Goal: Transaction & Acquisition: Purchase product/service

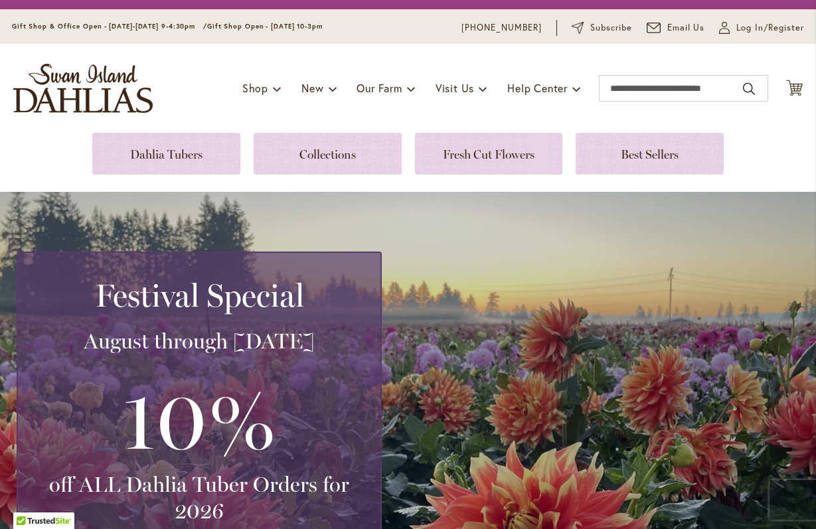
scroll to position [21, 0]
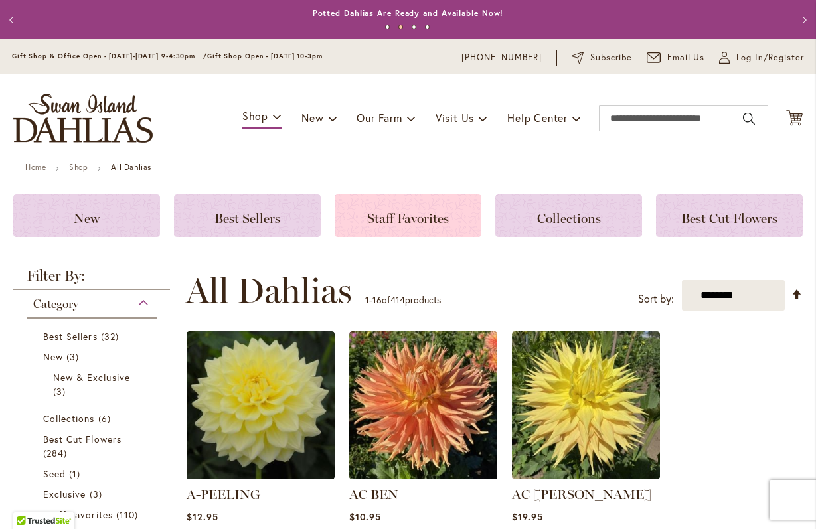
click at [425, 221] on span "Staff Favorites" at bounding box center [408, 218] width 82 height 16
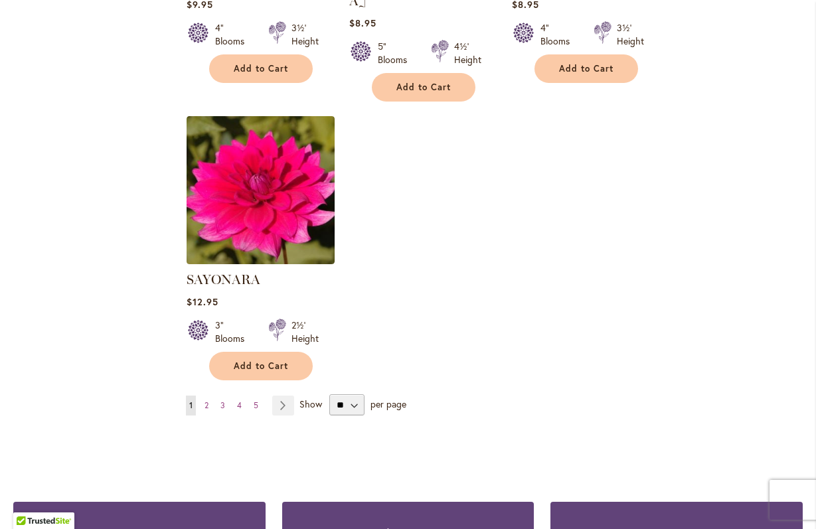
scroll to position [1574, 0]
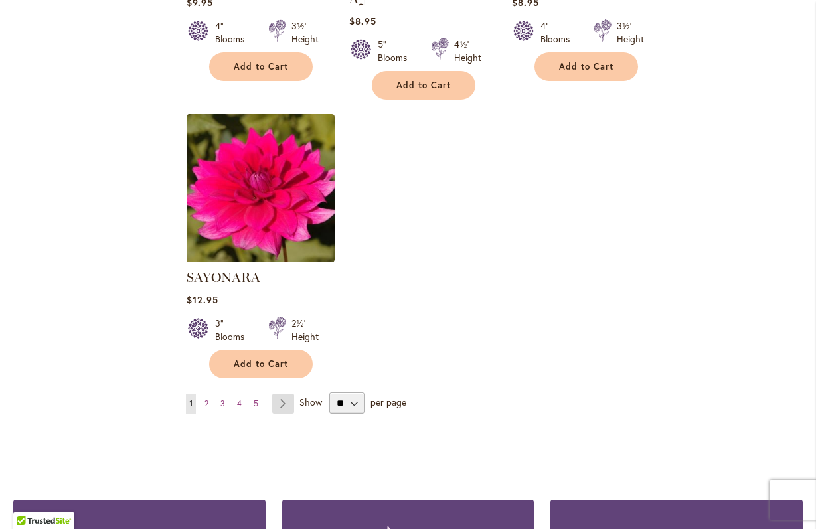
click at [279, 394] on link "Page Next" at bounding box center [283, 404] width 22 height 20
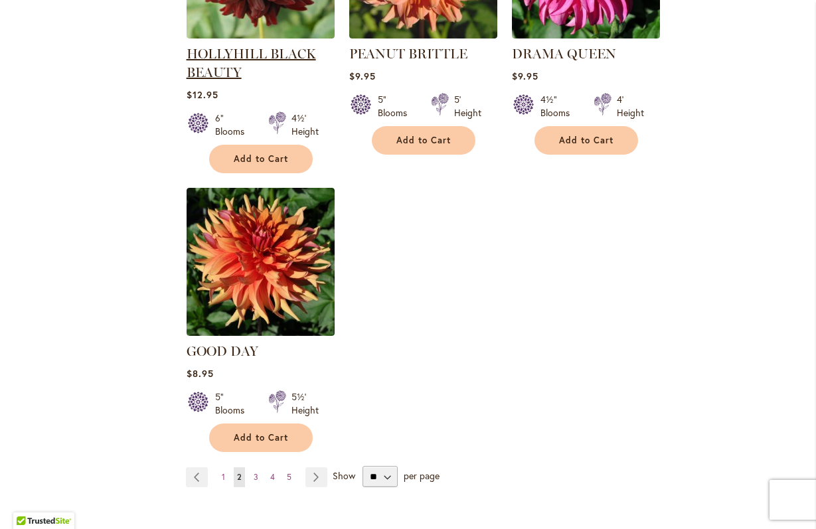
scroll to position [1502, 0]
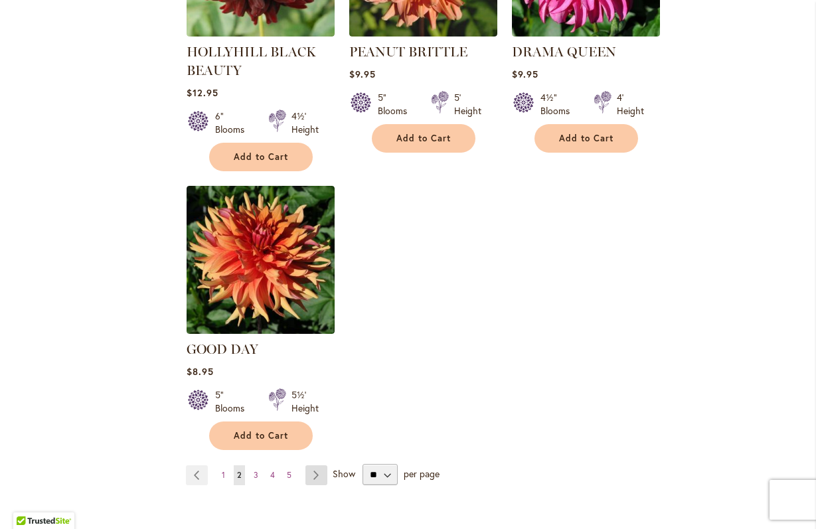
click at [315, 465] on link "Page Next" at bounding box center [316, 475] width 22 height 20
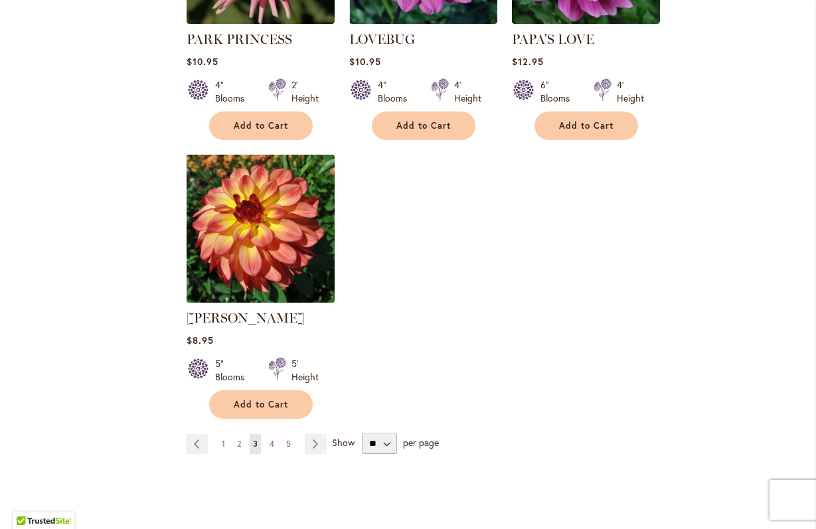
scroll to position [1519, 0]
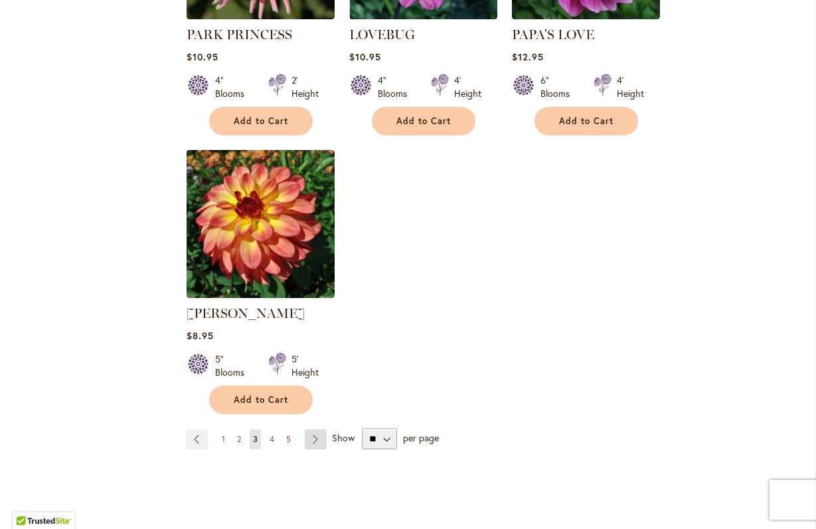
click at [316, 429] on link "Page Next" at bounding box center [316, 439] width 22 height 20
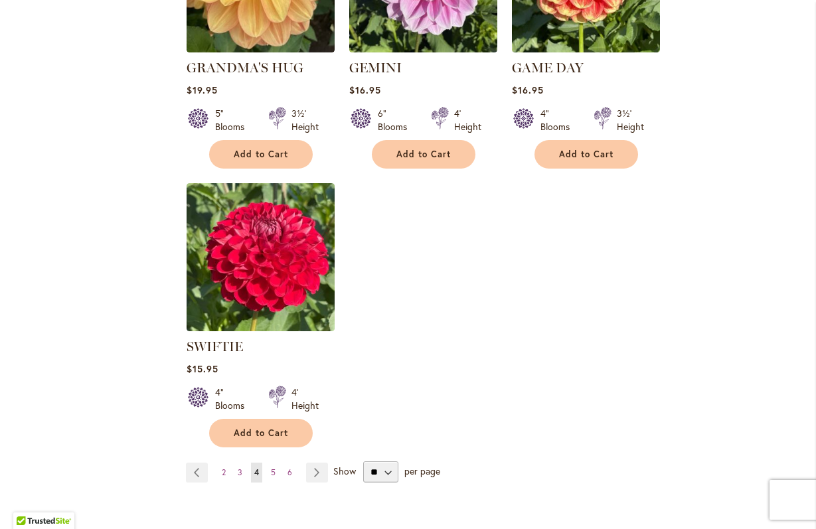
scroll to position [1579, 0]
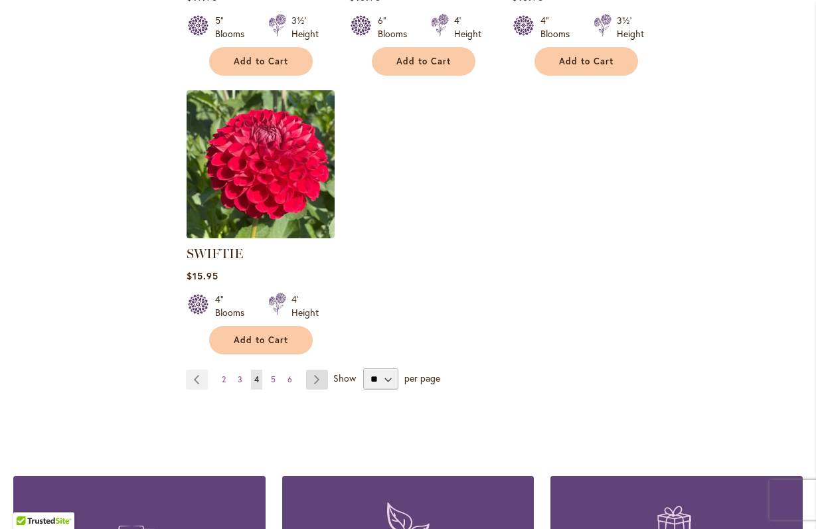
click at [319, 370] on link "Page Next" at bounding box center [317, 380] width 22 height 20
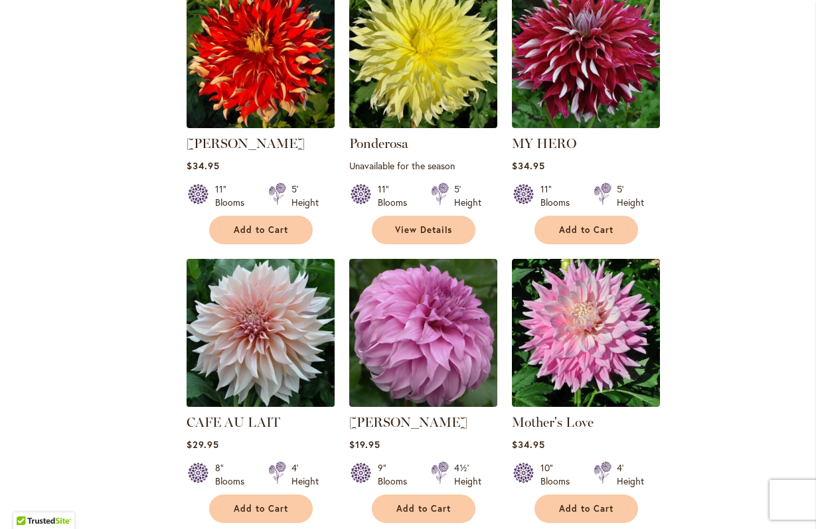
scroll to position [860, 0]
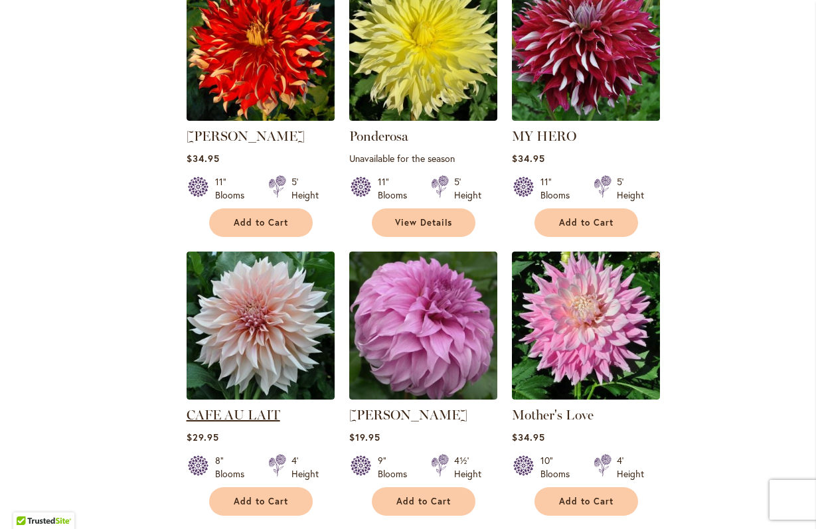
click at [241, 407] on link "CAFE AU LAIT" at bounding box center [233, 415] width 94 height 16
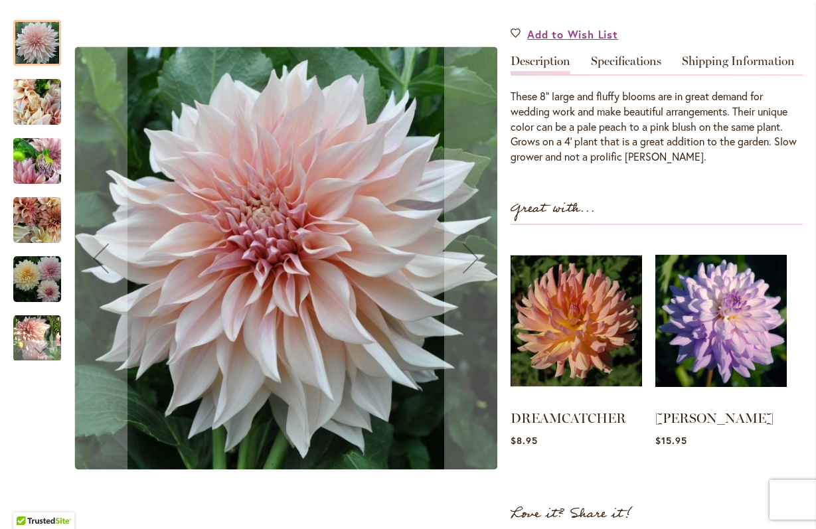
scroll to position [395, 0]
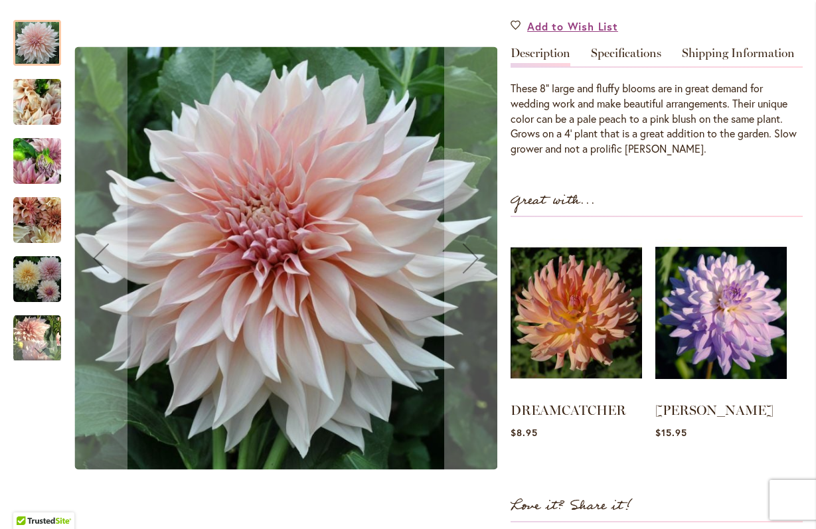
click at [43, 111] on img "Café Au Lait" at bounding box center [37, 102] width 48 height 64
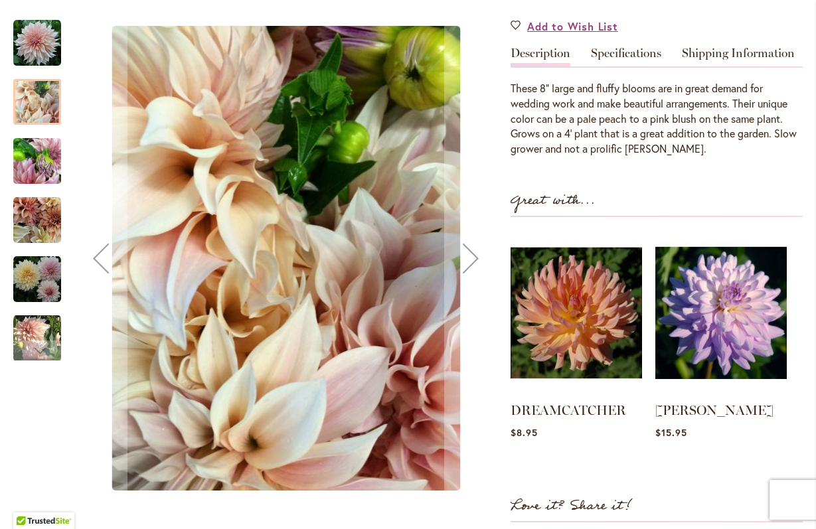
click at [41, 173] on img "Café Au Lait" at bounding box center [37, 161] width 48 height 64
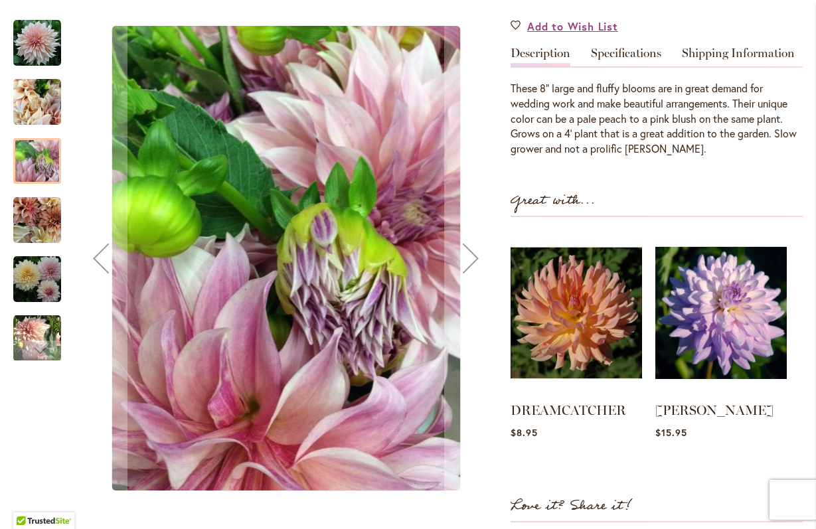
click at [42, 203] on img "Café Au Lait" at bounding box center [37, 220] width 48 height 48
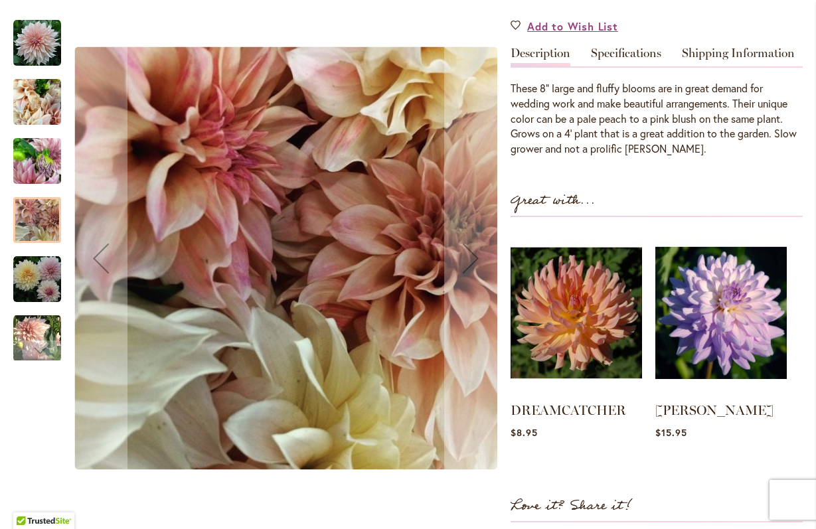
click at [49, 280] on img "Café Au Lait" at bounding box center [37, 280] width 48 height 48
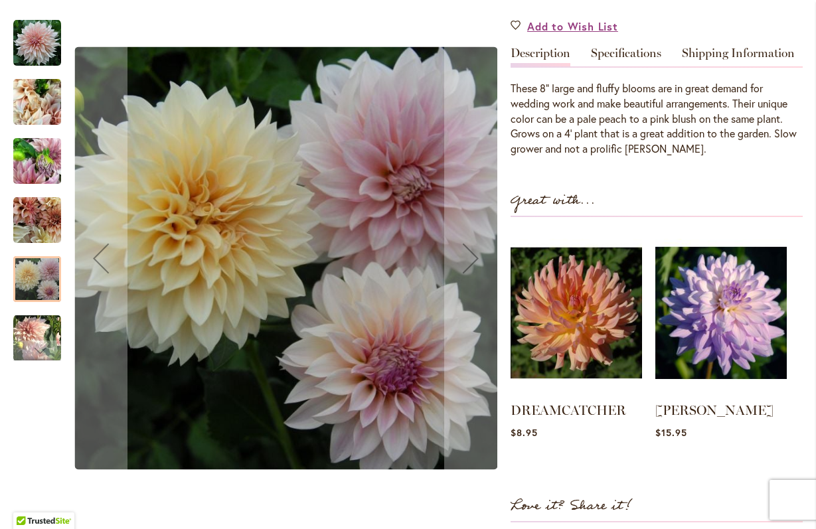
click at [50, 335] on img "Café Au Lait" at bounding box center [37, 337] width 48 height 49
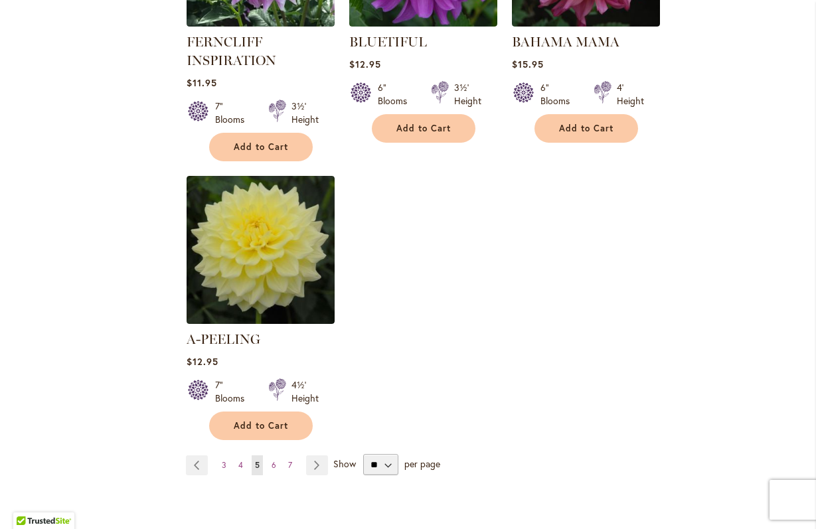
scroll to position [1518, 0]
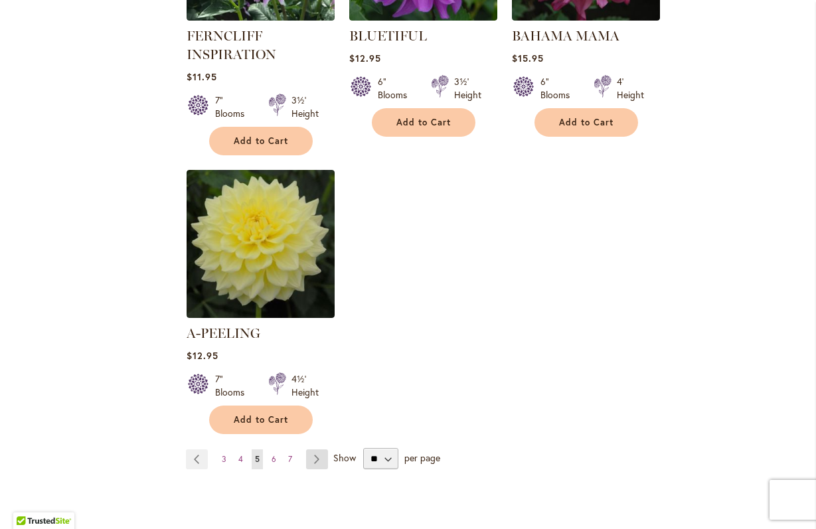
click at [319, 449] on link "Page Next" at bounding box center [317, 459] width 22 height 20
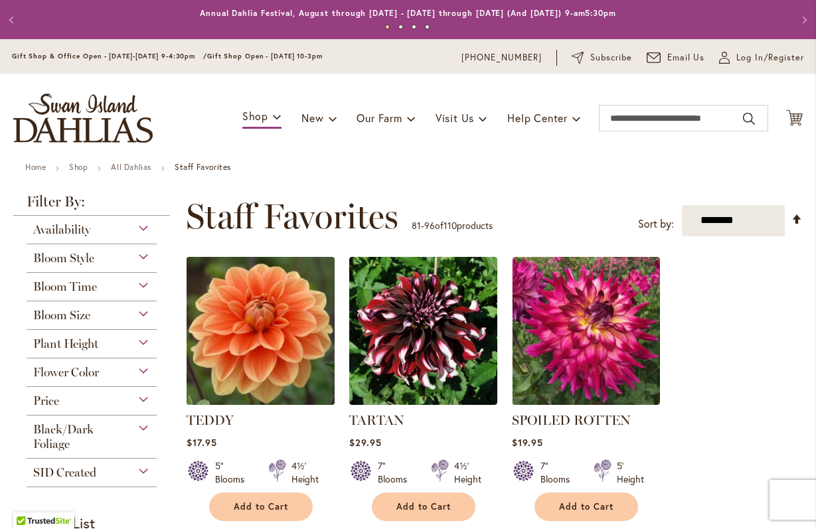
click at [265, 372] on img at bounding box center [260, 330] width 155 height 155
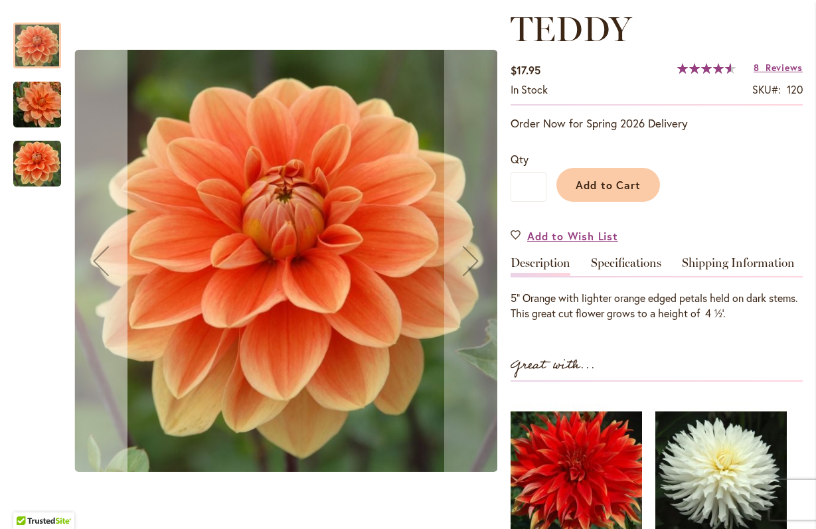
scroll to position [183, 0]
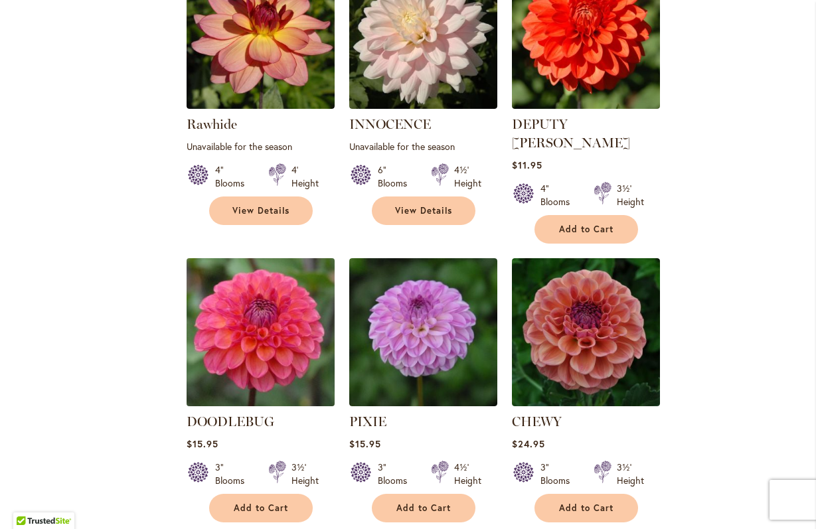
scroll to position [1214, 0]
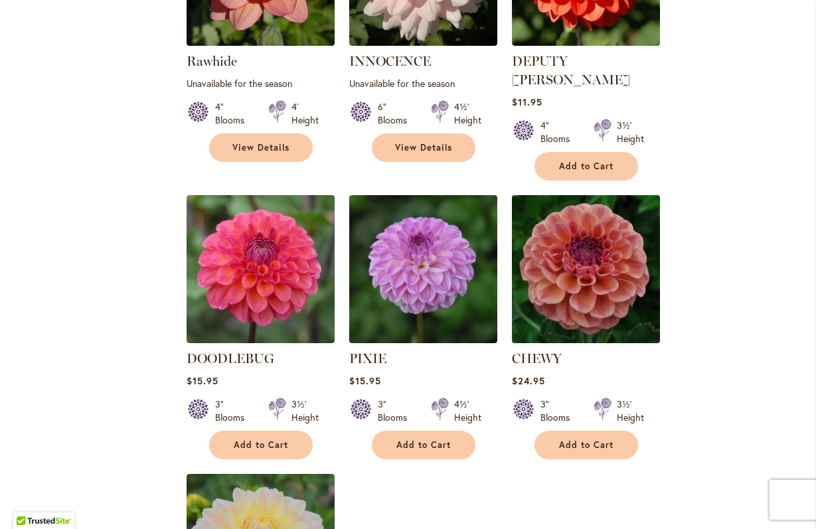
click at [563, 305] on img at bounding box center [585, 268] width 155 height 155
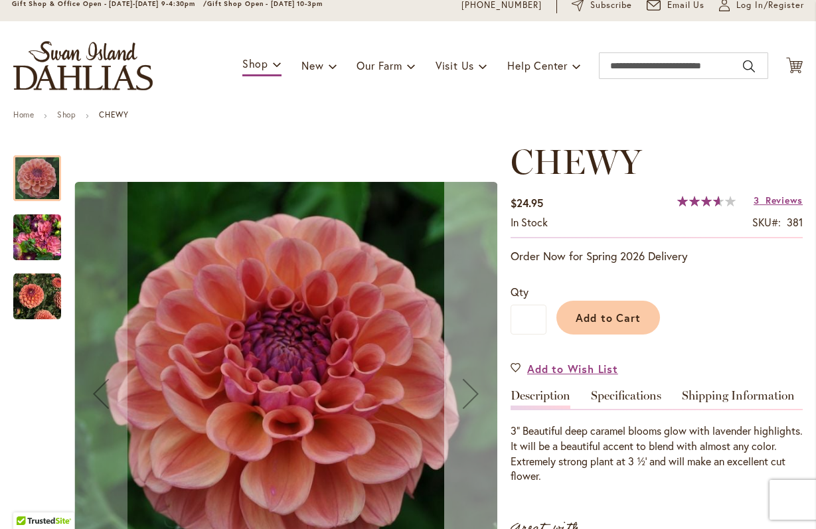
scroll to position [51, 0]
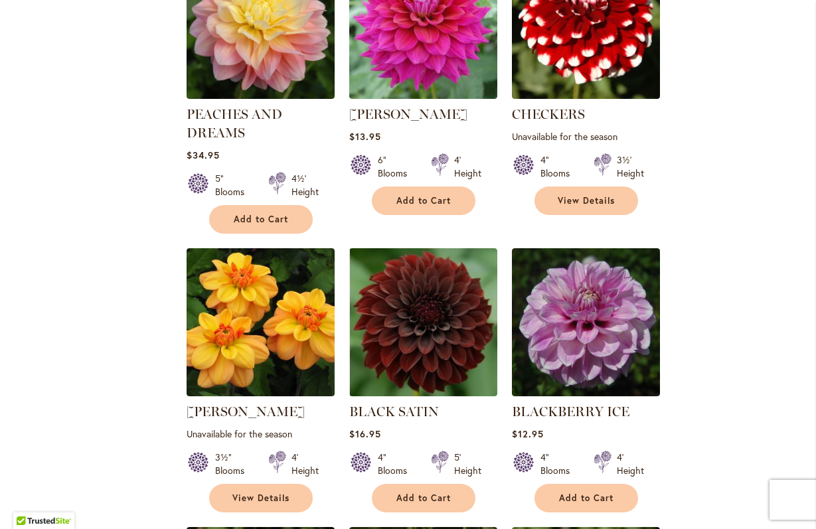
scroll to position [586, 0]
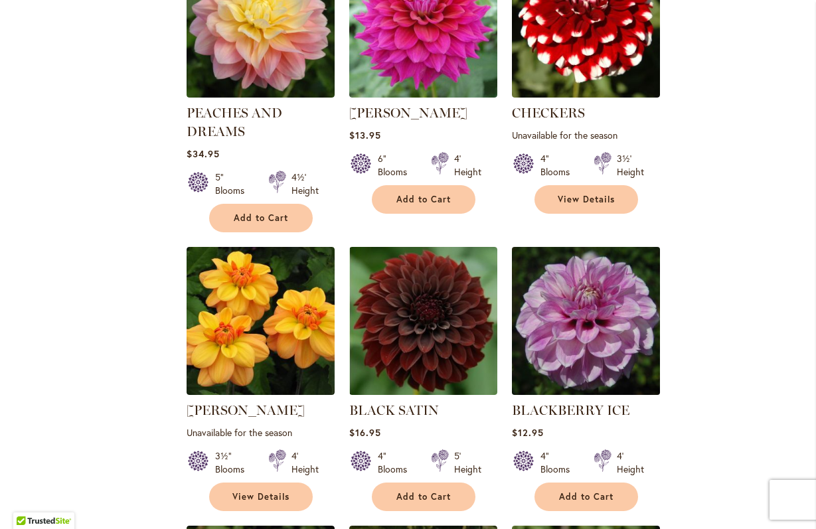
click at [557, 362] on img at bounding box center [585, 320] width 155 height 155
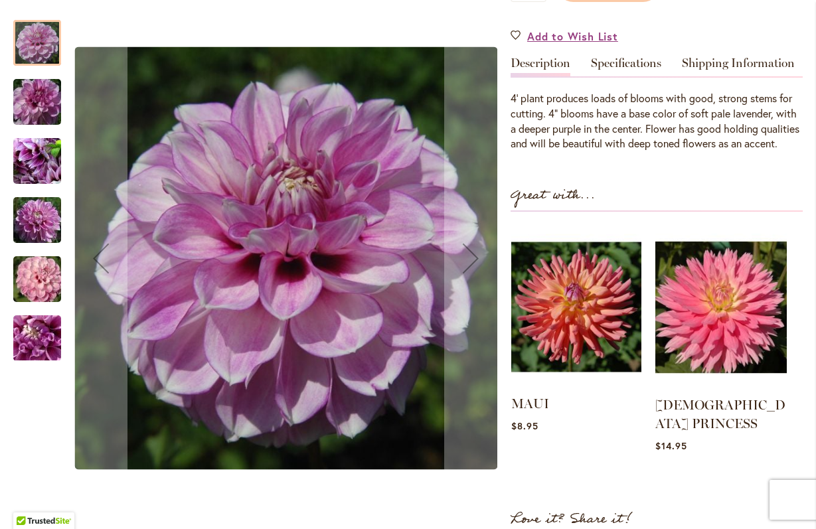
scroll to position [421, 0]
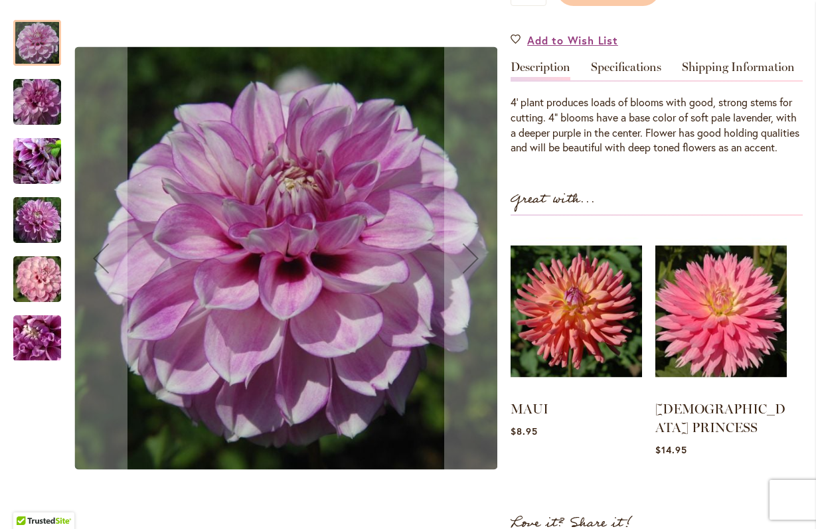
click at [36, 48] on div at bounding box center [37, 43] width 48 height 46
click at [40, 110] on img "BLACKBERRY ICE" at bounding box center [37, 102] width 96 height 64
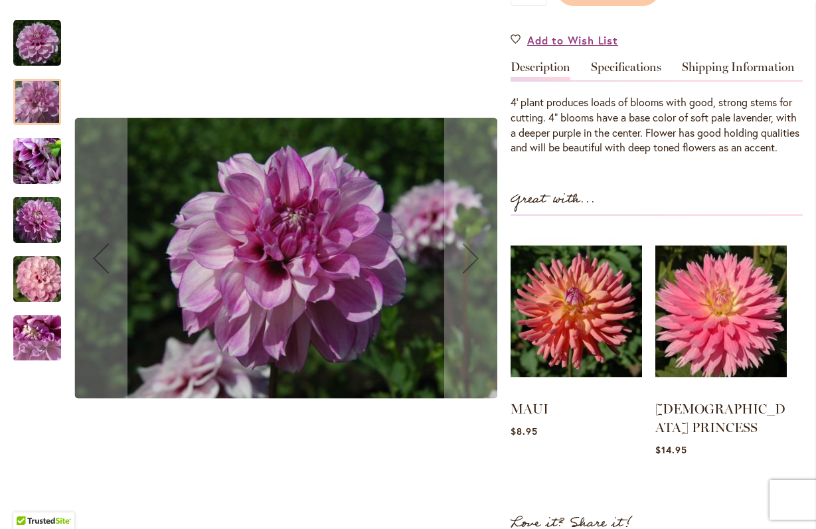
click at [42, 162] on img "BLACKBERRY ICE" at bounding box center [37, 161] width 96 height 72
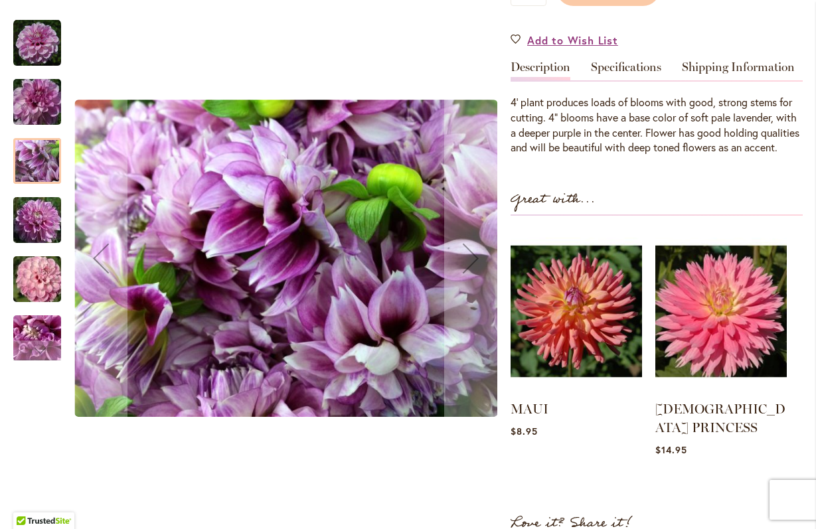
click at [48, 230] on img "BLACKBERRY ICE" at bounding box center [37, 220] width 96 height 64
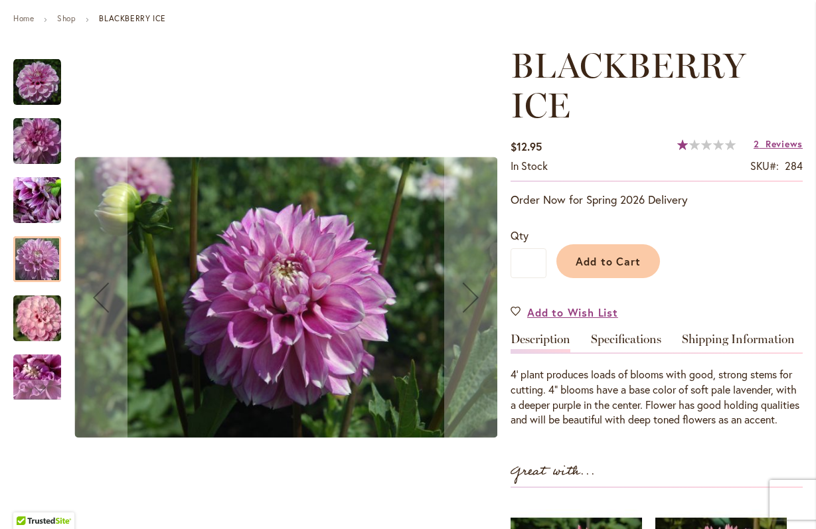
scroll to position [144, 0]
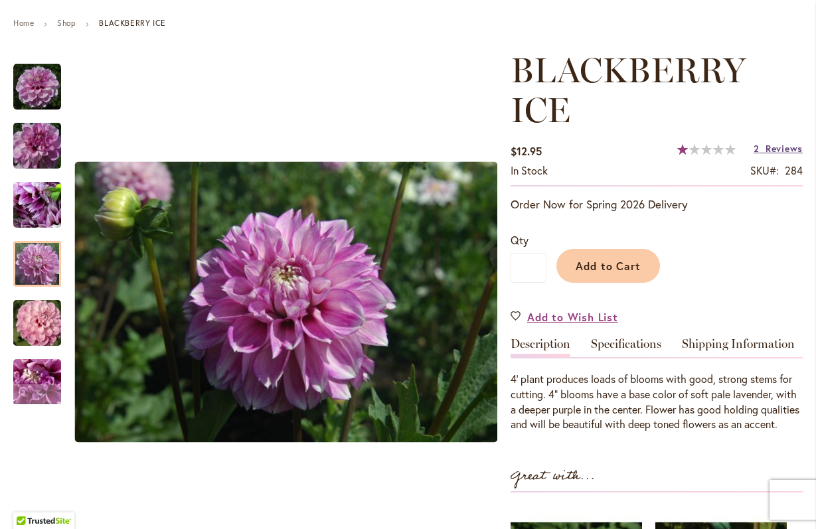
click at [772, 149] on span "Reviews" at bounding box center [783, 148] width 37 height 13
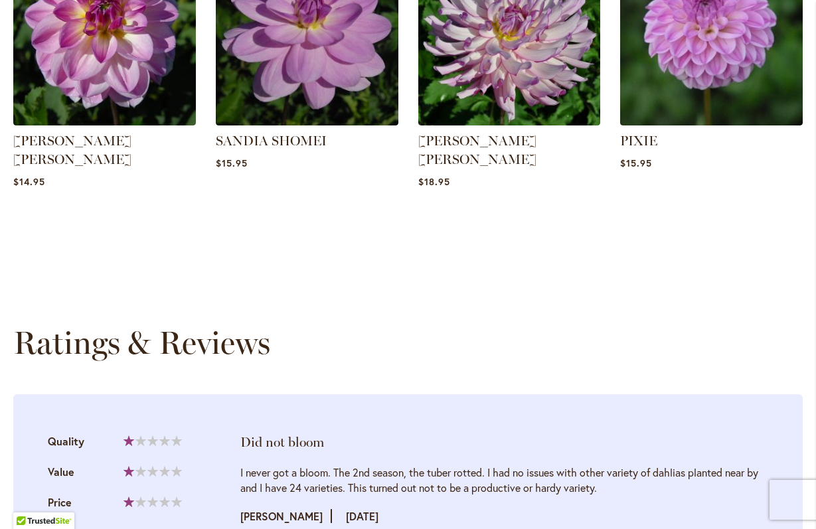
scroll to position [1237, 0]
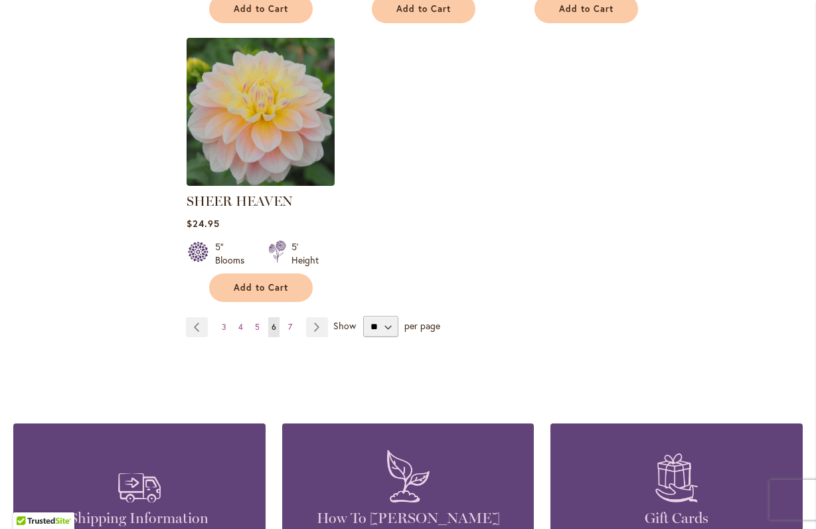
scroll to position [1763, 0]
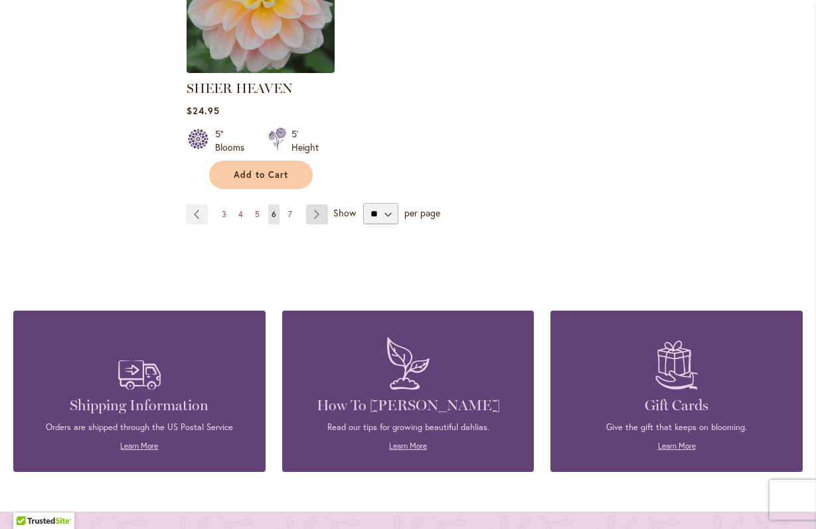
click at [318, 204] on link "Page Next" at bounding box center [317, 214] width 22 height 20
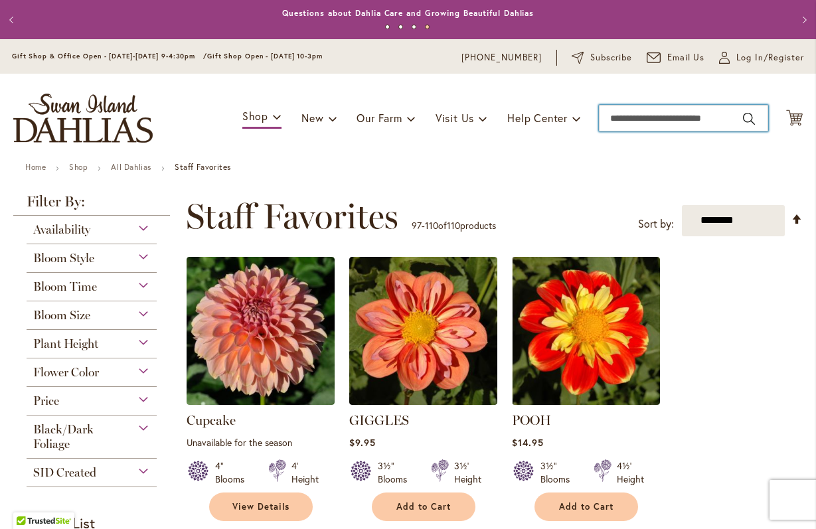
click at [617, 120] on input "Search" at bounding box center [683, 118] width 169 height 27
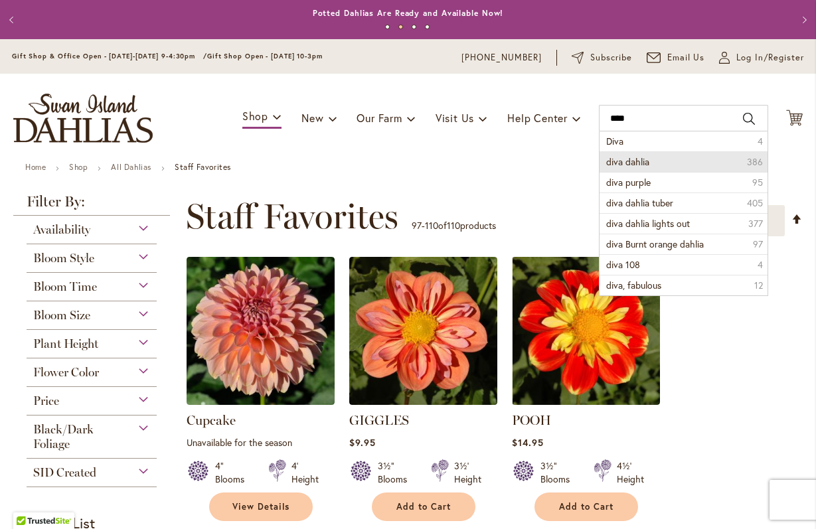
click at [635, 163] on span "diva dahlia" at bounding box center [627, 161] width 43 height 13
type input "**********"
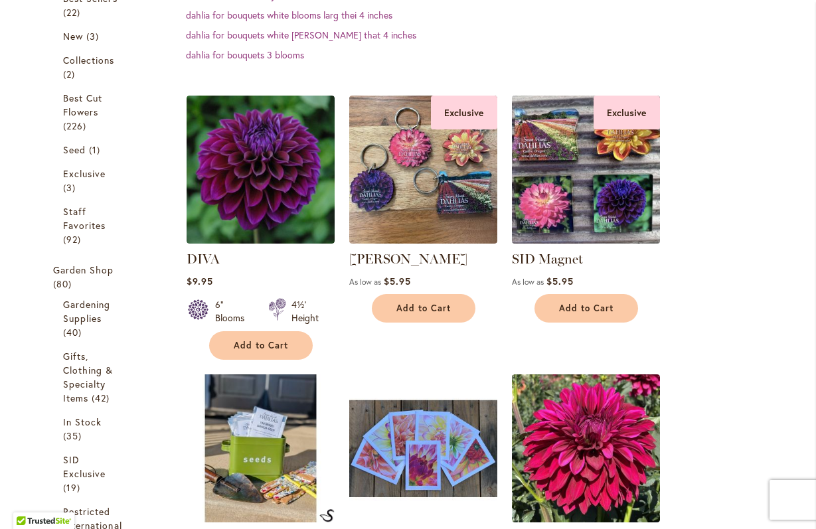
scroll to position [311, 0]
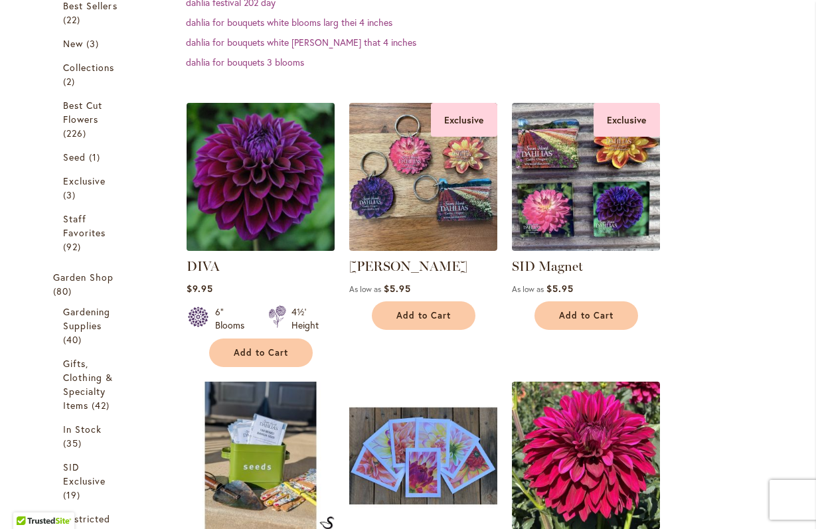
click at [259, 169] on img at bounding box center [260, 176] width 155 height 155
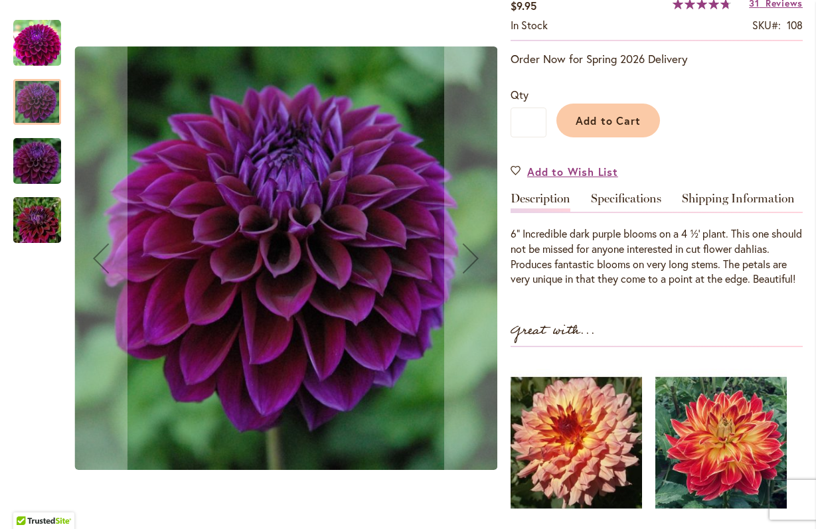
scroll to position [252, 0]
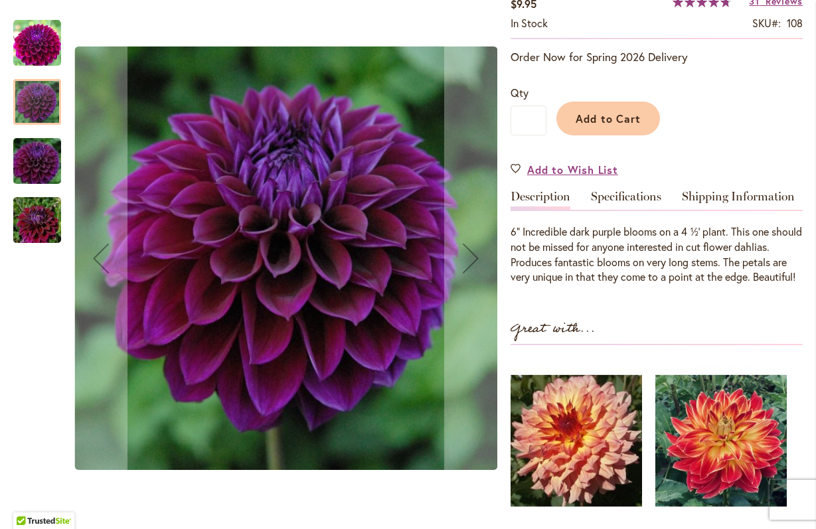
click at [42, 103] on div at bounding box center [37, 102] width 48 height 46
click at [40, 169] on img "Diva" at bounding box center [37, 161] width 96 height 64
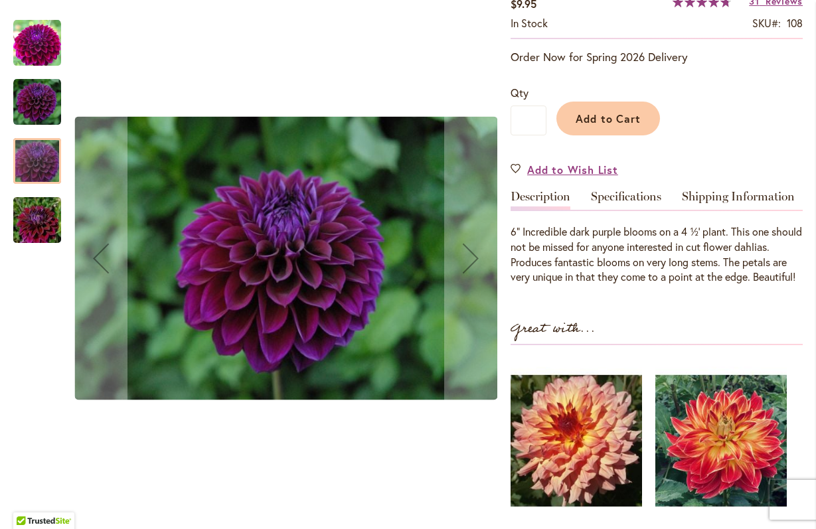
click at [48, 229] on img "Diva" at bounding box center [37, 220] width 96 height 64
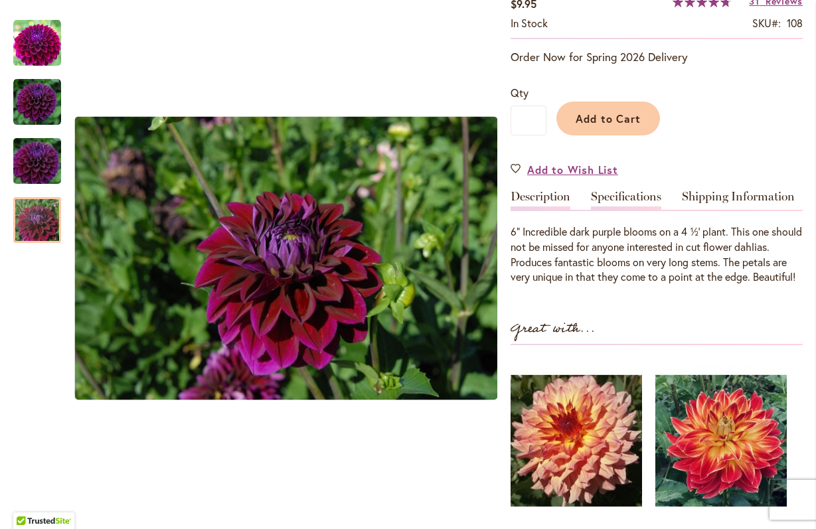
scroll to position [255, 0]
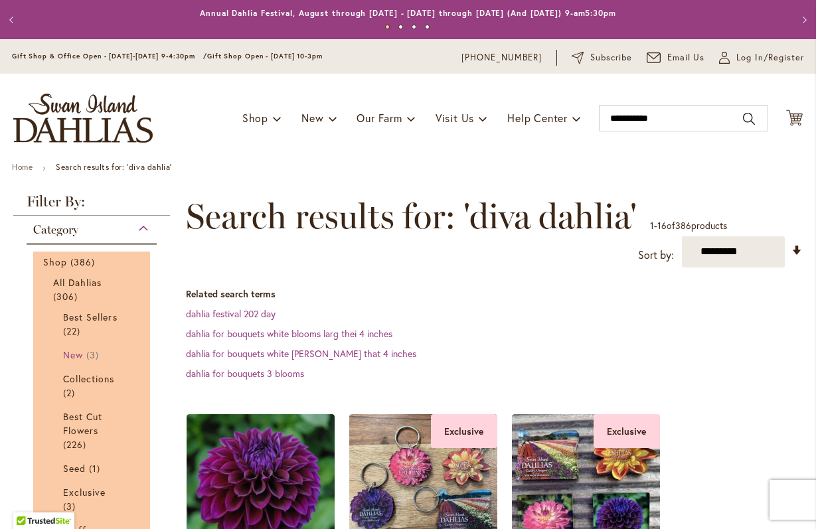
click at [76, 356] on span "New" at bounding box center [73, 354] width 20 height 13
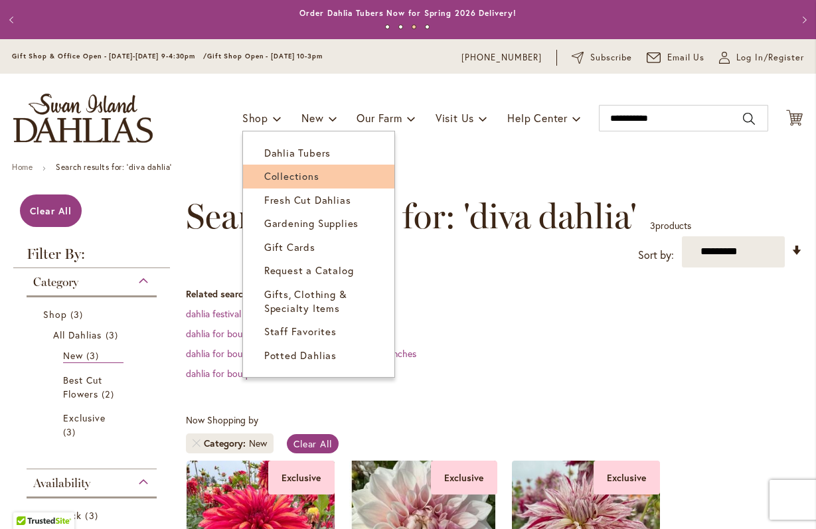
click at [297, 176] on span "Collections" at bounding box center [291, 175] width 55 height 13
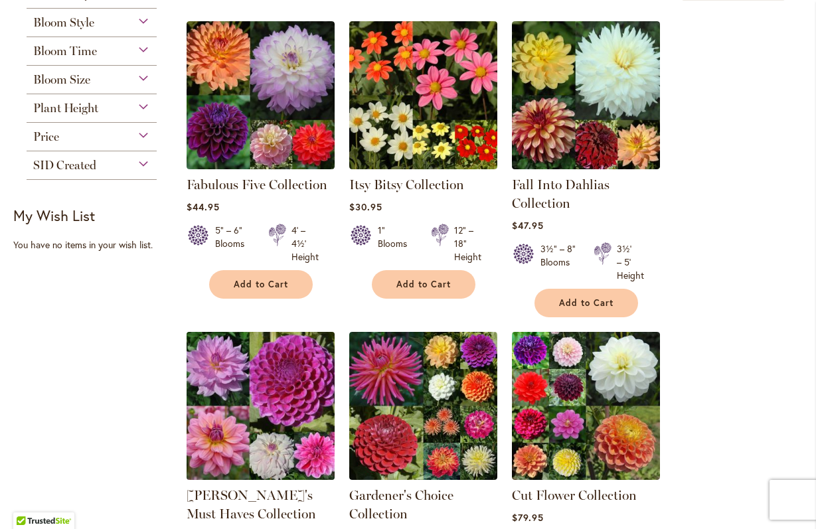
scroll to position [209, 0]
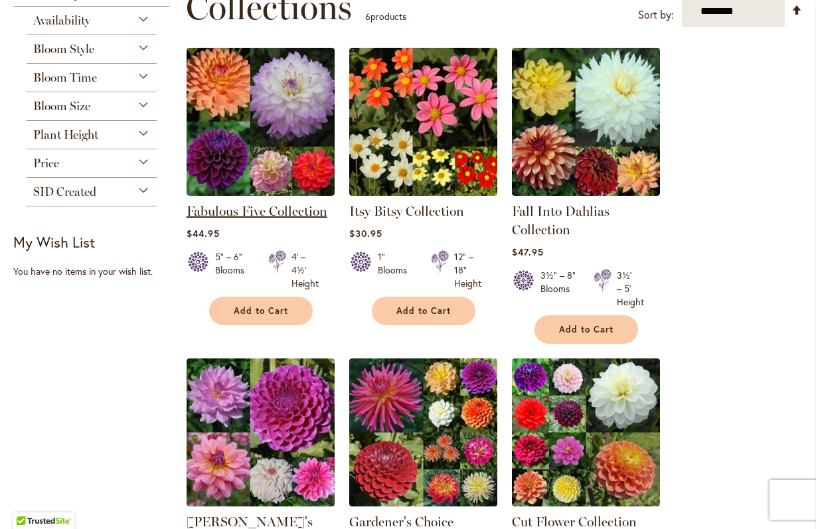
click at [274, 211] on link "Fabulous Five Collection" at bounding box center [256, 211] width 141 height 16
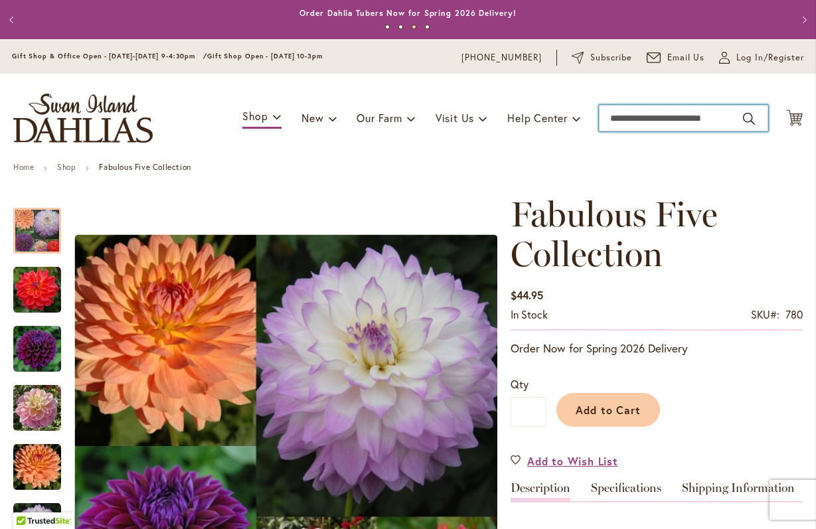
click at [615, 119] on input "Search" at bounding box center [683, 118] width 169 height 27
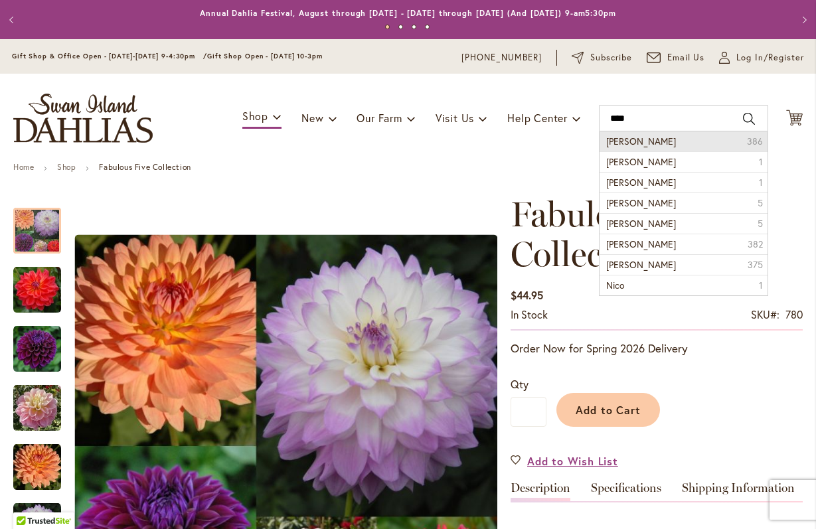
drag, startPoint x: 647, startPoint y: 138, endPoint x: 660, endPoint y: 140, distance: 12.8
click at [660, 140] on span "Nicolas dahlia" at bounding box center [641, 141] width 70 height 13
type input "**********"
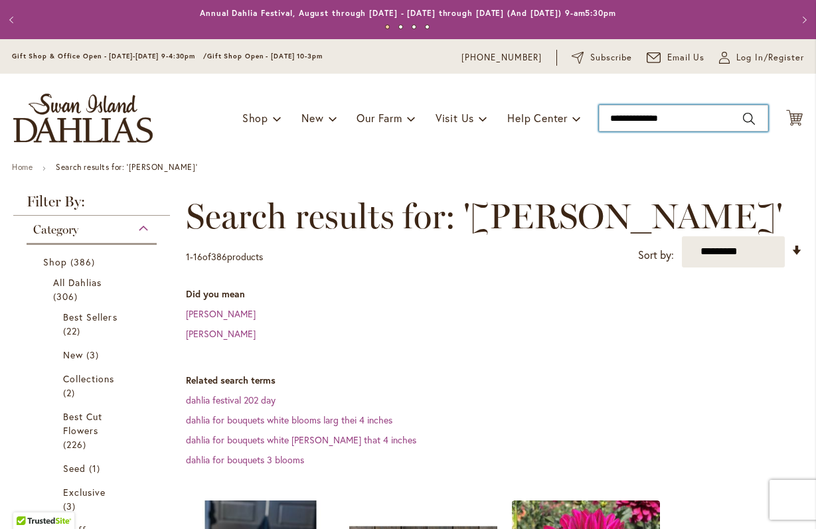
click at [678, 116] on input "**********" at bounding box center [683, 118] width 169 height 27
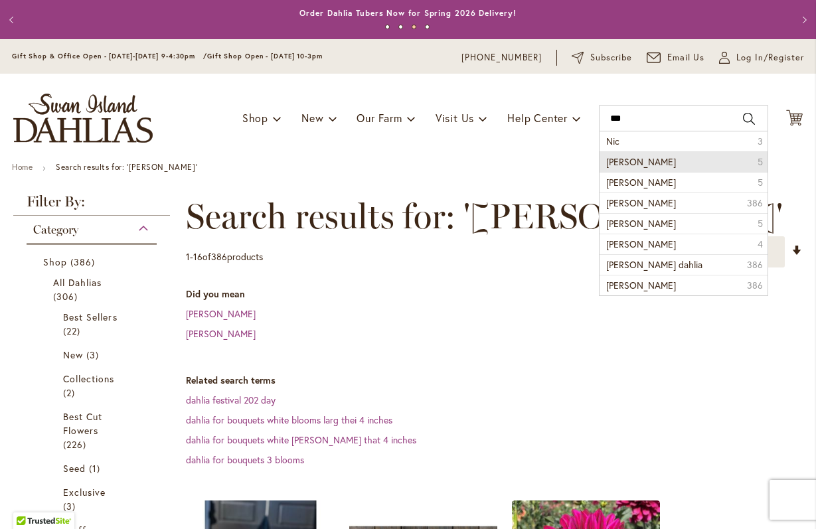
click at [662, 164] on li "nicholas 5" at bounding box center [683, 161] width 168 height 21
type input "********"
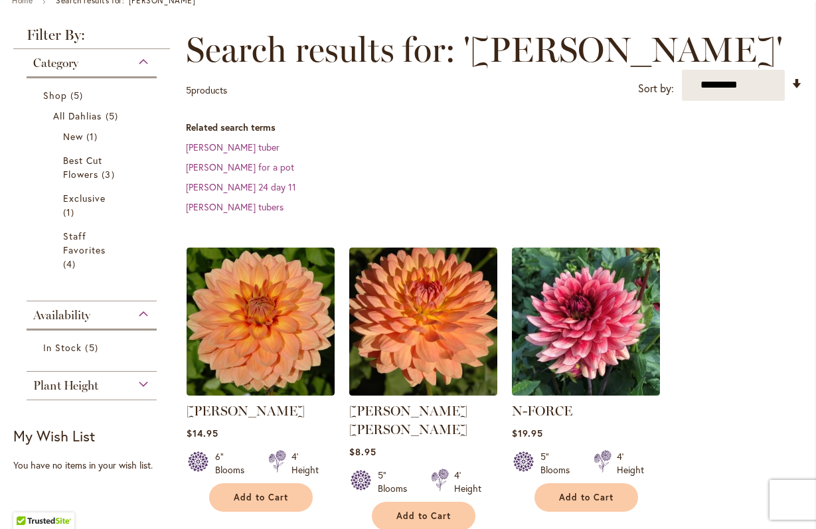
scroll to position [167, 0]
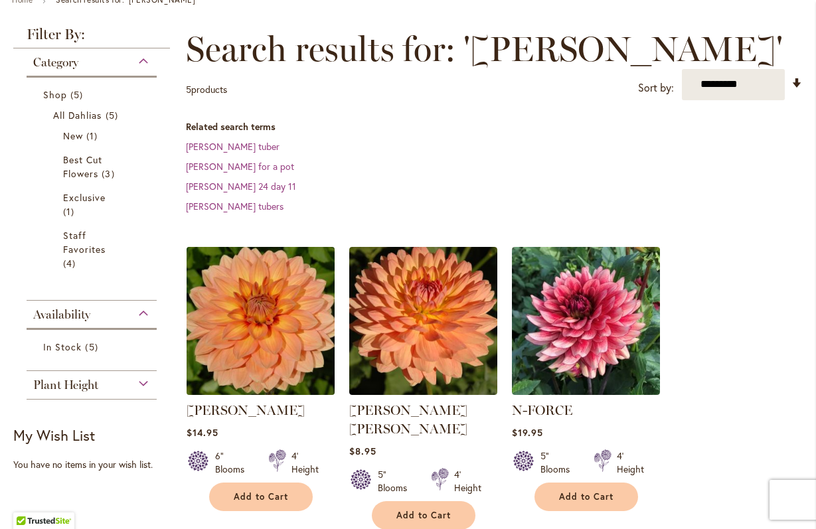
click at [252, 368] on img at bounding box center [260, 320] width 155 height 155
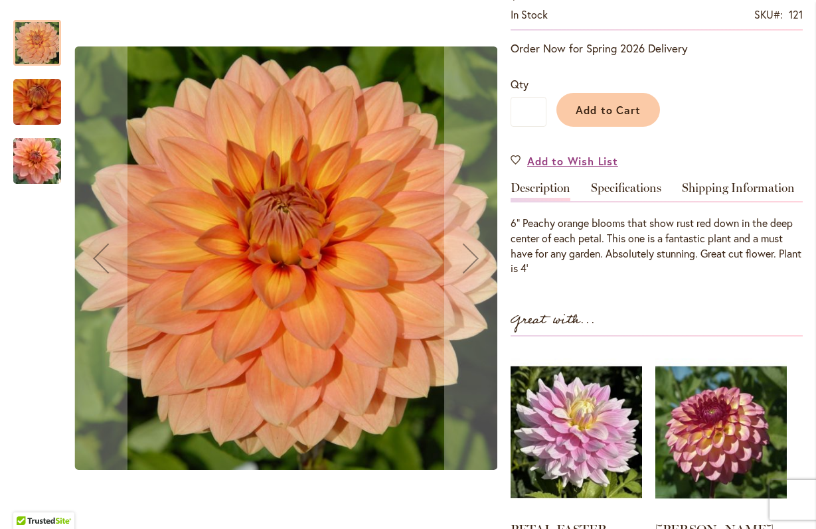
scroll to position [309, 0]
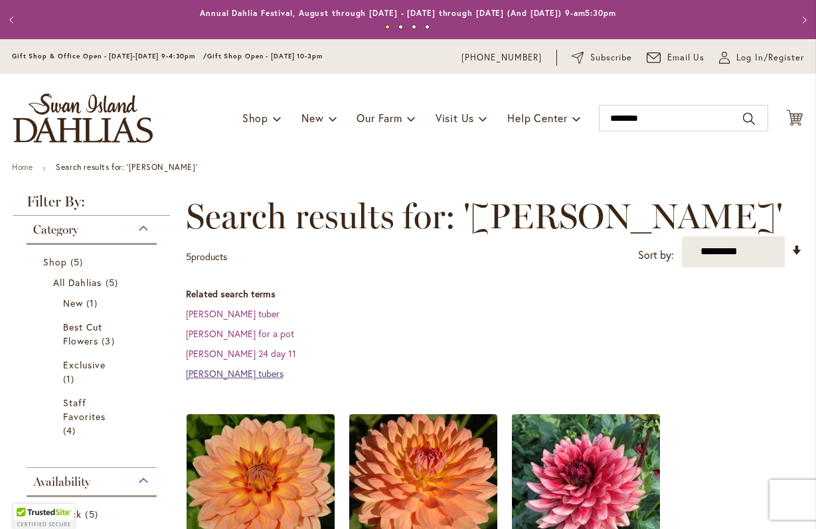
scroll to position [4, 0]
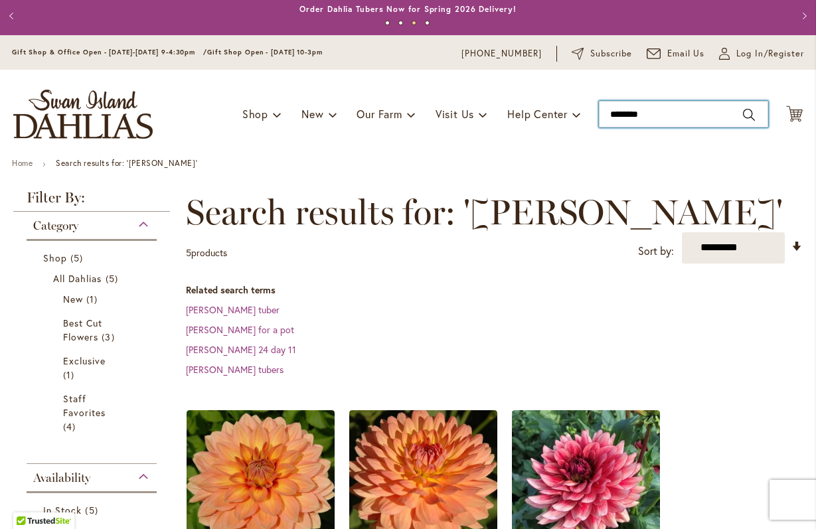
click at [652, 118] on input "********" at bounding box center [683, 114] width 169 height 27
type input "*"
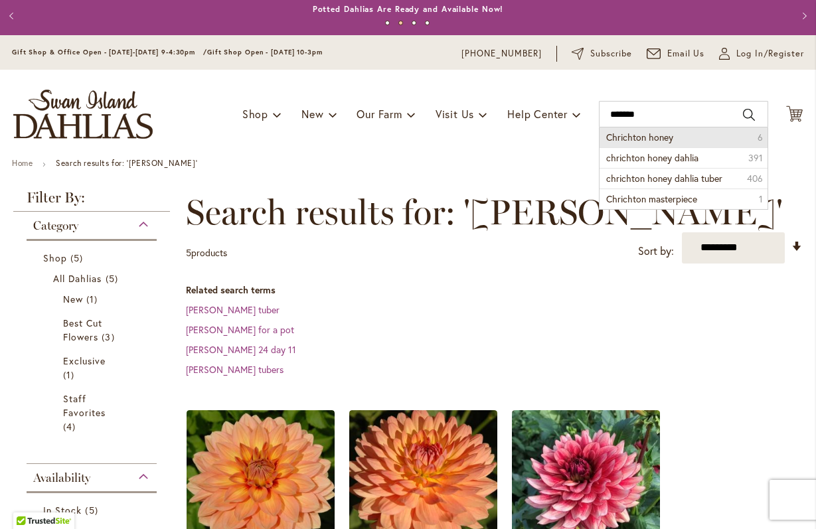
click at [662, 137] on span "Chrichton honey" at bounding box center [639, 137] width 67 height 13
type input "**********"
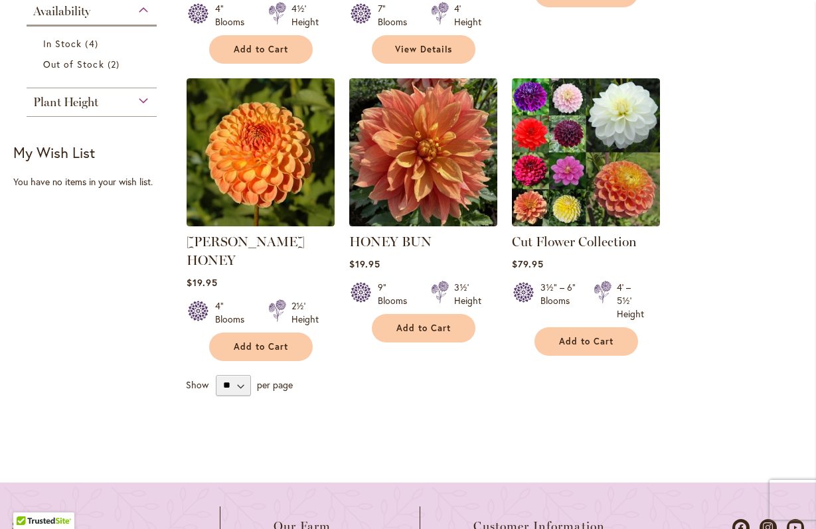
scroll to position [675, 0]
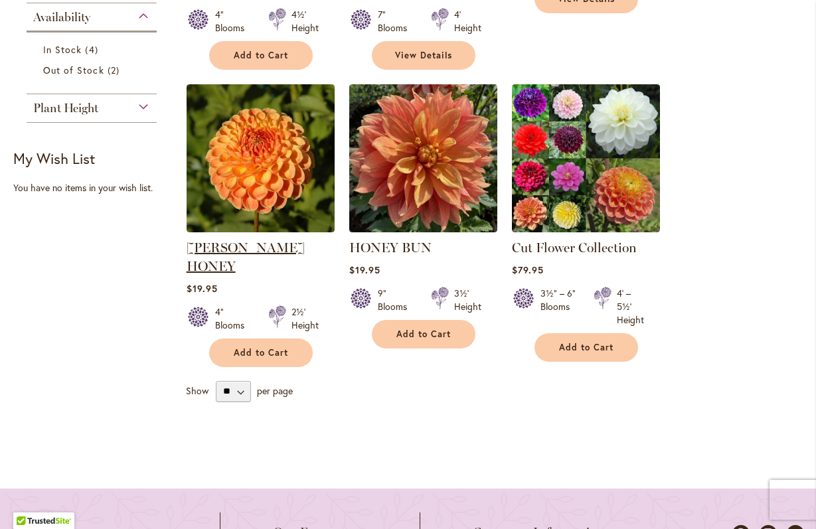
click at [249, 244] on link "[PERSON_NAME] HONEY" at bounding box center [245, 257] width 118 height 35
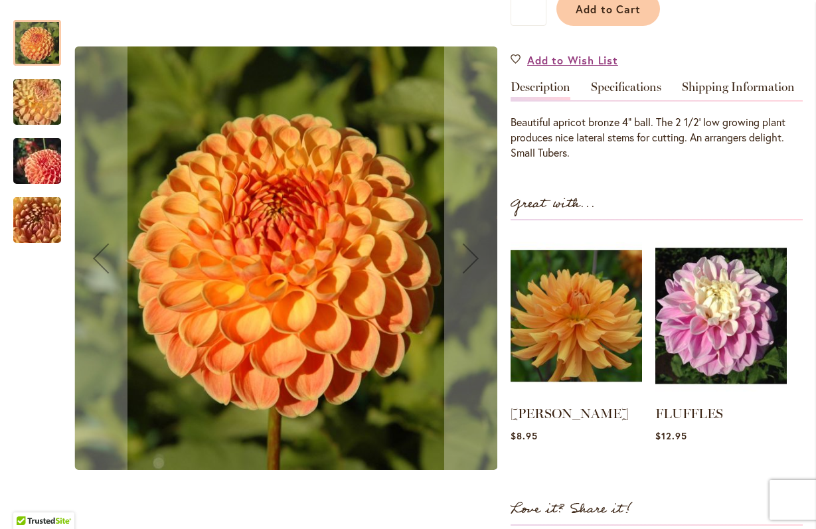
scroll to position [409, 0]
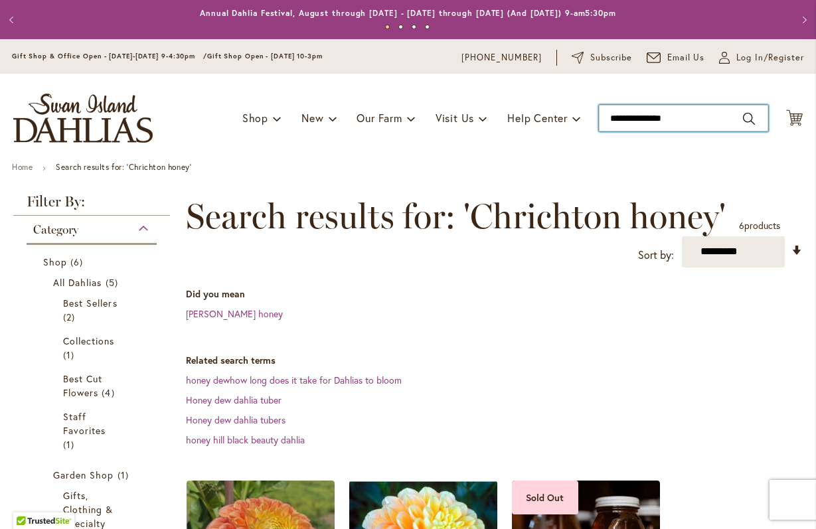
click at [690, 117] on input "**********" at bounding box center [683, 118] width 169 height 27
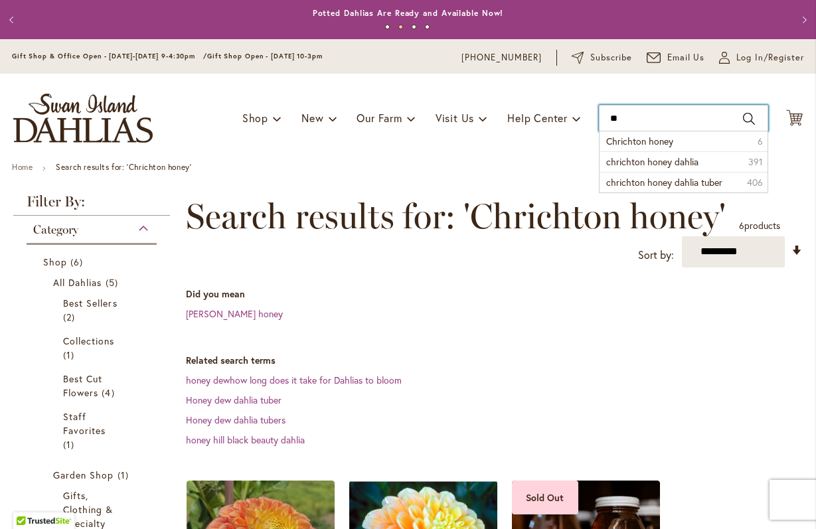
type input "*"
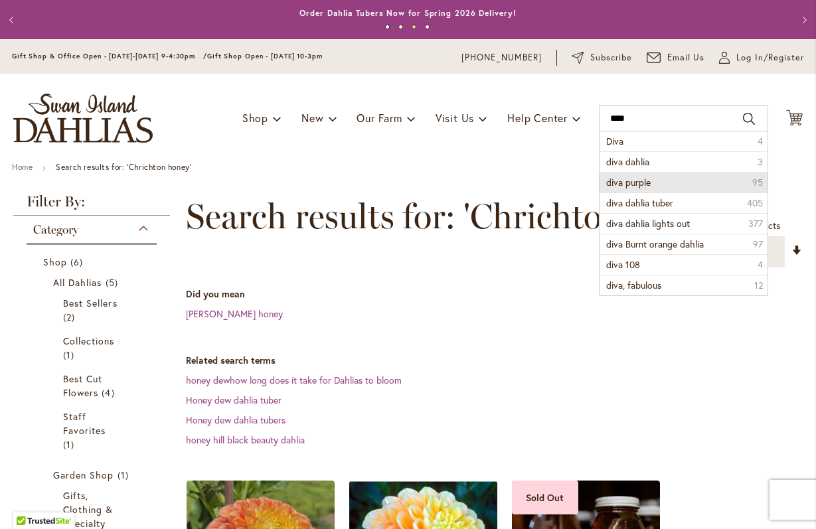
click at [659, 180] on li "diva purple 95" at bounding box center [683, 182] width 168 height 21
type input "**********"
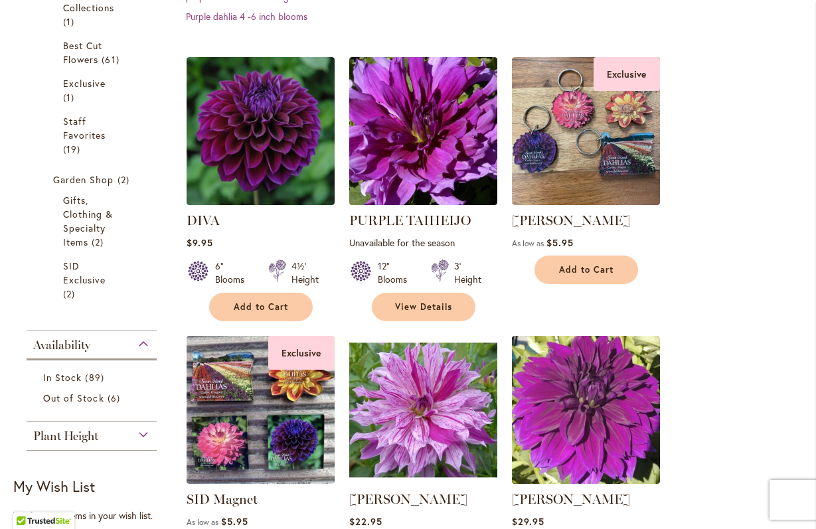
scroll to position [395, 0]
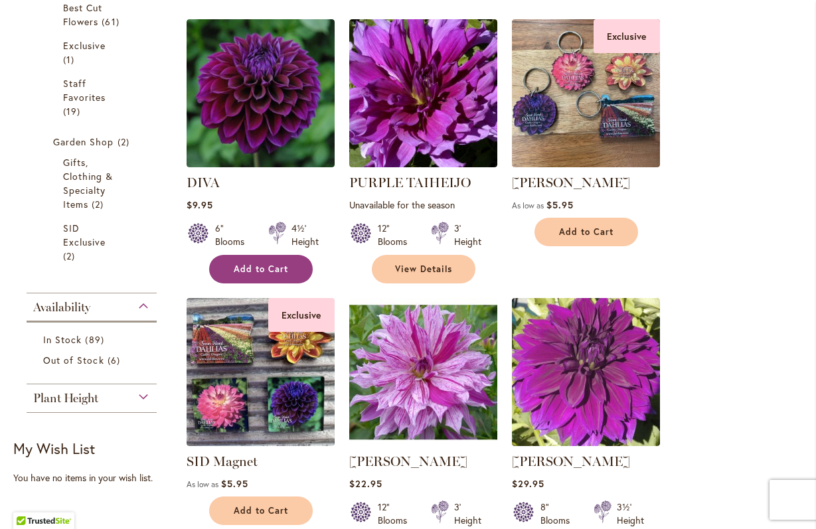
click at [263, 269] on span "Add to Cart" at bounding box center [261, 268] width 54 height 11
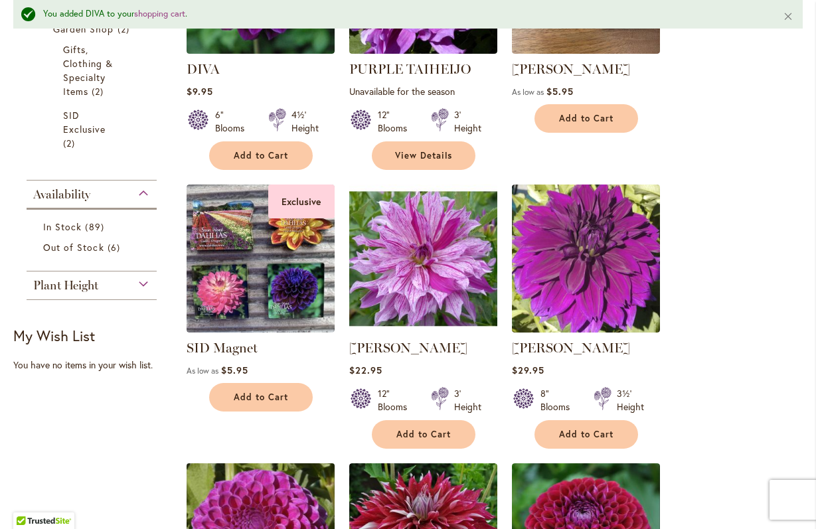
scroll to position [364, 0]
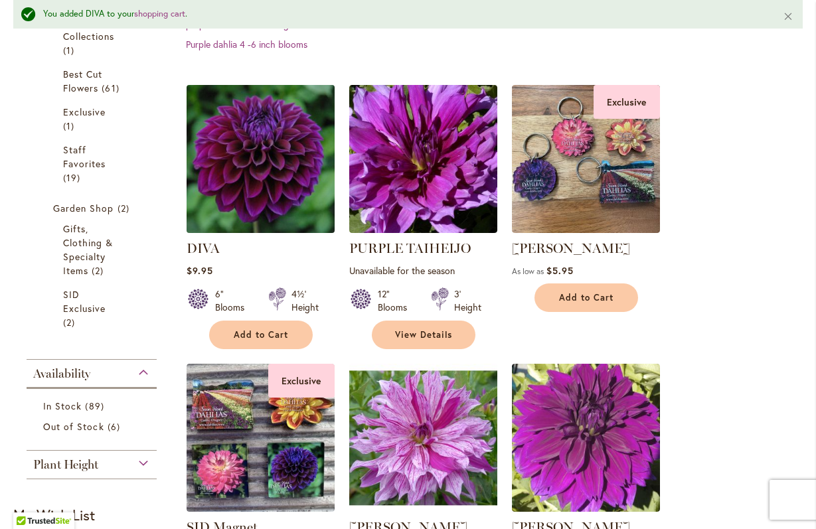
click at [234, 210] on img at bounding box center [260, 159] width 155 height 155
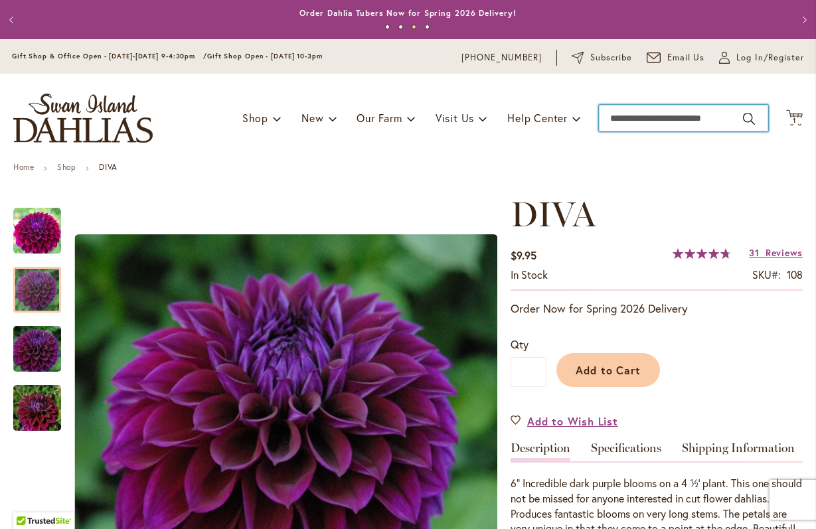
click at [616, 116] on input "Search" at bounding box center [683, 118] width 169 height 27
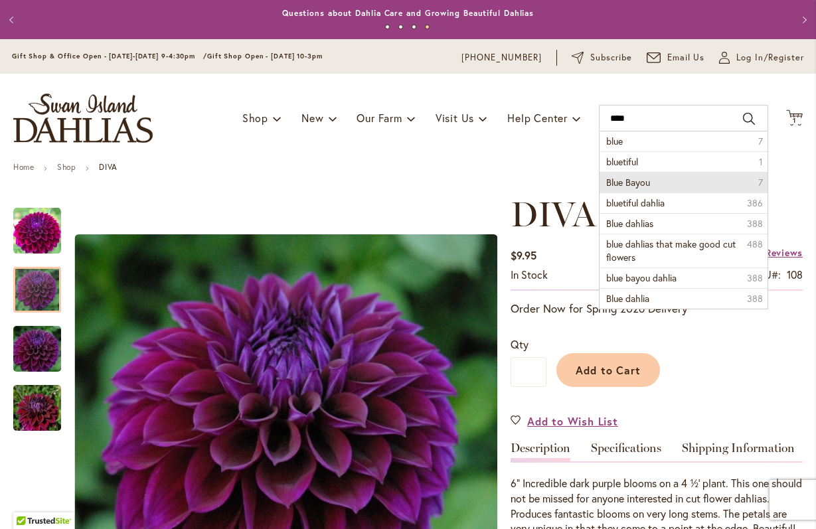
click at [620, 182] on span "Blue Bayou" at bounding box center [628, 182] width 44 height 13
type input "**********"
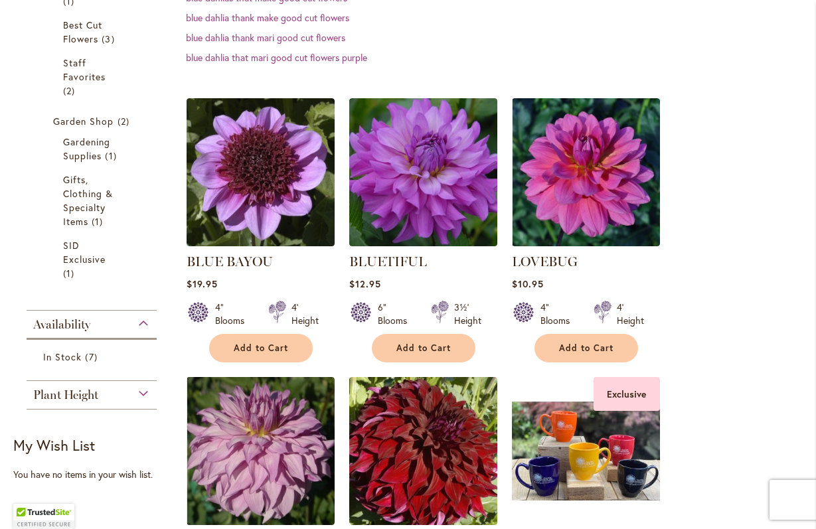
scroll to position [321, 0]
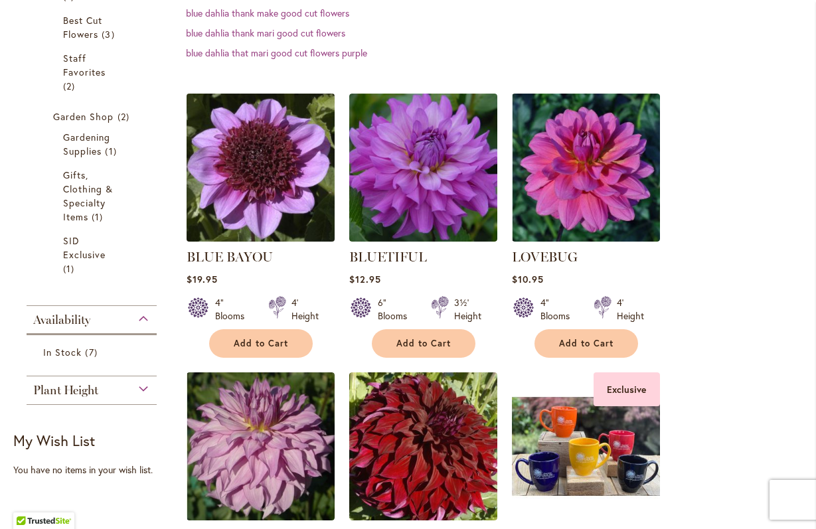
click at [257, 194] on img at bounding box center [260, 167] width 155 height 155
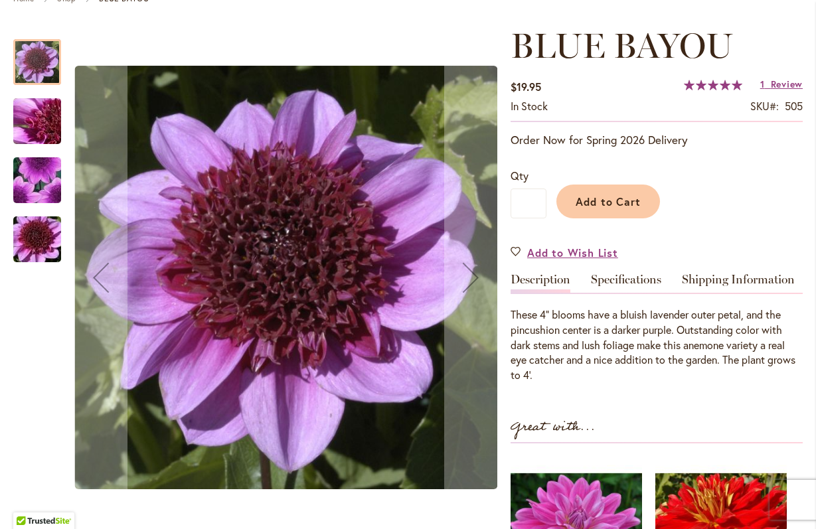
scroll to position [169, 0]
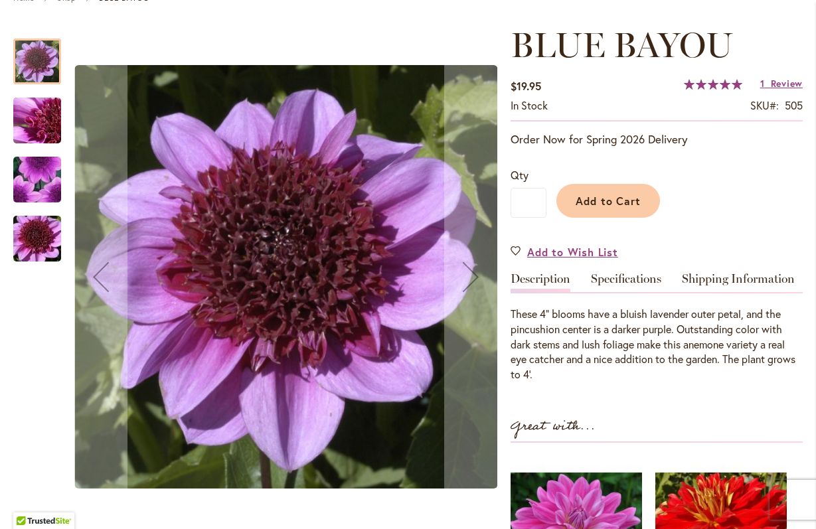
click at [38, 125] on img "BLUE BAYOU" at bounding box center [37, 121] width 96 height 72
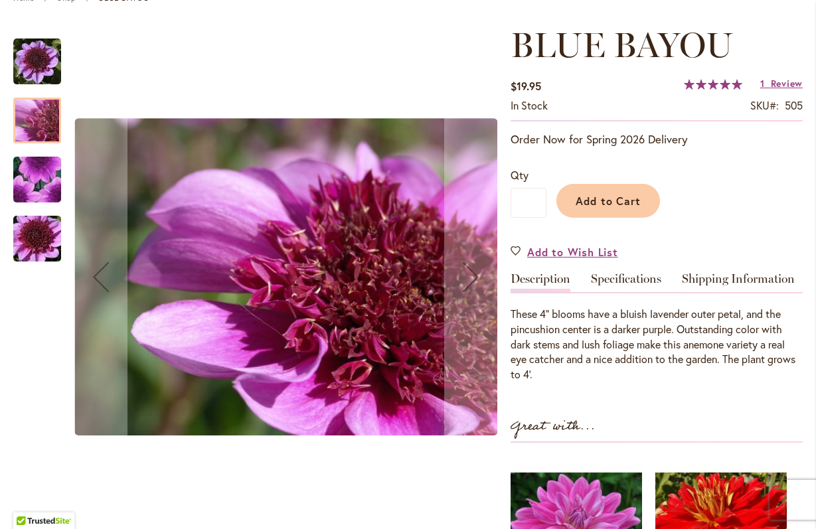
click at [45, 186] on img "BLUE BAYOU" at bounding box center [37, 180] width 94 height 92
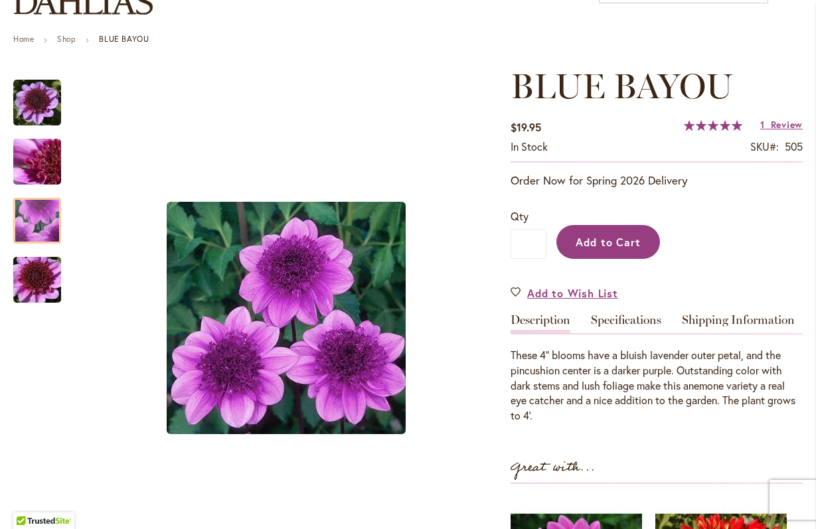
scroll to position [127, 0]
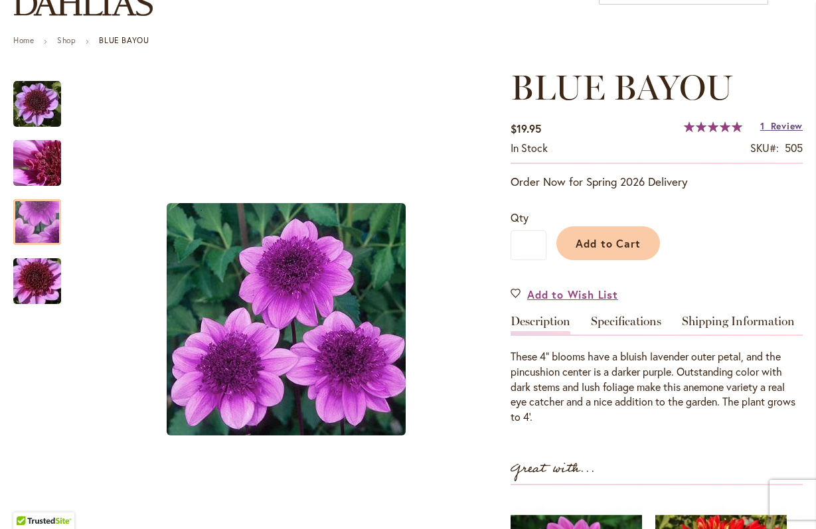
click at [768, 127] on link "1 Review" at bounding box center [781, 125] width 42 height 13
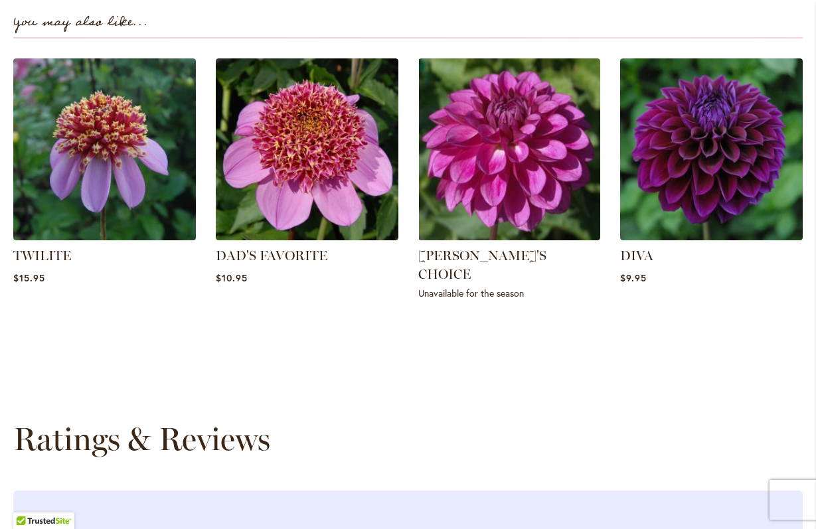
scroll to position [1214, 0]
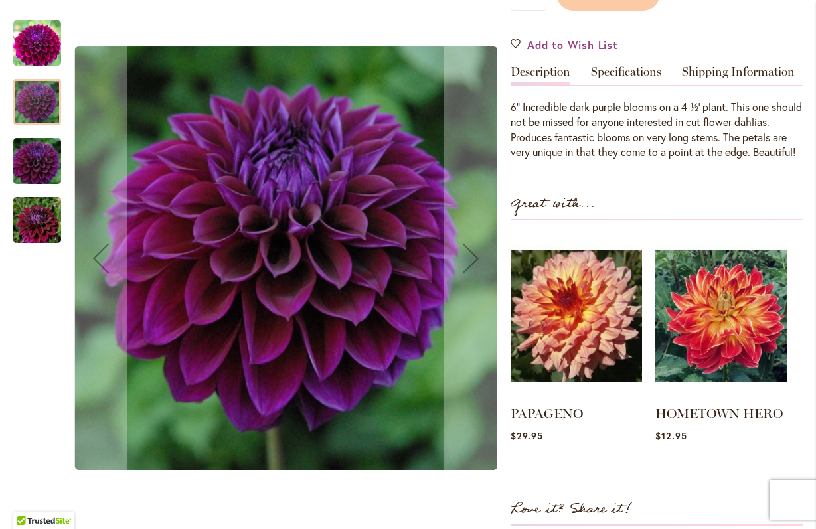
scroll to position [386, 0]
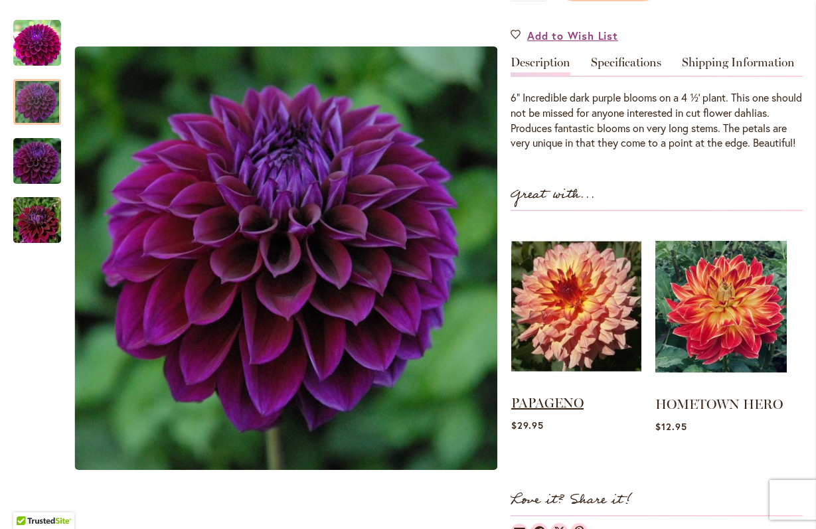
click at [564, 411] on link "PAPAGENO" at bounding box center [547, 403] width 72 height 16
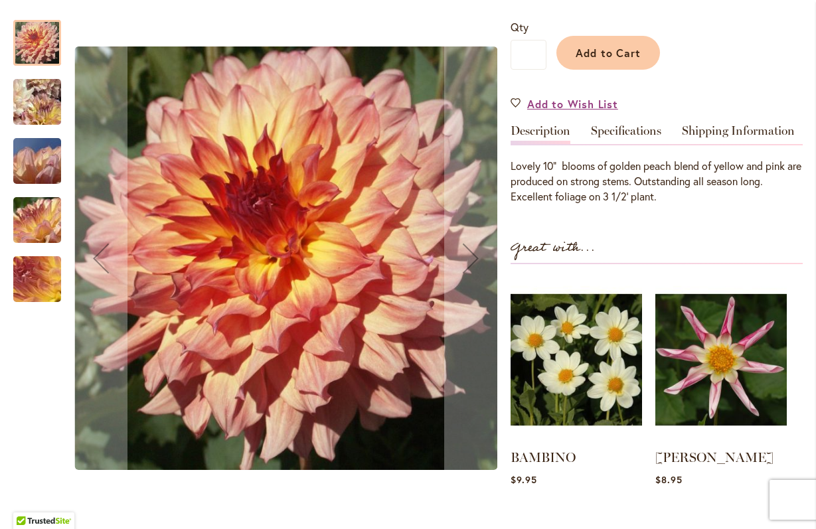
scroll to position [319, 0]
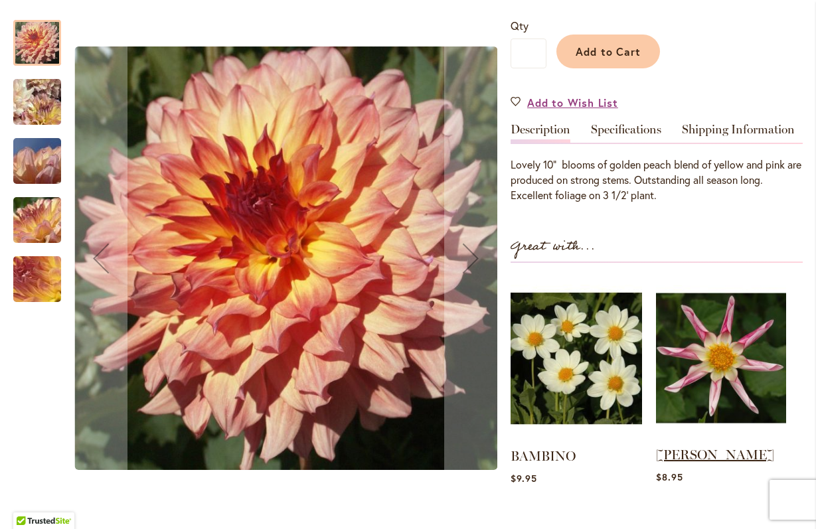
click at [701, 454] on link "WILLIE WILLIE" at bounding box center [715, 455] width 118 height 16
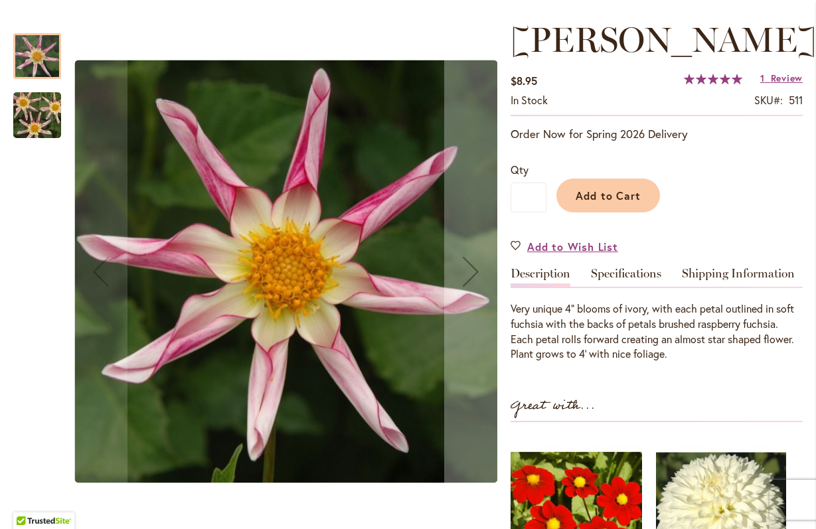
scroll to position [132, 0]
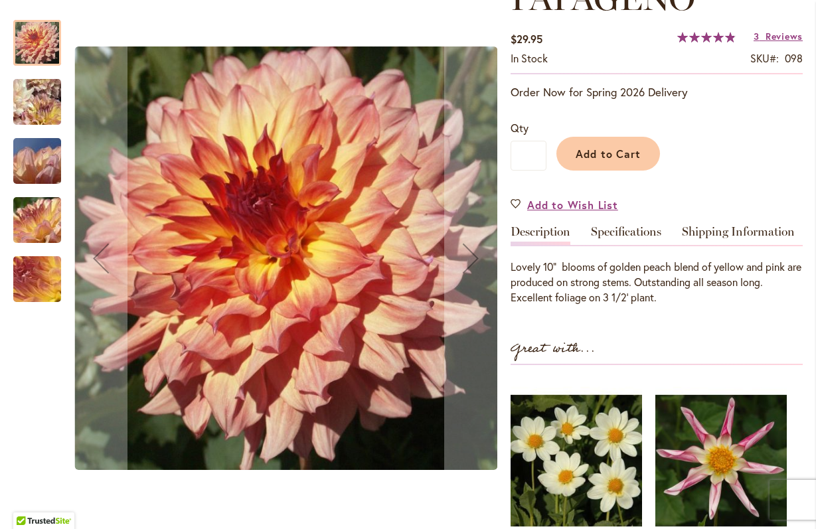
scroll to position [149, 0]
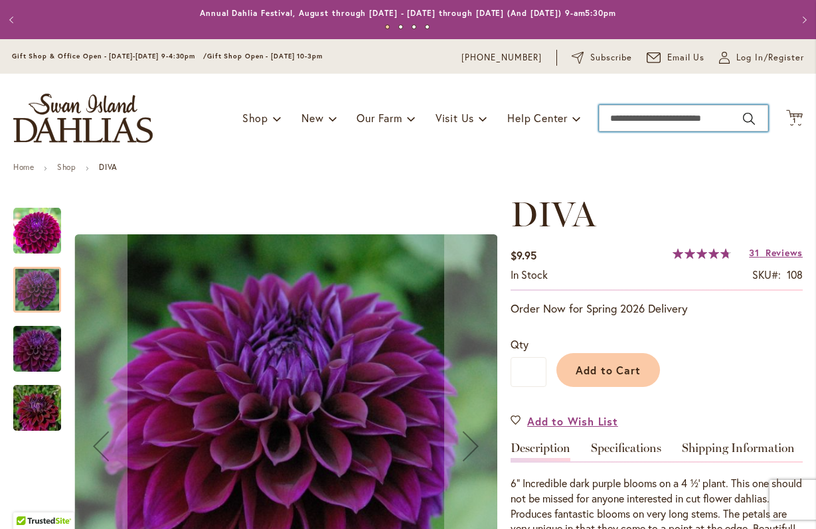
click at [613, 118] on input "Search" at bounding box center [683, 118] width 169 height 27
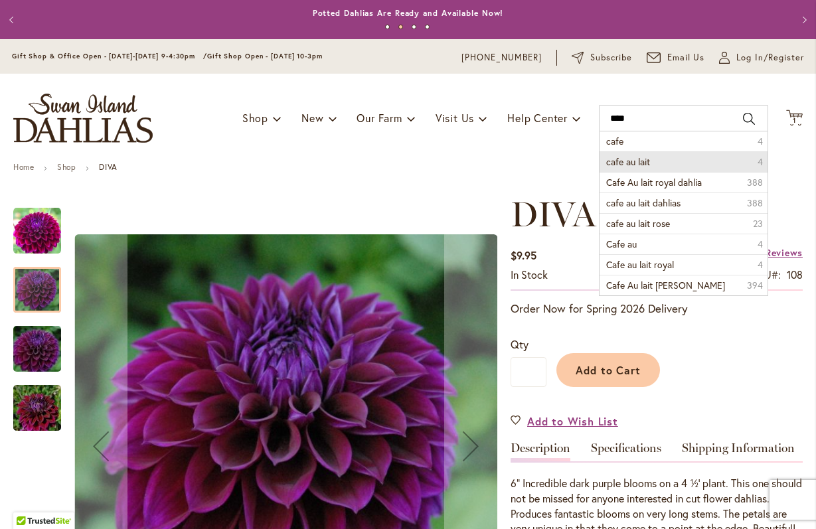
click at [621, 166] on span "cafe au lait" at bounding box center [628, 161] width 44 height 13
type input "**********"
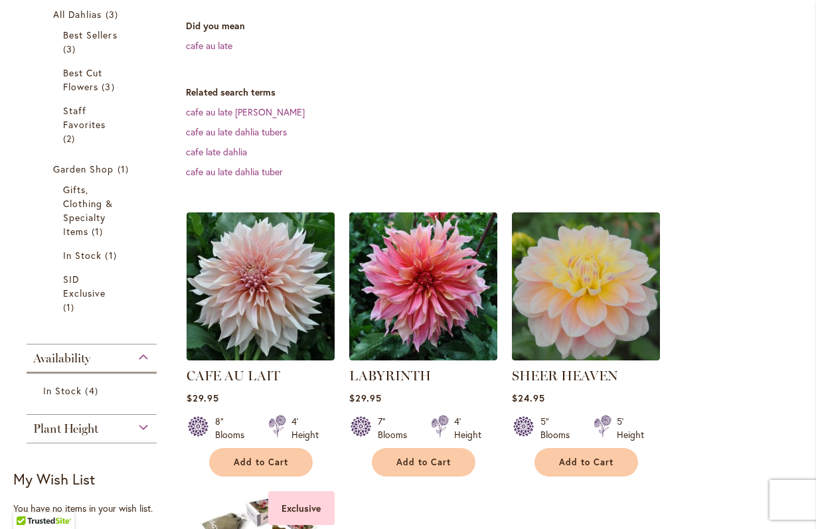
scroll to position [347, 0]
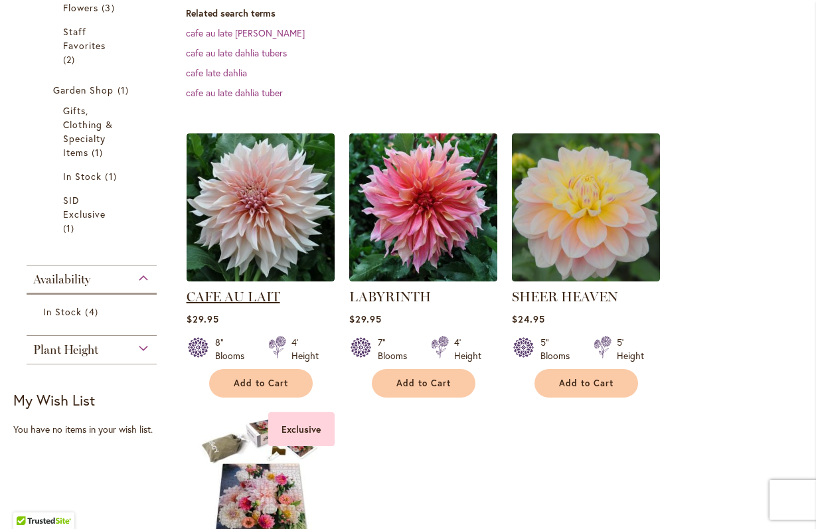
click at [238, 298] on link "CAFE AU LAIT" at bounding box center [233, 297] width 94 height 16
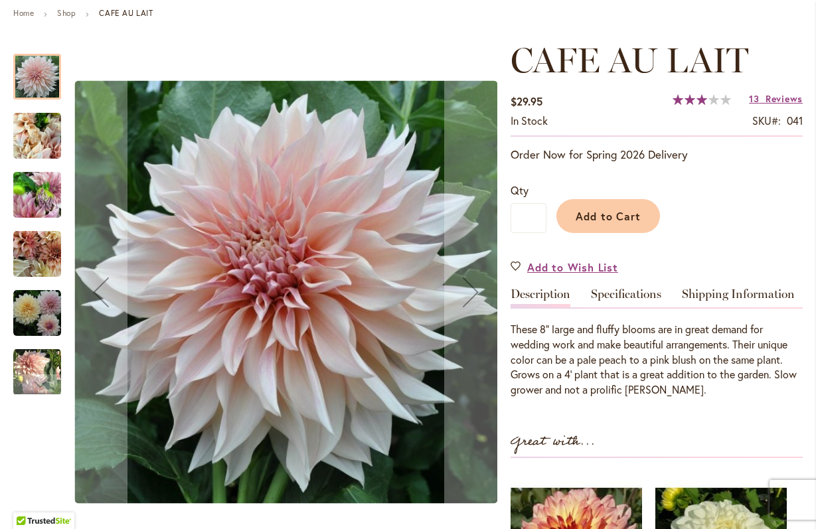
scroll to position [152, 0]
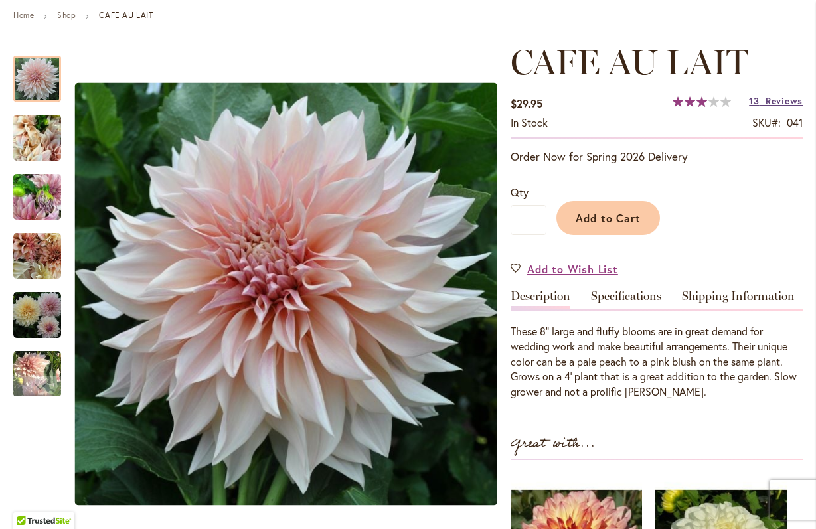
click at [777, 102] on span "Reviews" at bounding box center [783, 100] width 37 height 13
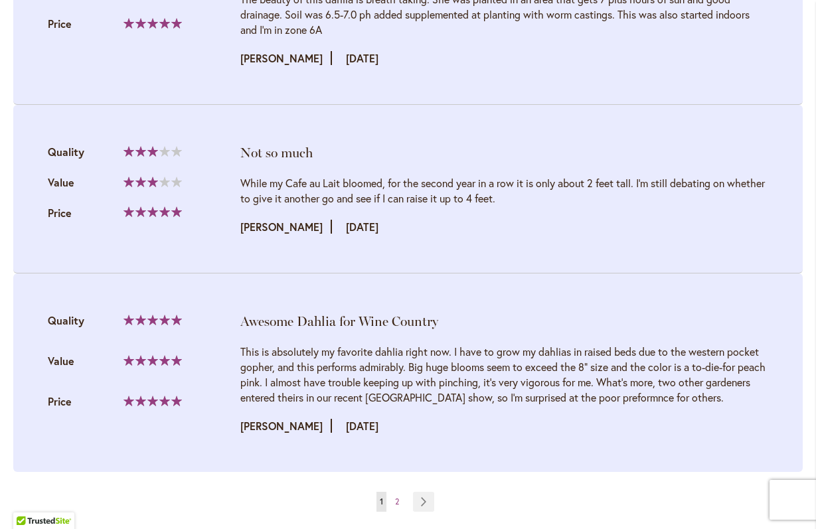
scroll to position [3028, 0]
click at [424, 491] on link "Page Next" at bounding box center [424, 501] width 22 height 20
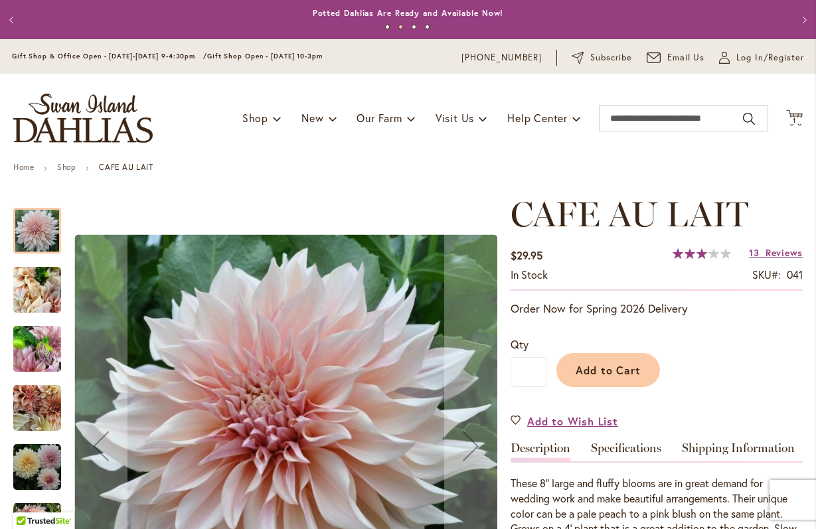
scroll to position [0, 0]
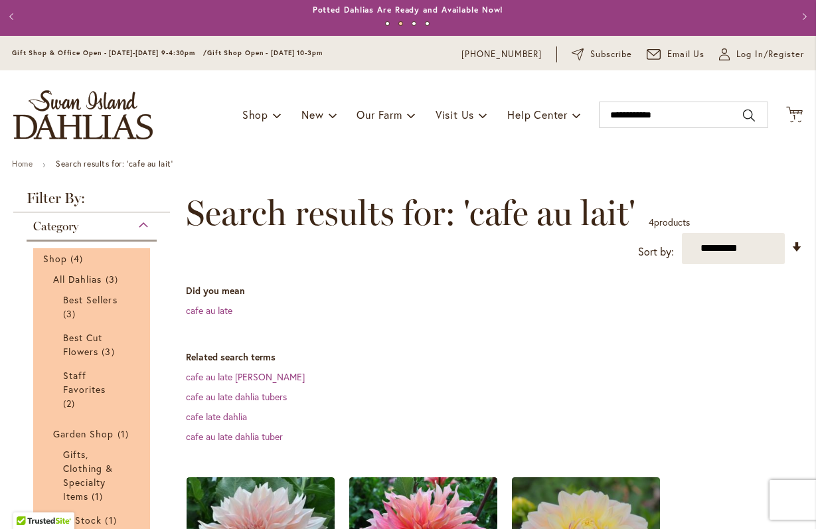
scroll to position [7, 0]
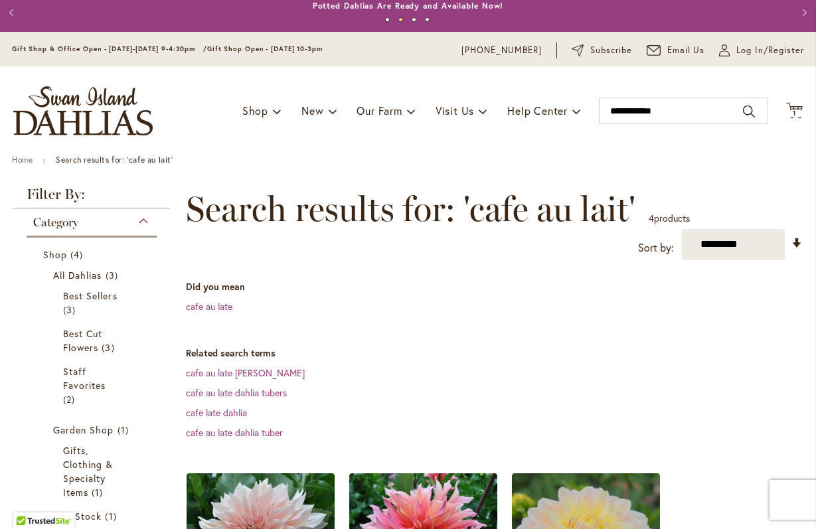
click at [145, 222] on div "Category" at bounding box center [92, 218] width 130 height 21
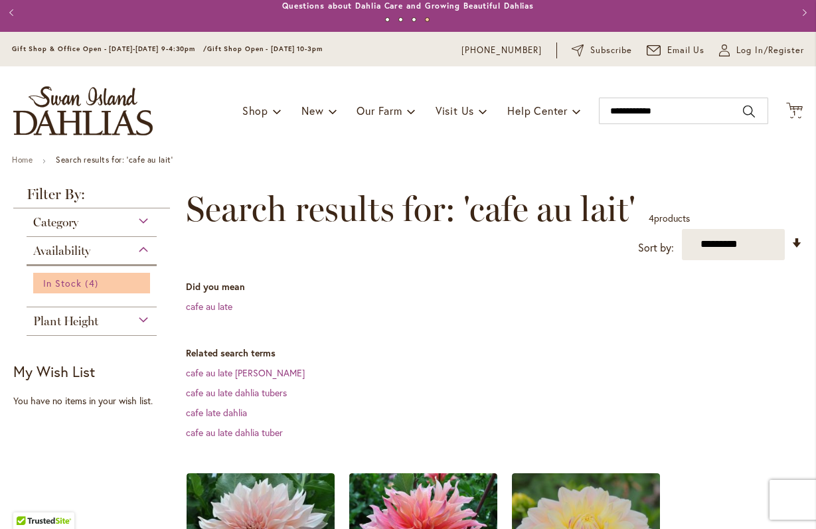
click at [74, 285] on span "In Stock" at bounding box center [62, 283] width 38 height 13
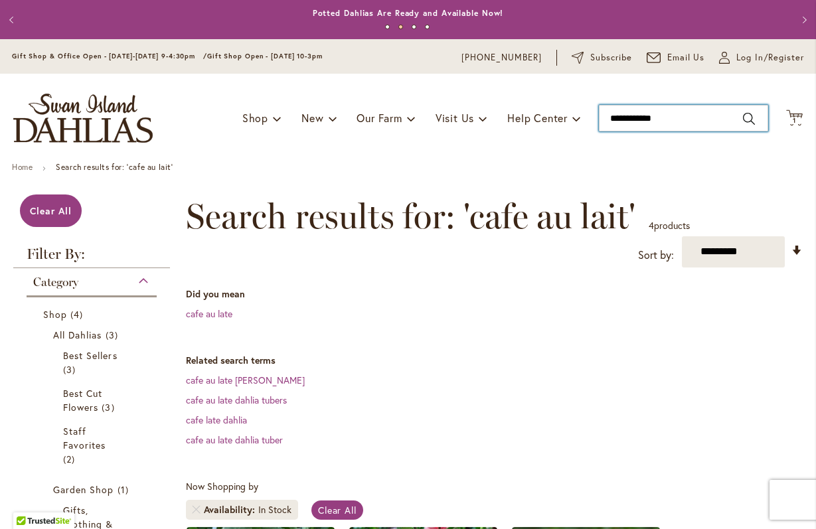
click at [662, 119] on input "**********" at bounding box center [683, 118] width 169 height 27
type input "*"
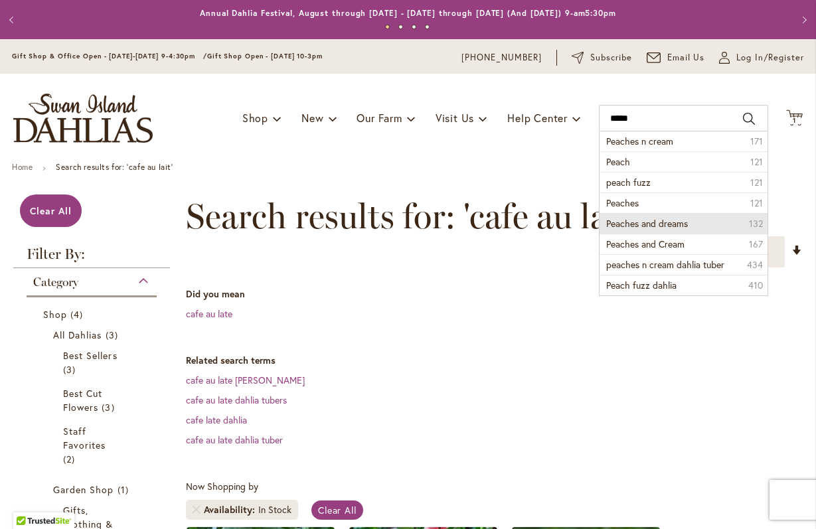
click at [657, 224] on span "Peaches and dreams" at bounding box center [647, 223] width 82 height 13
type input "**********"
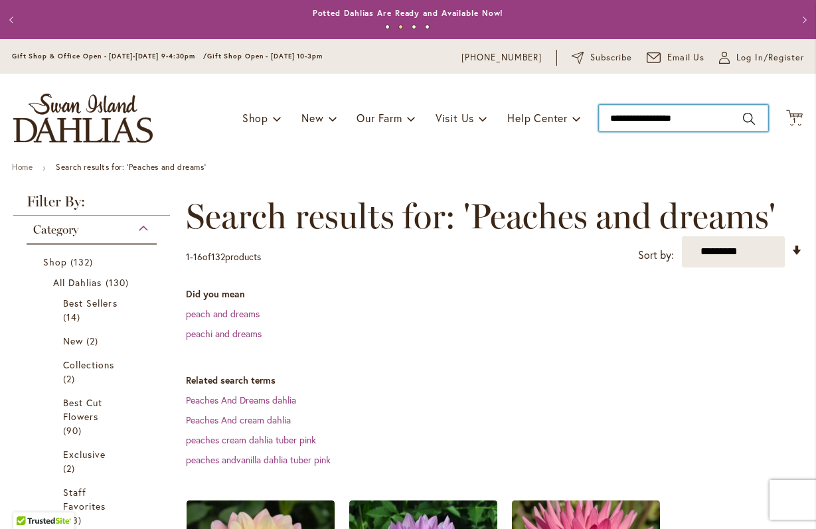
click at [702, 118] on input "**********" at bounding box center [683, 118] width 169 height 27
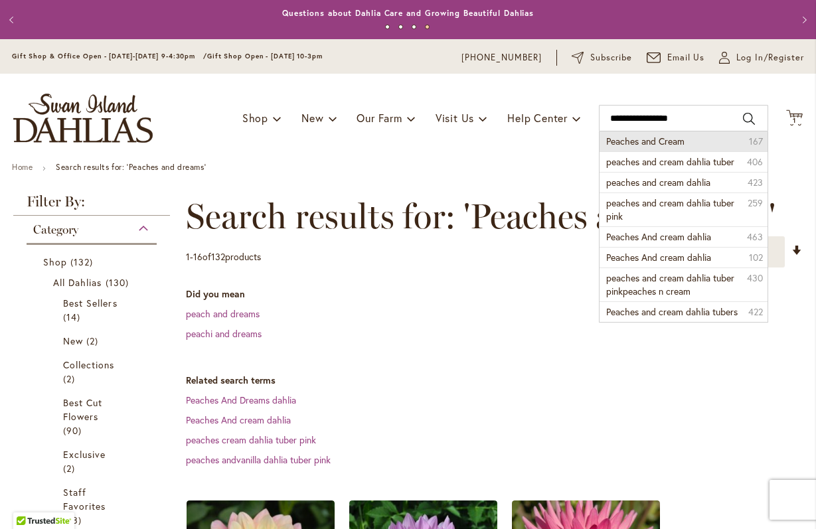
click at [667, 139] on span "Peaches and Cream" at bounding box center [645, 141] width 78 height 13
type input "**********"
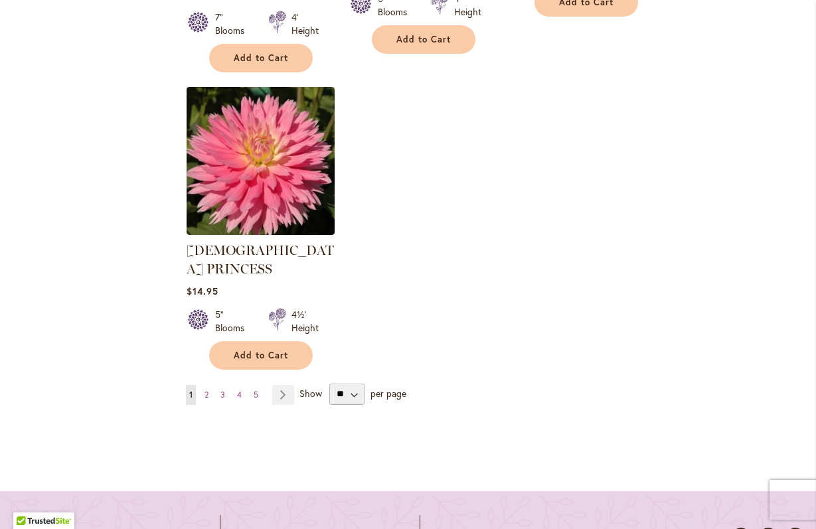
scroll to position [1864, 0]
click at [287, 384] on link "Page Next" at bounding box center [283, 394] width 22 height 20
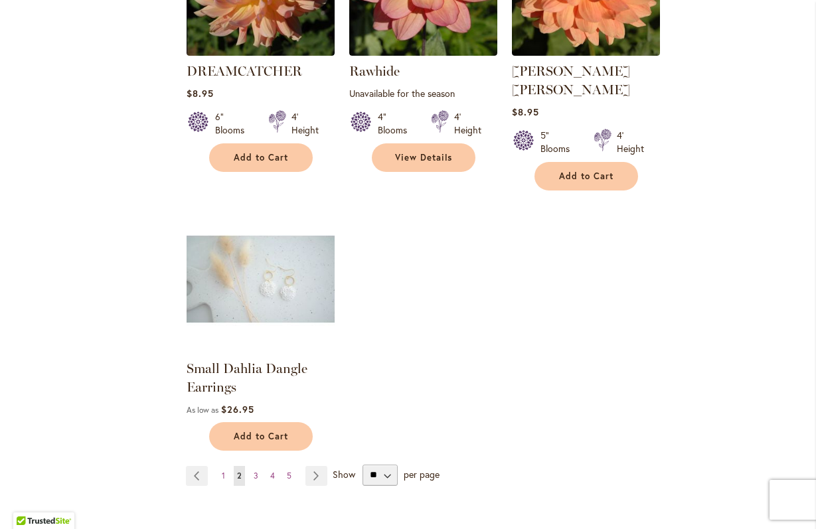
scroll to position [1751, 0]
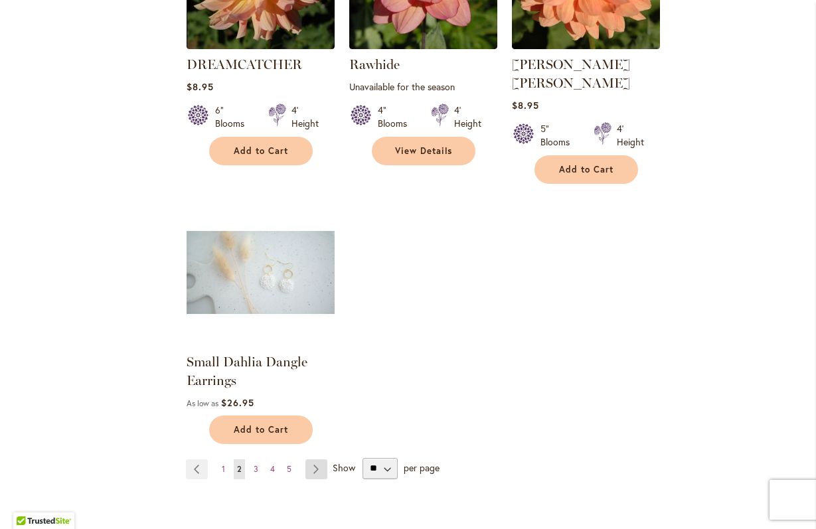
click at [317, 459] on link "Page Next" at bounding box center [316, 469] width 22 height 20
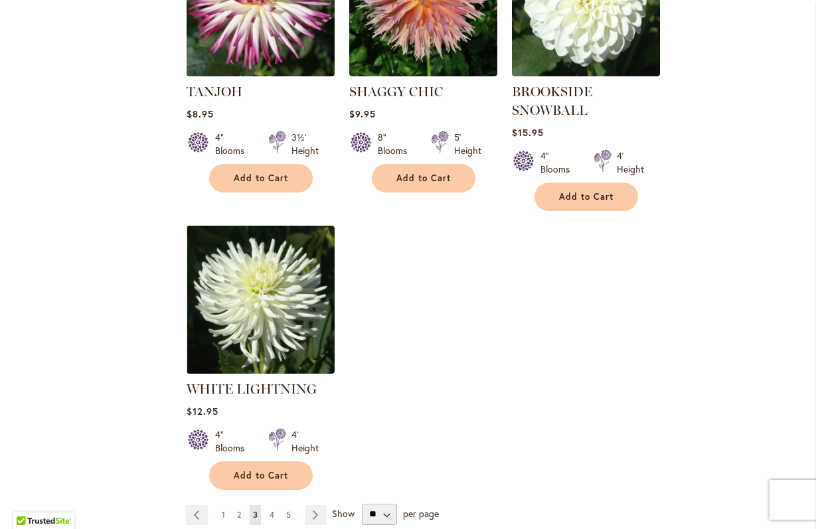
scroll to position [1729, 0]
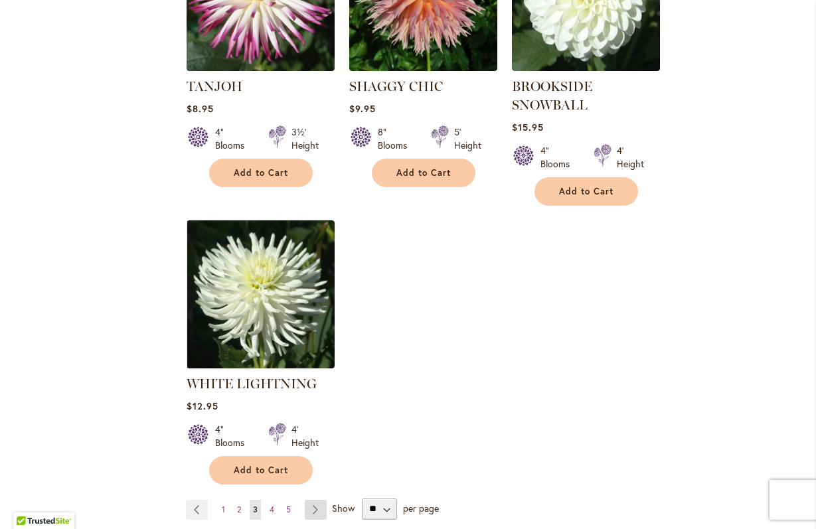
click at [317, 500] on link "Page Next" at bounding box center [316, 510] width 22 height 20
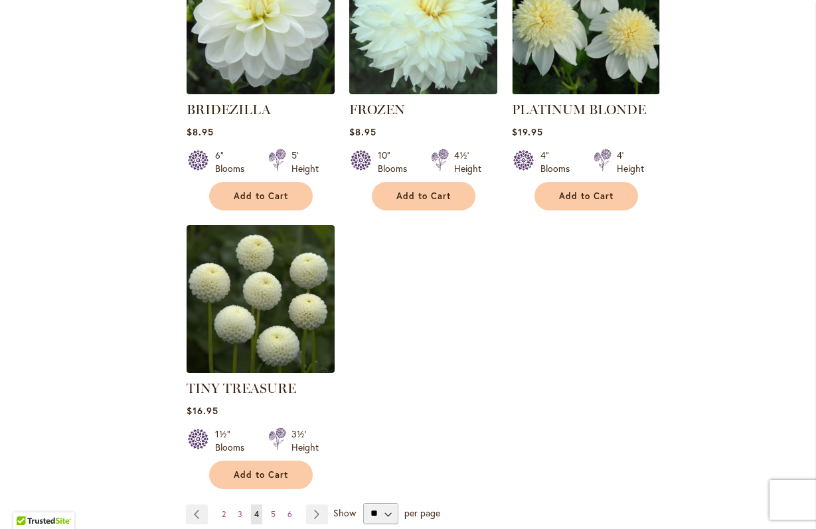
scroll to position [1707, 0]
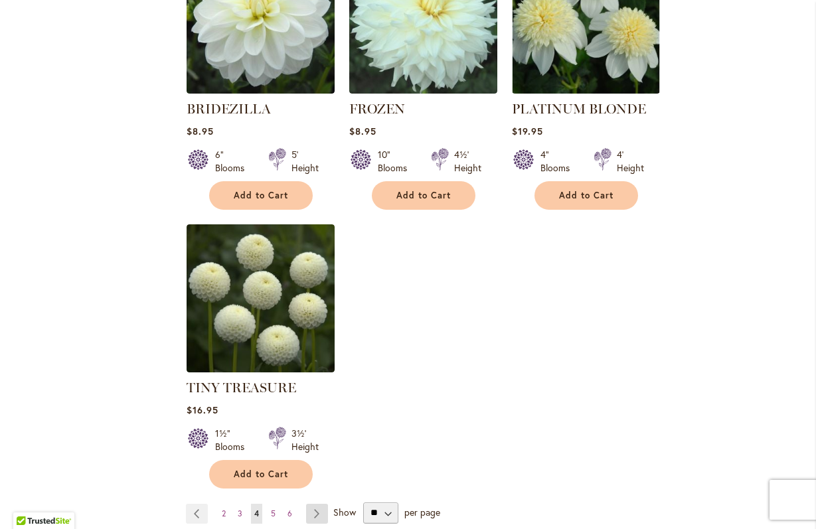
click at [318, 504] on link "Page Next" at bounding box center [317, 514] width 22 height 20
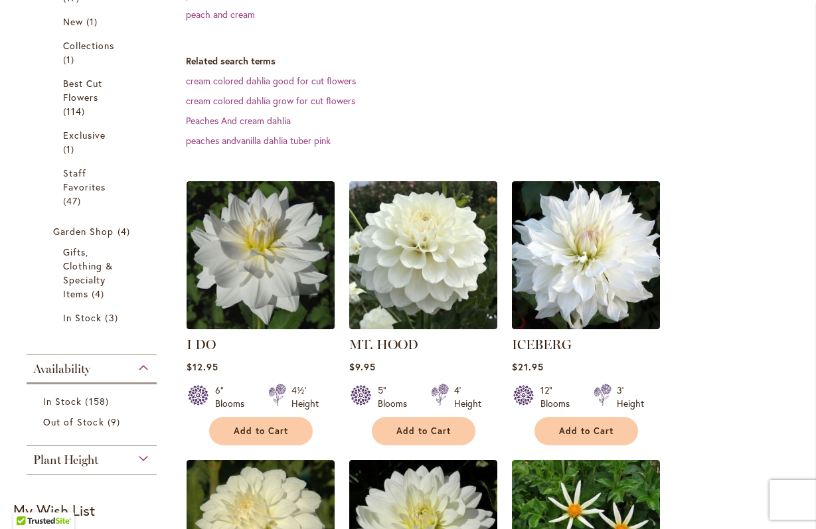
scroll to position [321, 0]
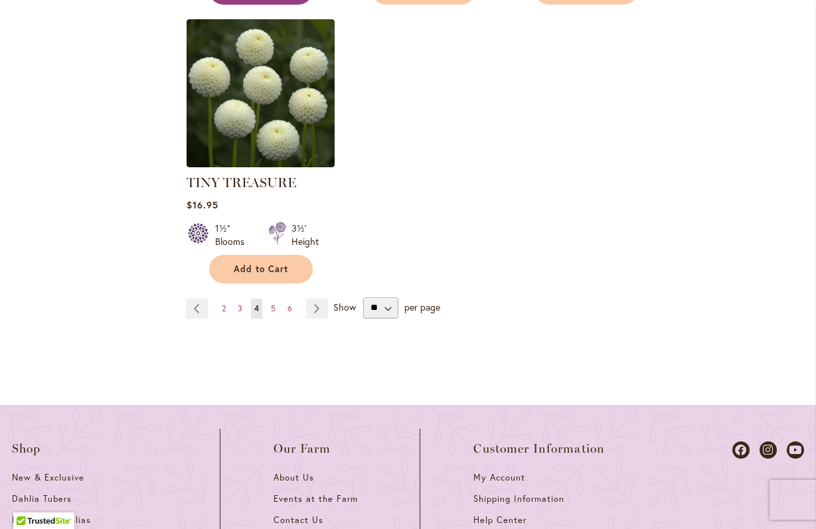
scroll to position [1935, 0]
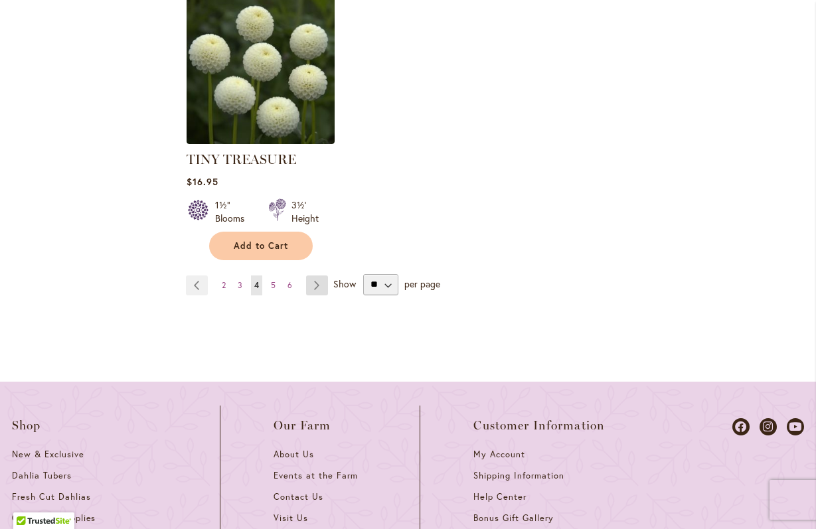
click at [317, 275] on link "Page Next" at bounding box center [317, 285] width 22 height 20
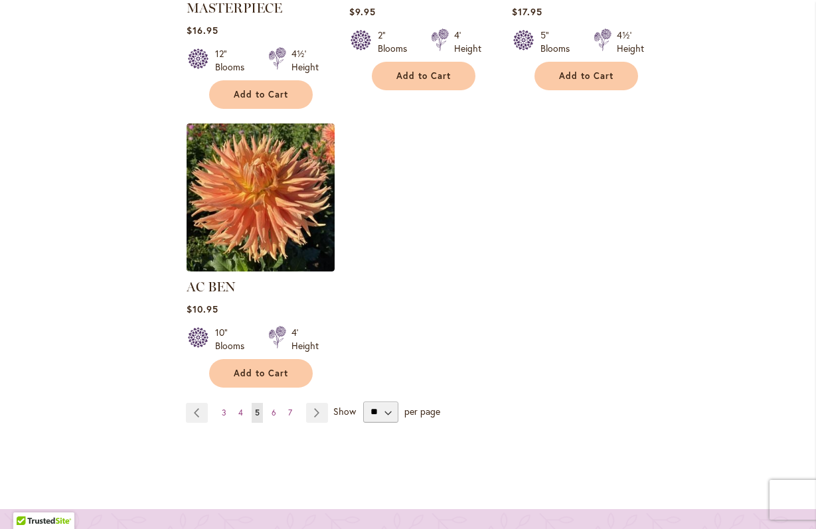
scroll to position [1879, 0]
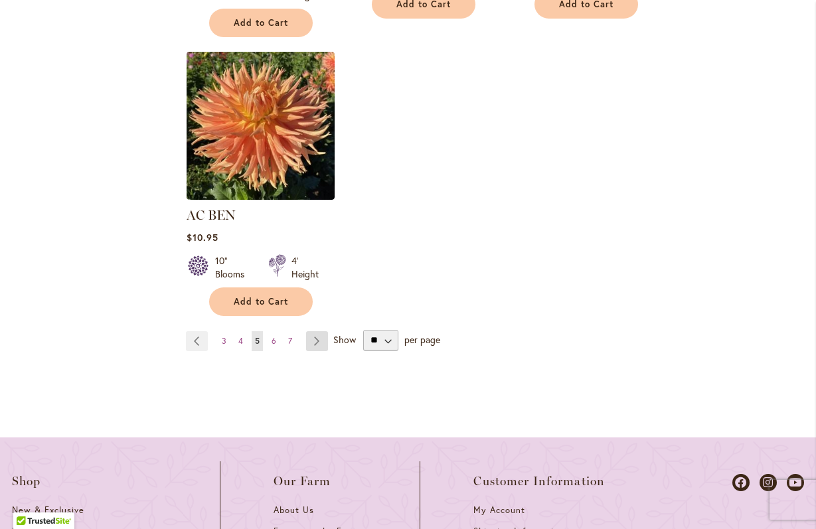
click at [313, 338] on link "Page Next" at bounding box center [317, 341] width 22 height 20
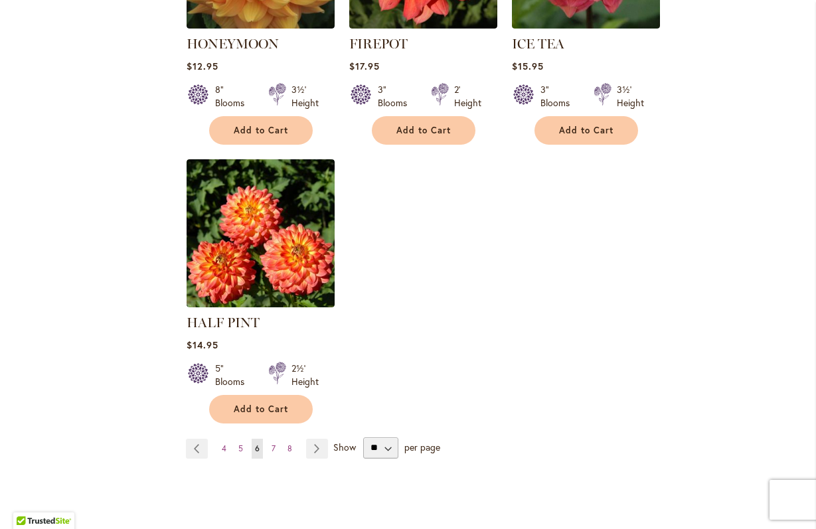
scroll to position [1874, 0]
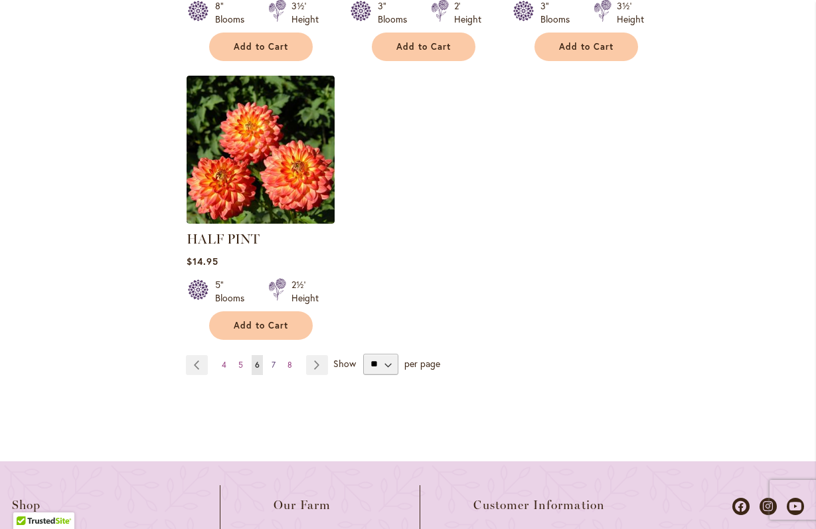
click at [271, 360] on span "7" at bounding box center [273, 365] width 4 height 10
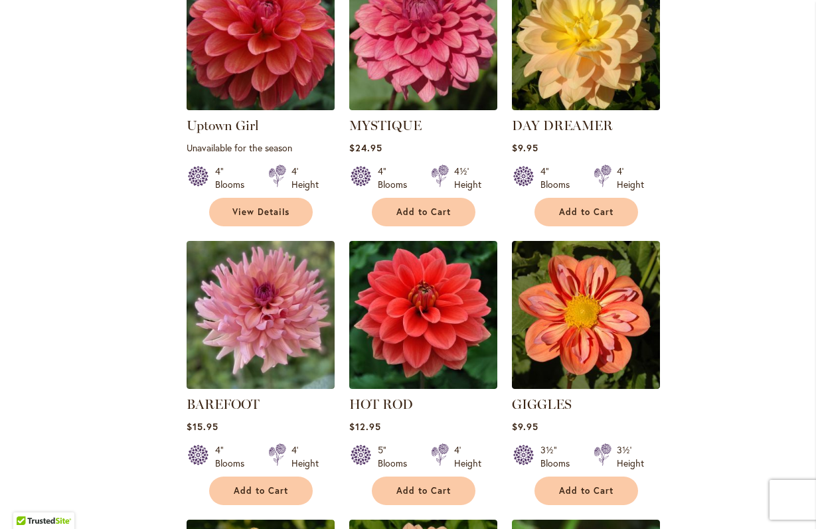
scroll to position [1097, 0]
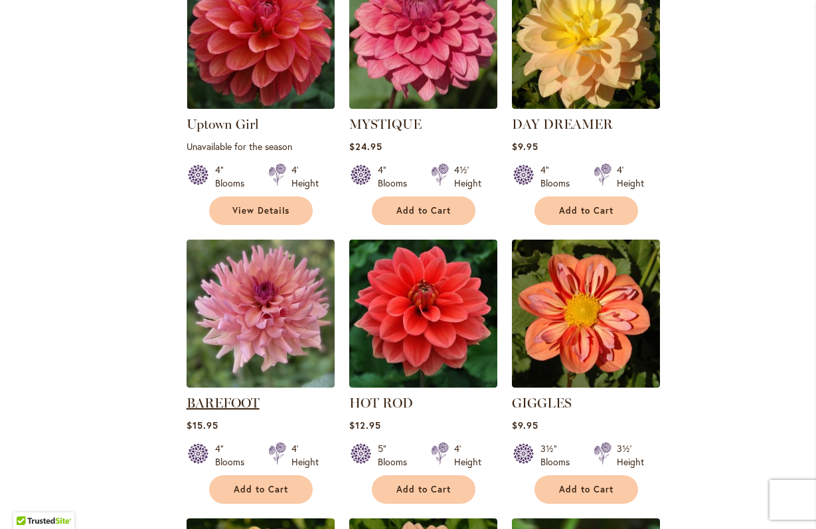
click at [241, 405] on link "BAREFOOT" at bounding box center [222, 403] width 73 height 16
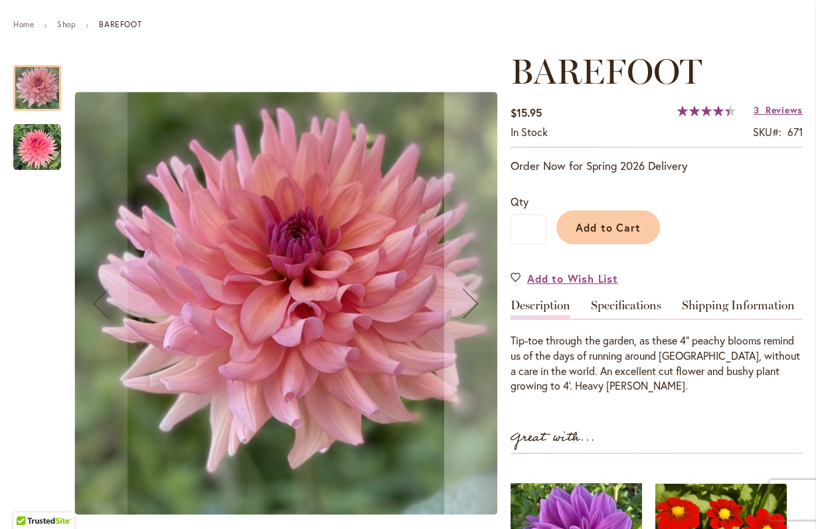
scroll to position [149, 0]
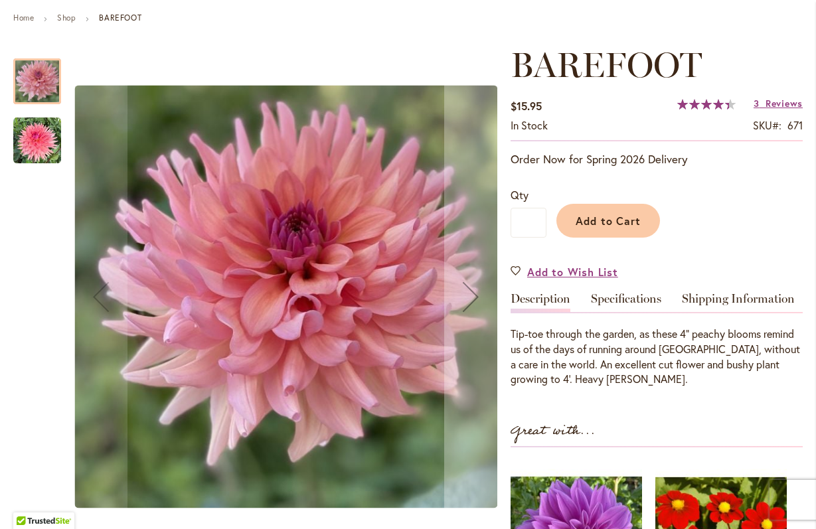
click at [39, 137] on img "BAREFOOT" at bounding box center [37, 141] width 48 height 48
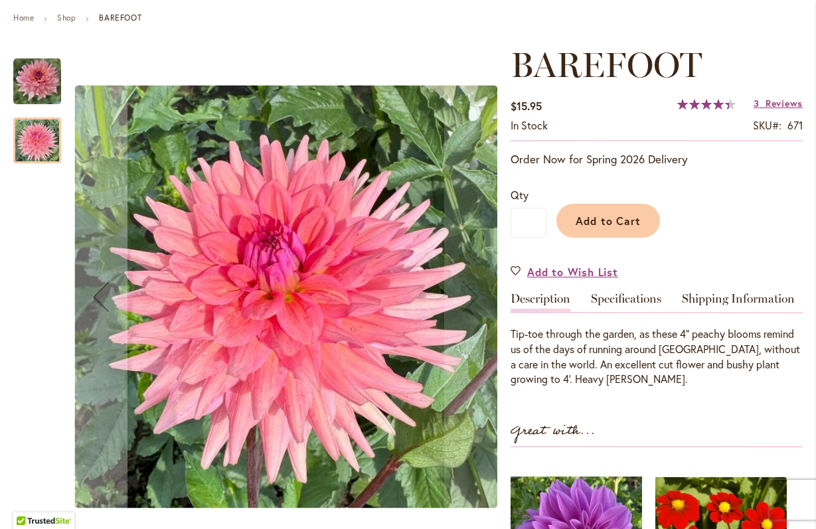
click at [38, 81] on img "BAREFOOT" at bounding box center [37, 82] width 48 height 48
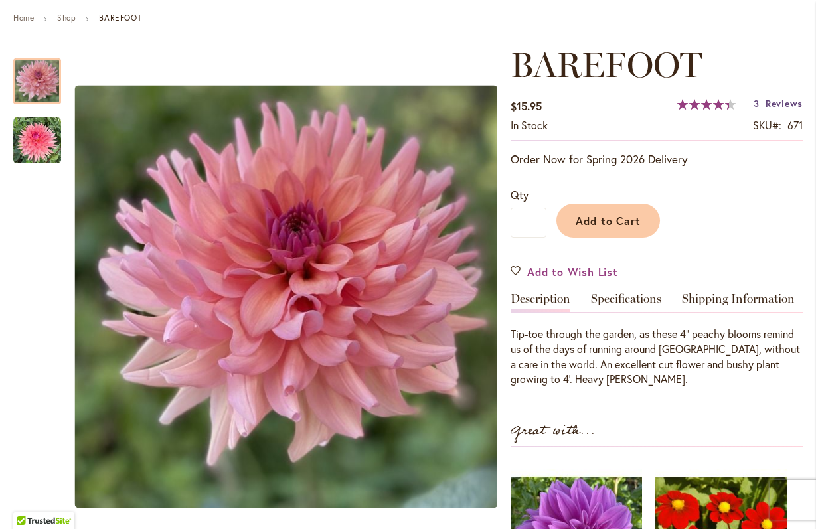
click at [767, 104] on span "Reviews" at bounding box center [783, 103] width 37 height 13
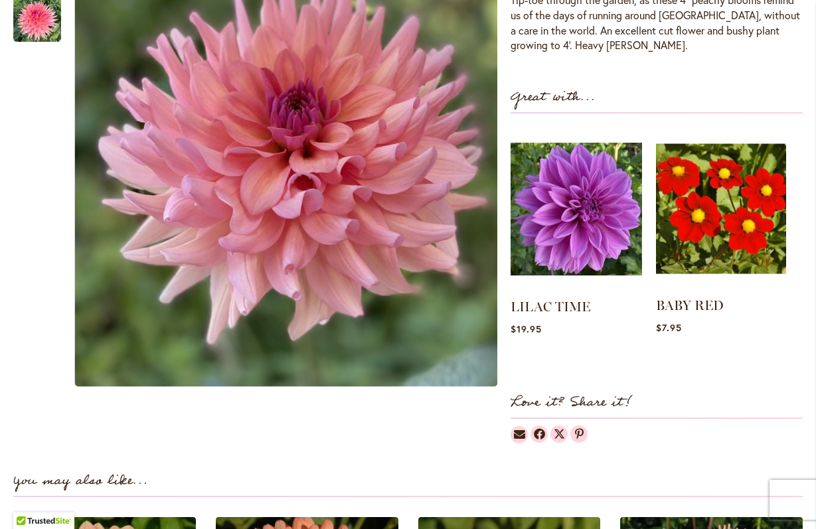
scroll to position [475, 0]
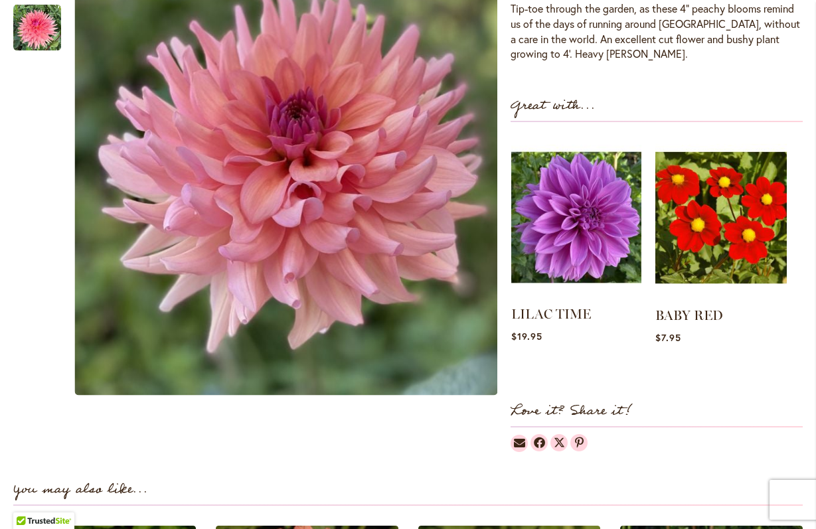
click at [591, 245] on img at bounding box center [576, 217] width 130 height 163
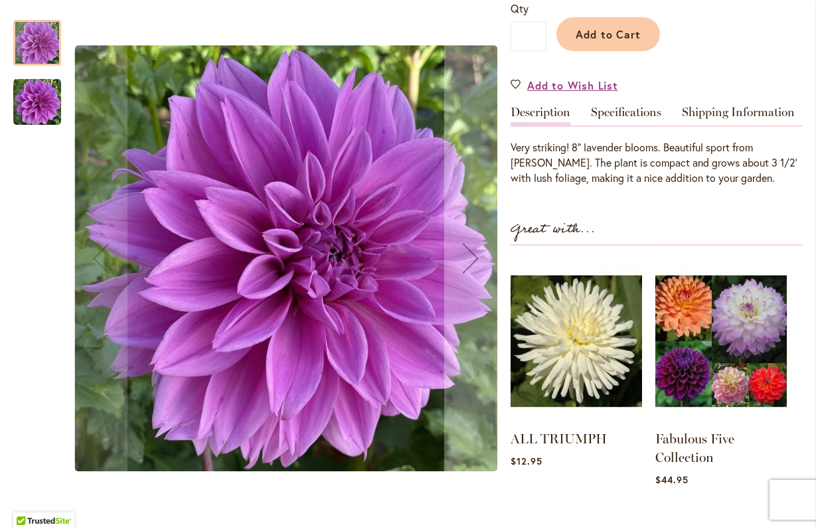
scroll to position [341, 0]
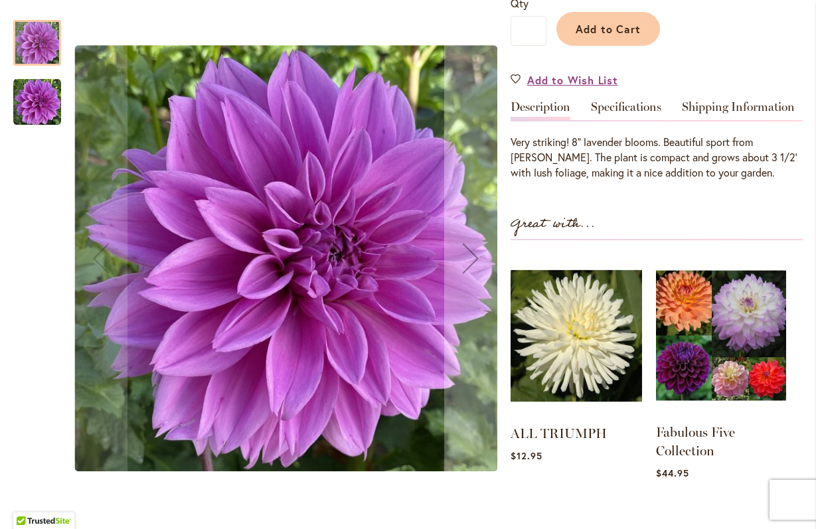
click at [730, 330] on img at bounding box center [721, 335] width 130 height 163
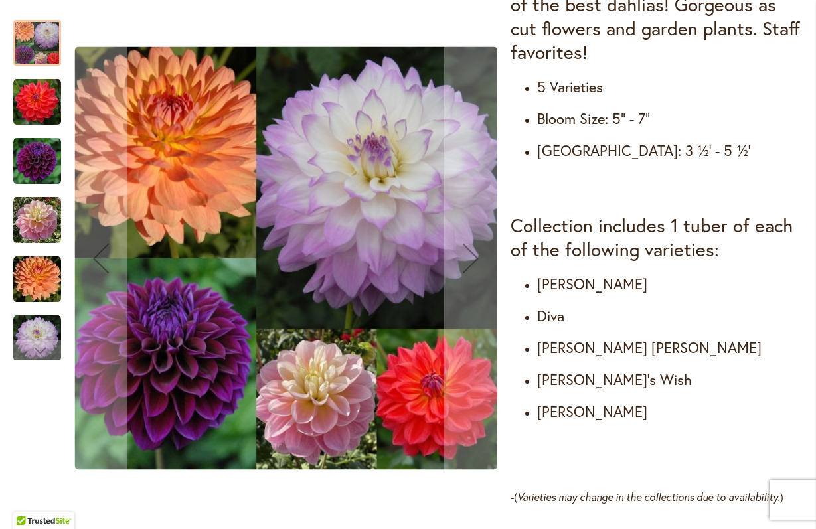
scroll to position [598, 0]
click at [44, 285] on img "GABRIELLE MARIE" at bounding box center [37, 280] width 48 height 48
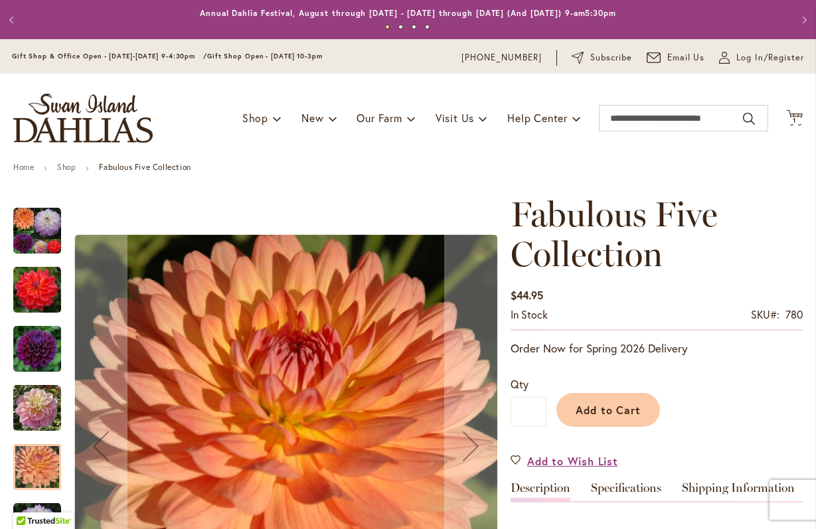
scroll to position [0, 0]
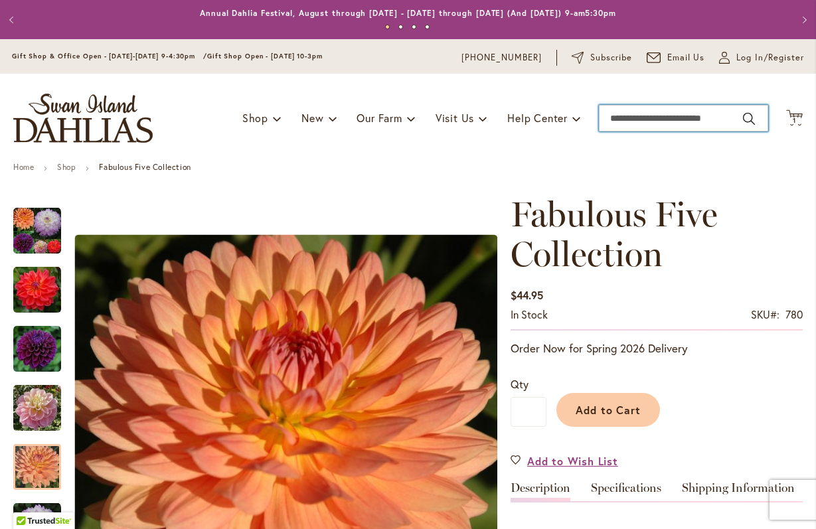
click at [621, 114] on input "Search" at bounding box center [683, 118] width 169 height 27
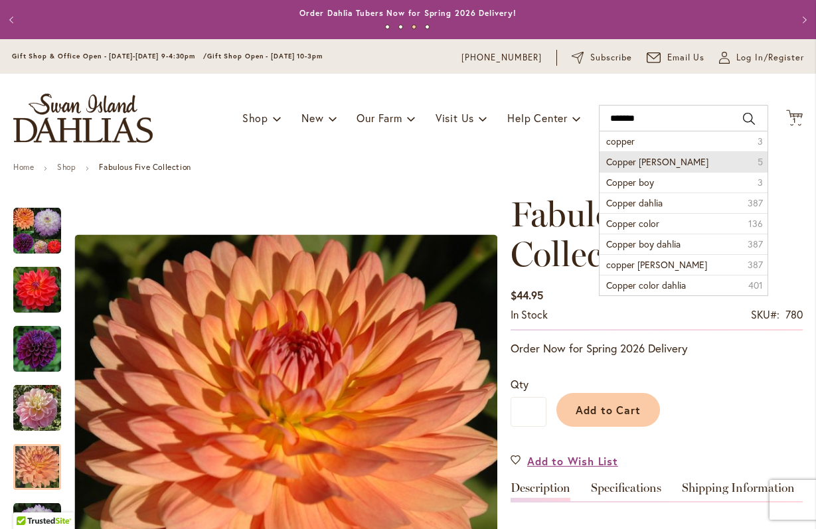
click at [623, 163] on span "Copper blaine" at bounding box center [657, 161] width 102 height 13
type input "**********"
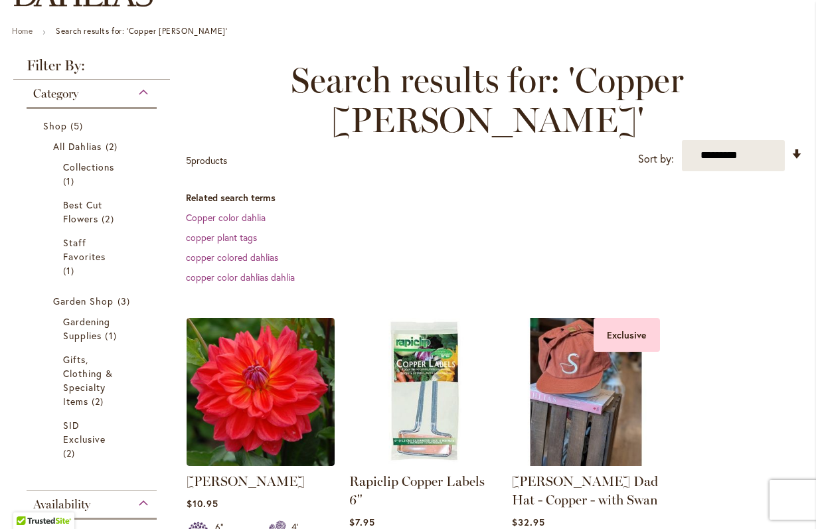
scroll to position [140, 0]
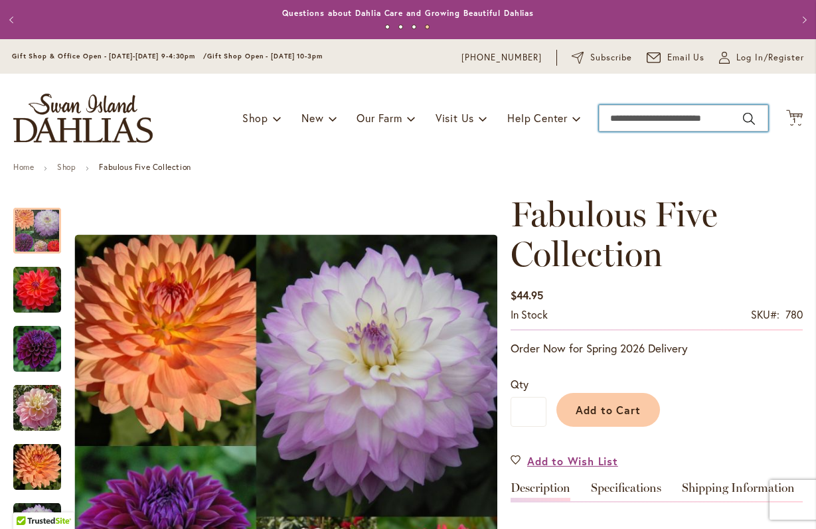
click at [619, 120] on input "Search" at bounding box center [683, 118] width 169 height 27
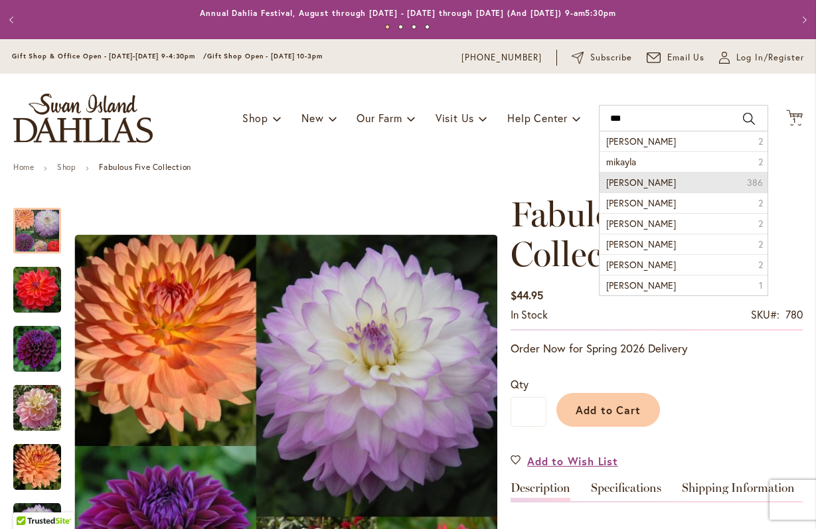
click at [647, 184] on span "[PERSON_NAME]" at bounding box center [641, 182] width 70 height 13
type input "**********"
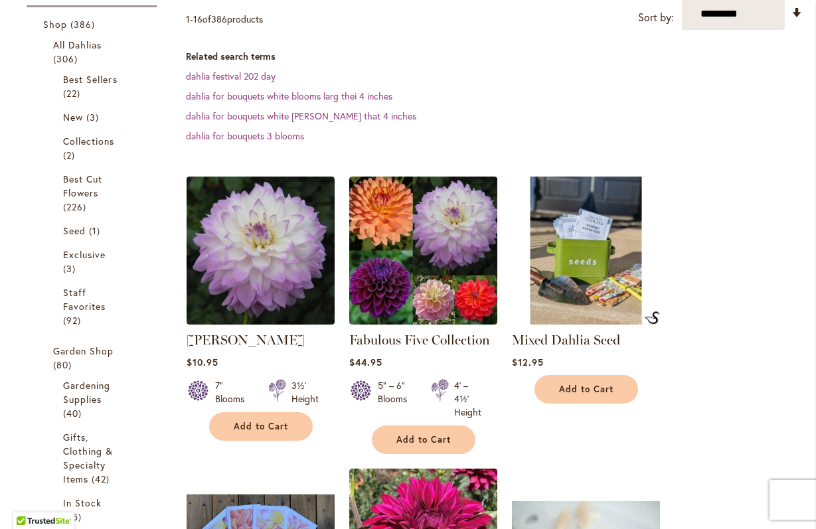
scroll to position [238, 0]
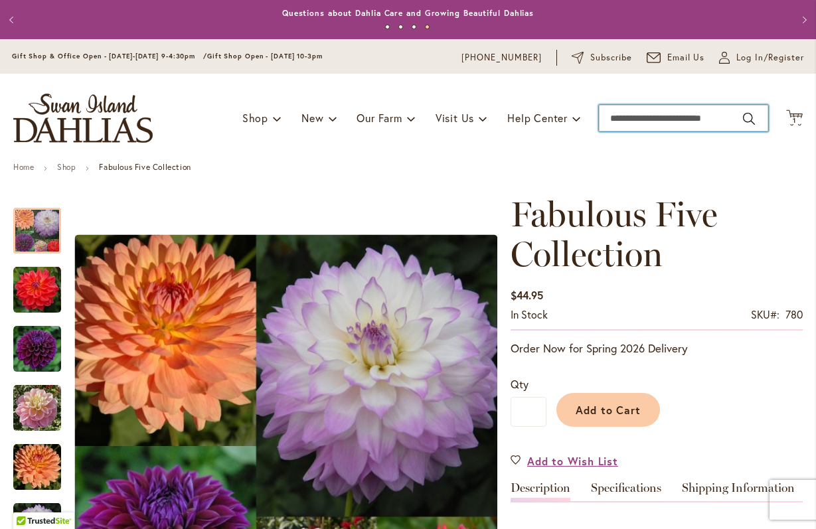
click at [618, 121] on input "Search" at bounding box center [683, 118] width 169 height 27
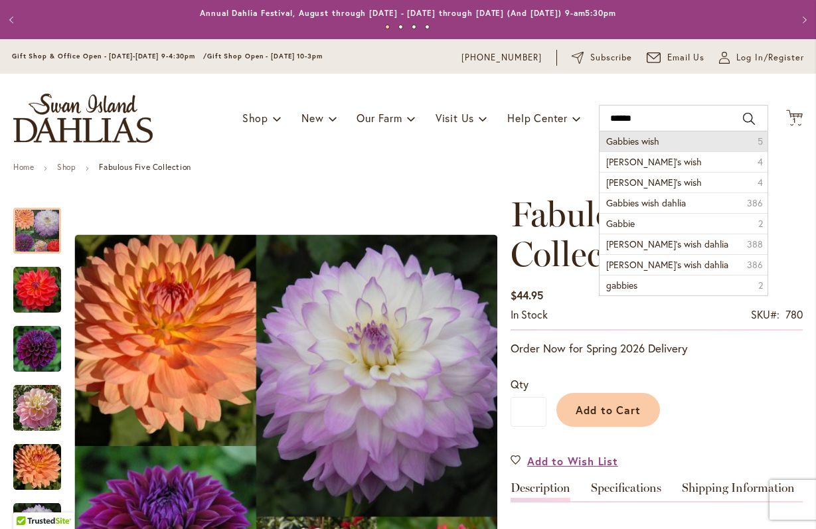
click at [626, 139] on span "Gabbies wish" at bounding box center [632, 141] width 53 height 13
type input "**********"
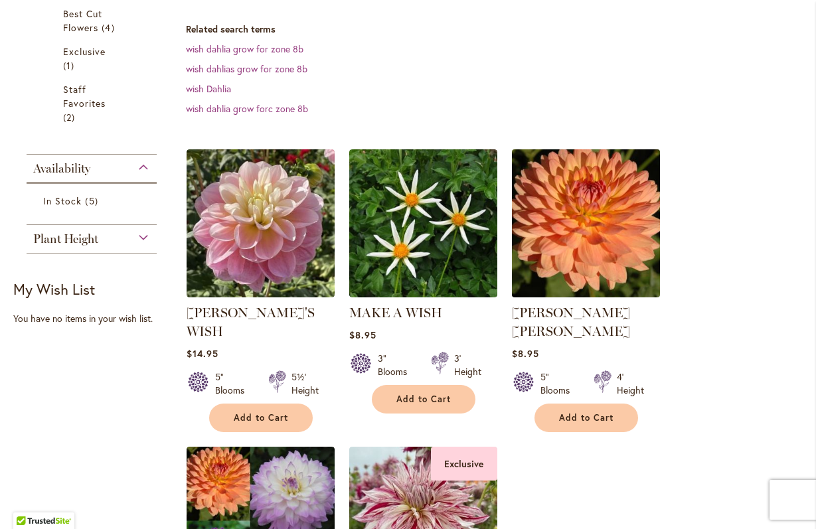
scroll to position [360, 0]
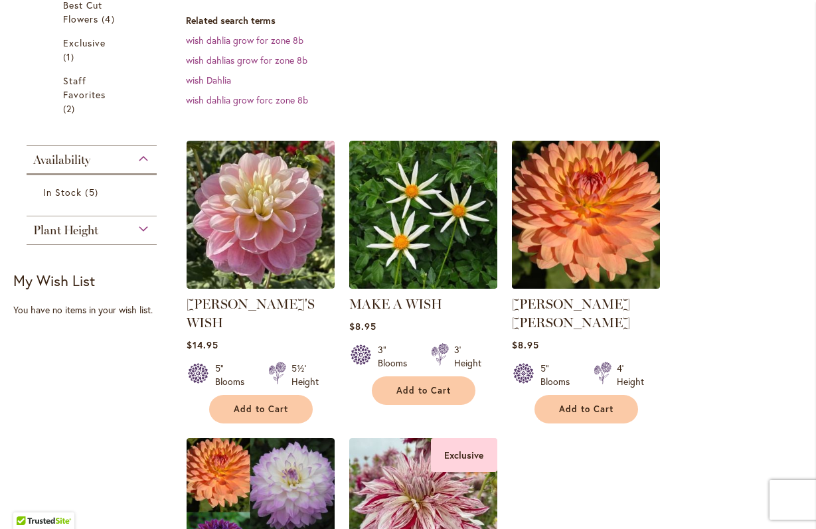
click at [608, 221] on img at bounding box center [585, 214] width 155 height 155
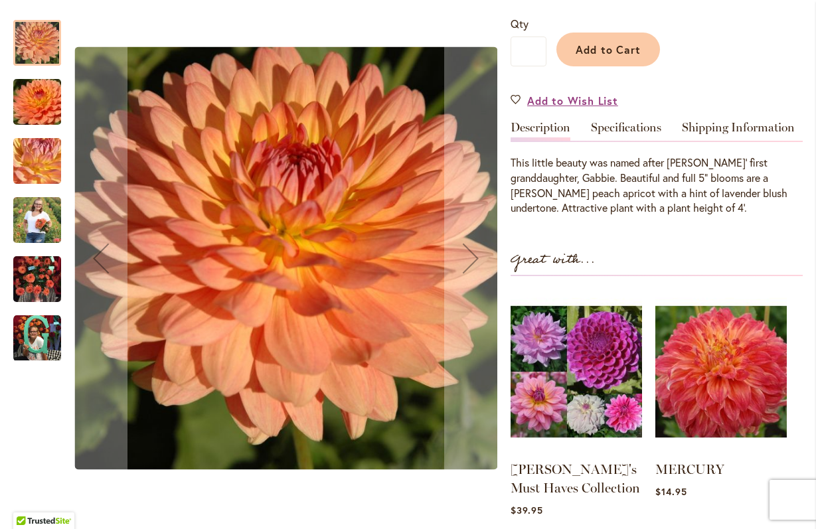
scroll to position [363, 0]
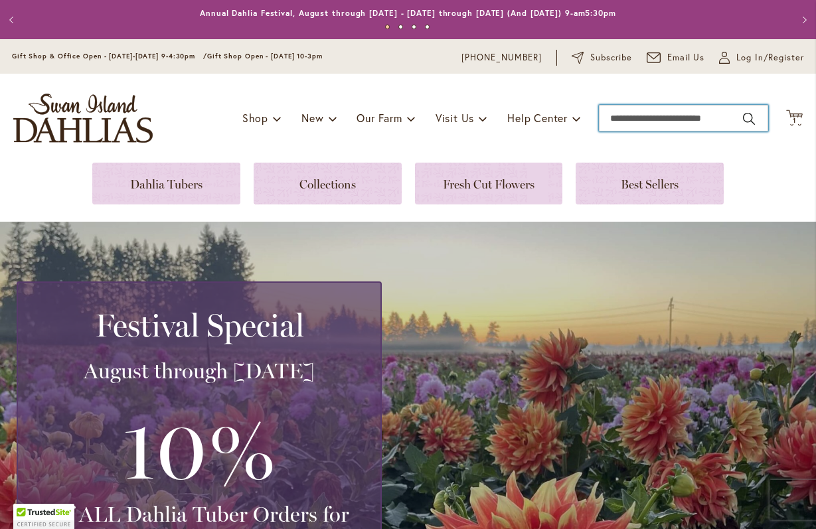
click at [613, 117] on input "Search" at bounding box center [683, 118] width 169 height 27
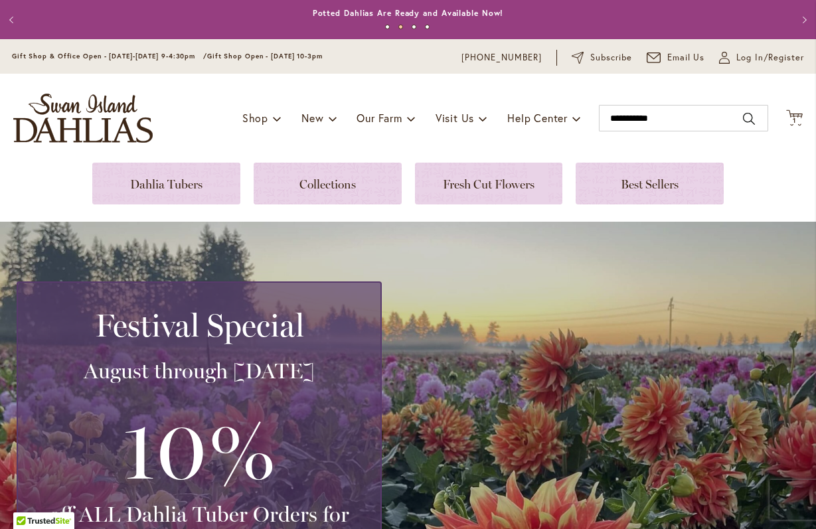
click at [748, 120] on button "Search" at bounding box center [749, 118] width 12 height 21
type input "**********"
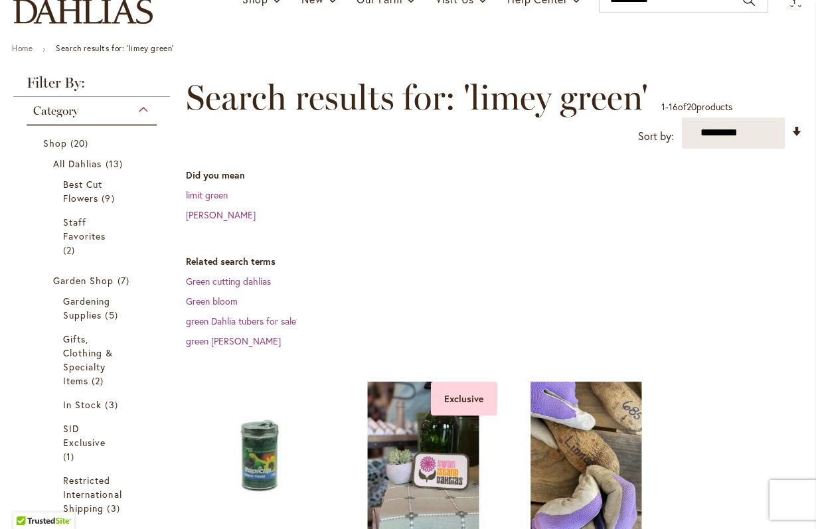
scroll to position [121, 0]
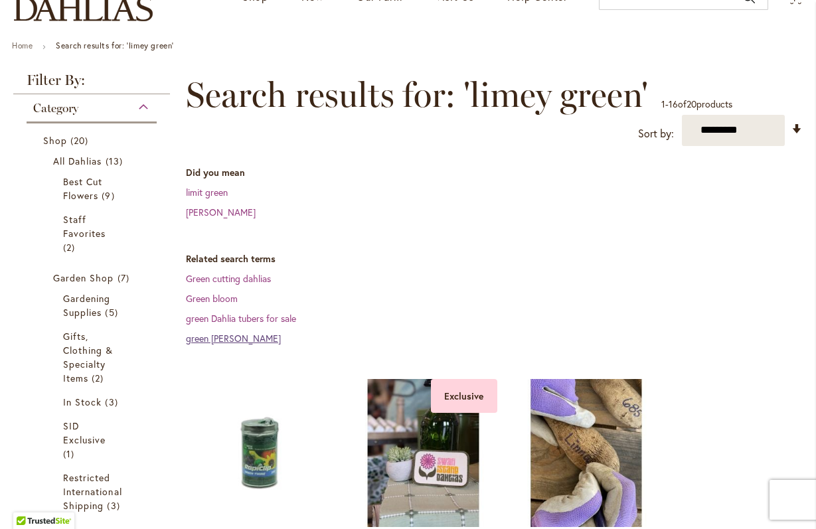
click at [259, 336] on link "green [PERSON_NAME]" at bounding box center [233, 338] width 95 height 13
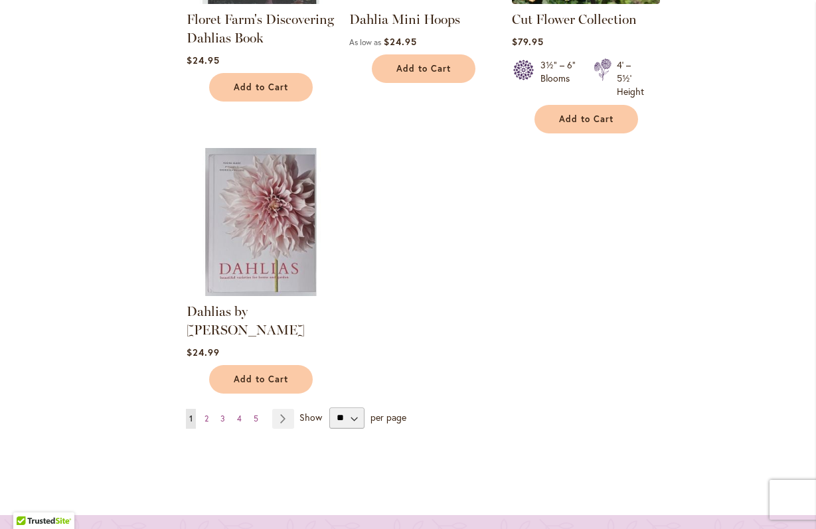
scroll to position [1658, 0]
click at [283, 408] on link "Page Next" at bounding box center [283, 418] width 22 height 20
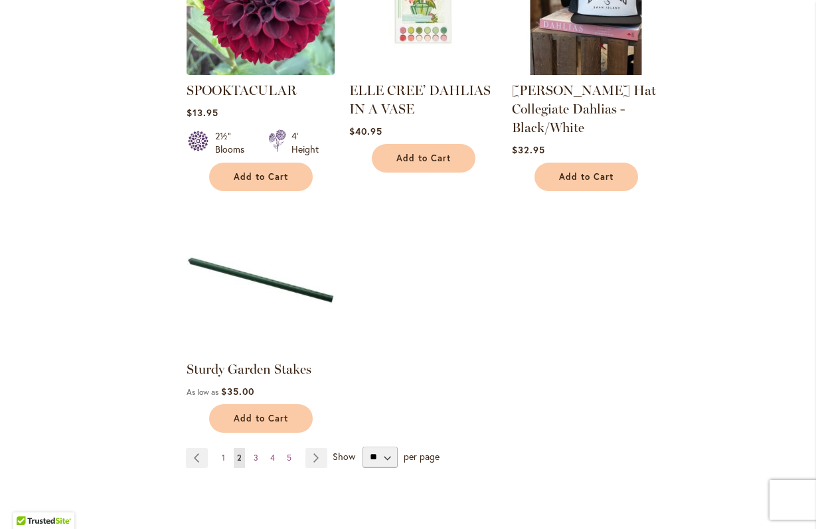
scroll to position [1638, 0]
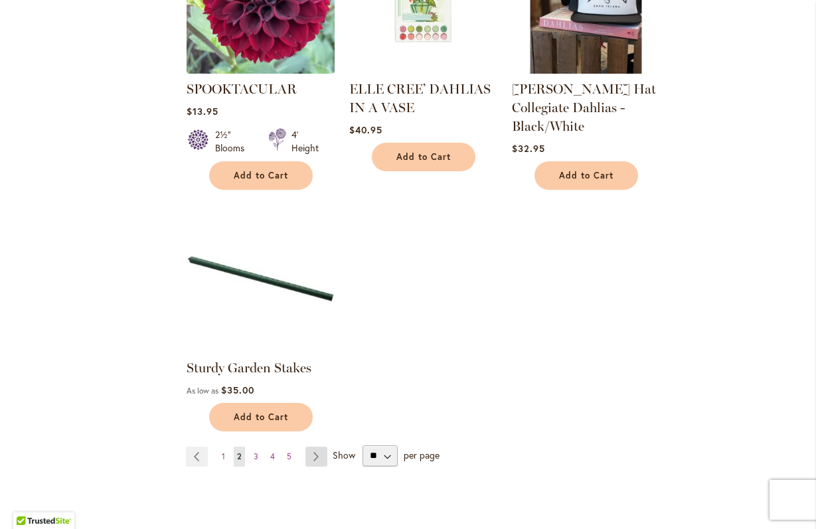
click at [319, 447] on link "Page Next" at bounding box center [316, 457] width 22 height 20
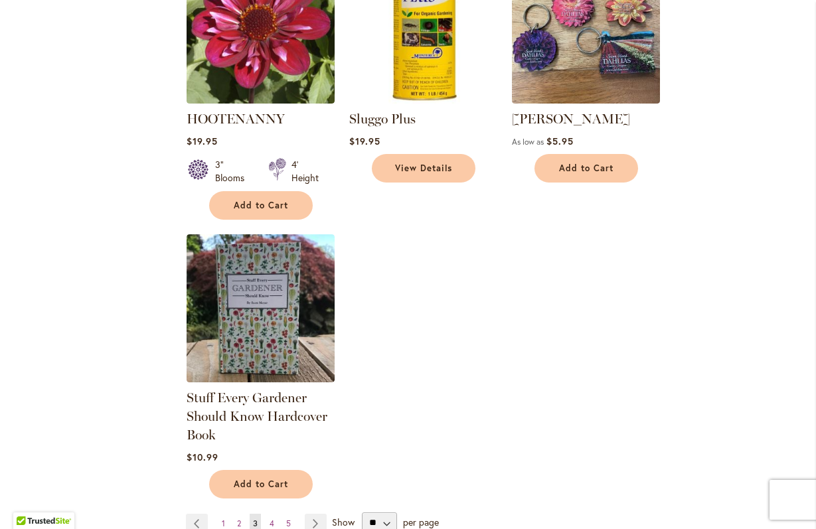
scroll to position [1655, 0]
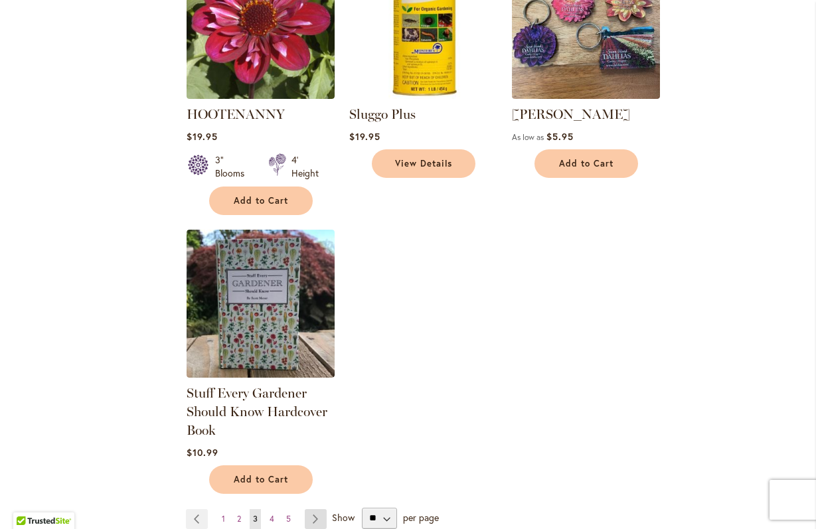
click at [315, 509] on link "Page Next" at bounding box center [316, 519] width 22 height 20
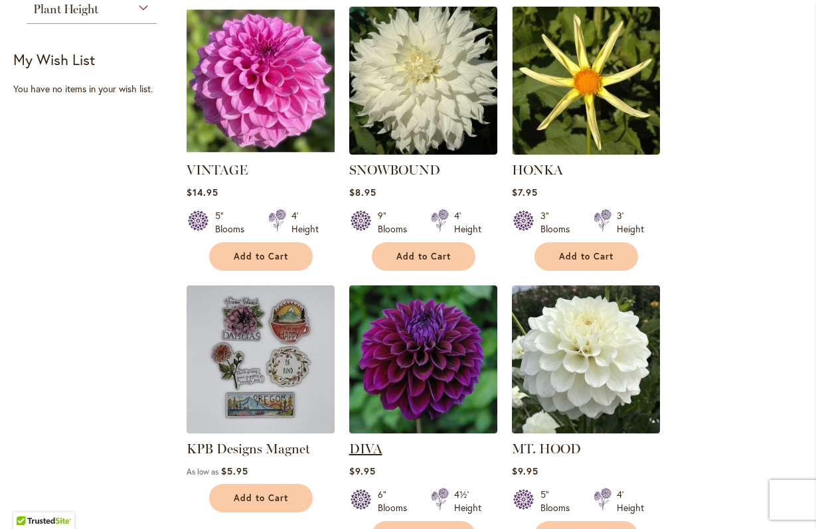
scroll to position [1005, 0]
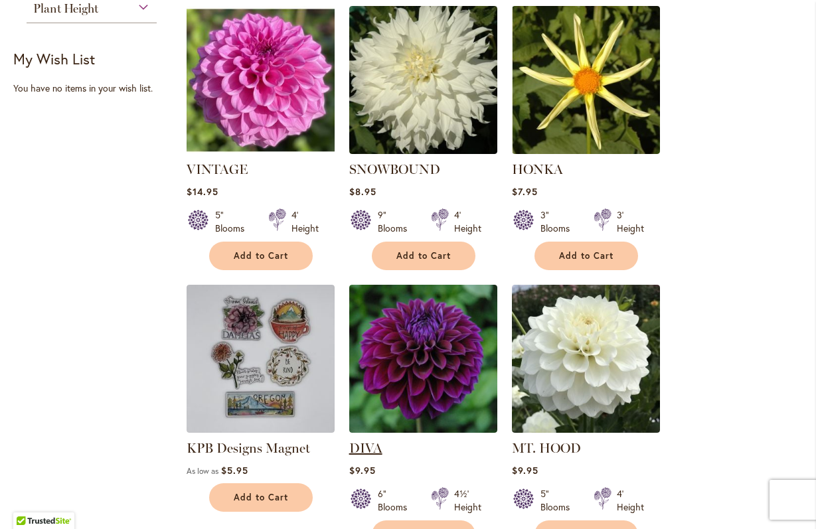
click at [366, 440] on link "DIVA" at bounding box center [365, 448] width 33 height 16
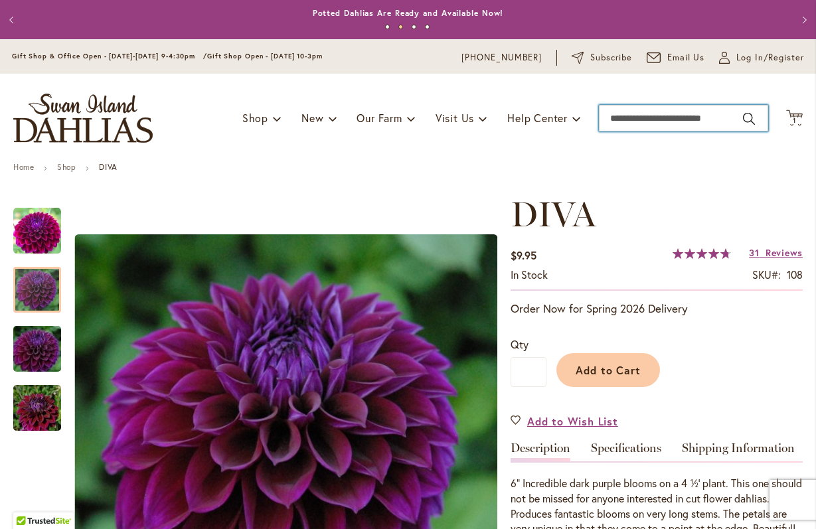
click at [610, 115] on input "Search" at bounding box center [683, 118] width 169 height 27
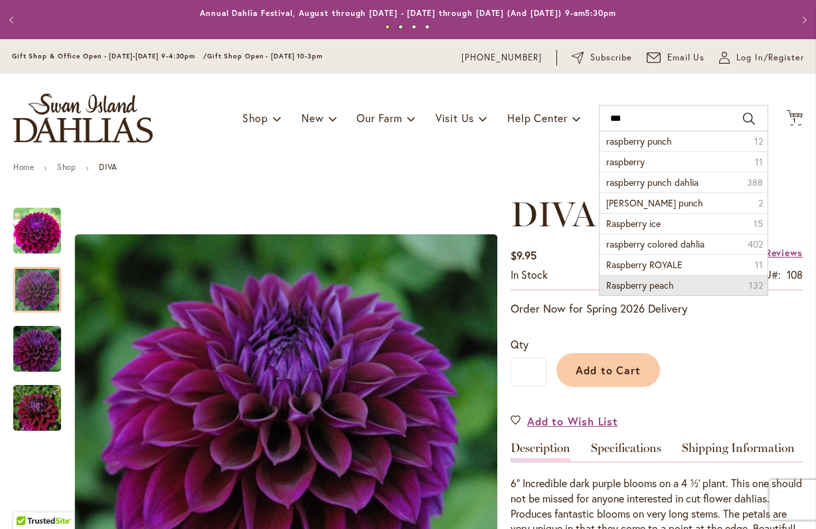
click at [649, 288] on span "Raspberry peach" at bounding box center [640, 285] width 68 height 13
type input "**********"
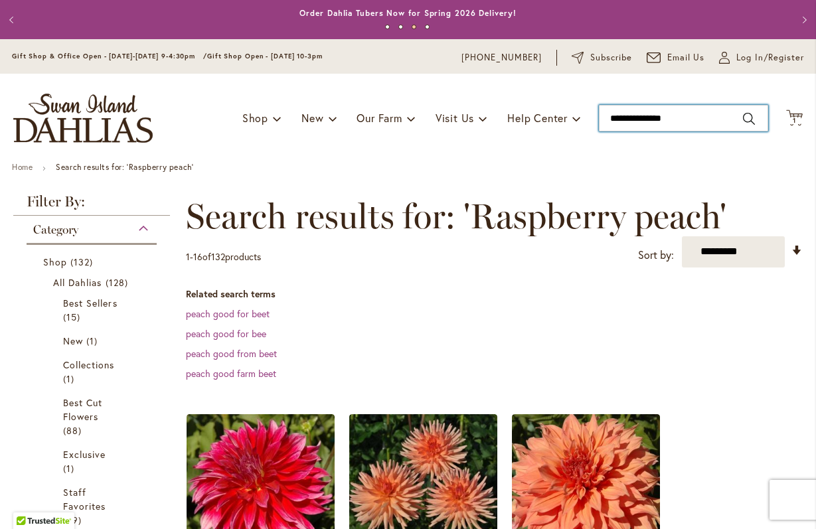
click at [694, 115] on input "**********" at bounding box center [683, 118] width 169 height 27
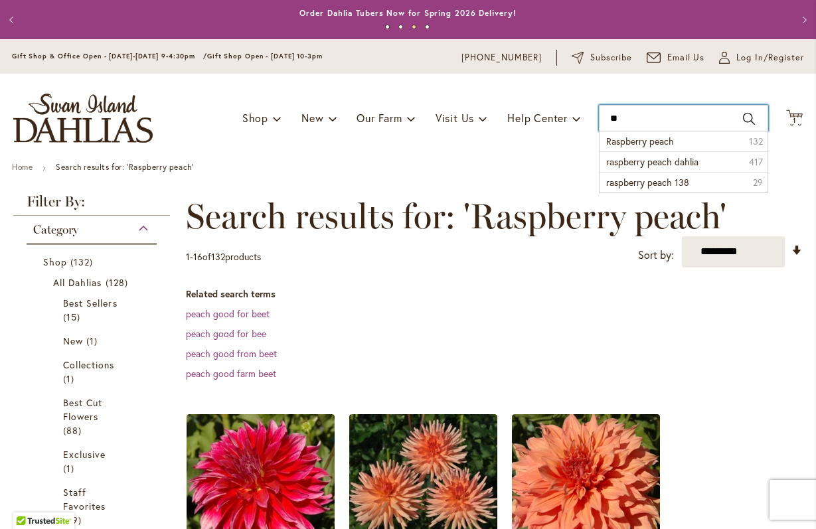
type input "*"
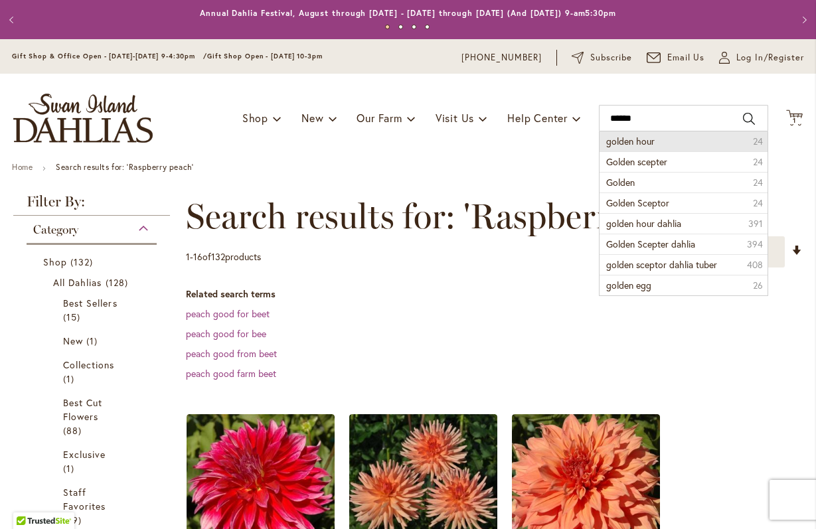
click at [646, 144] on span "golden hour" at bounding box center [630, 141] width 48 height 13
type input "**********"
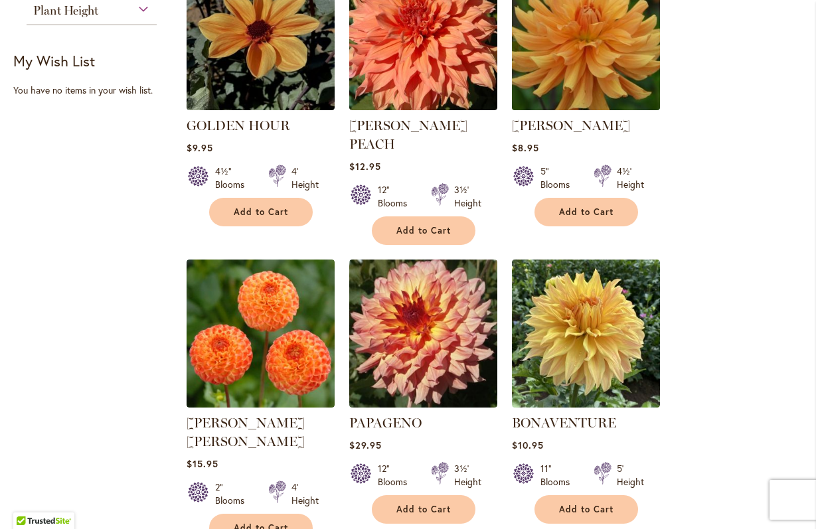
scroll to position [539, 0]
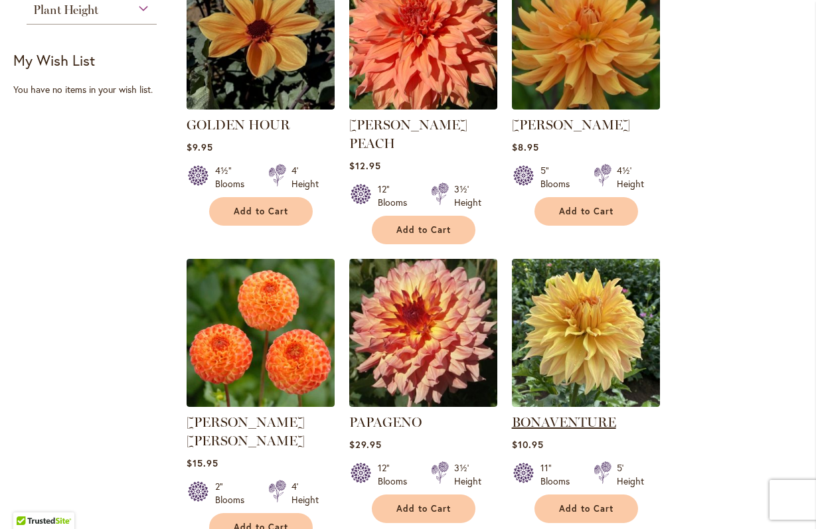
click at [580, 414] on link "BONAVENTURE" at bounding box center [564, 422] width 104 height 16
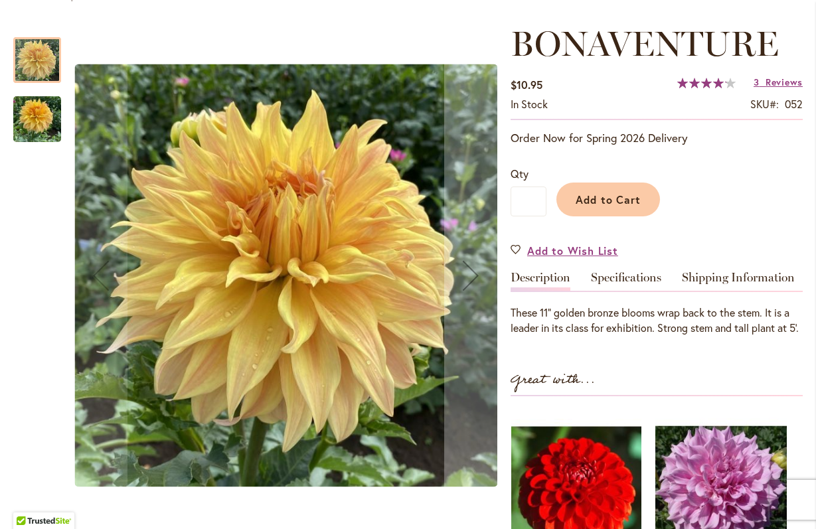
scroll to position [170, 0]
